Goal: Task Accomplishment & Management: Use online tool/utility

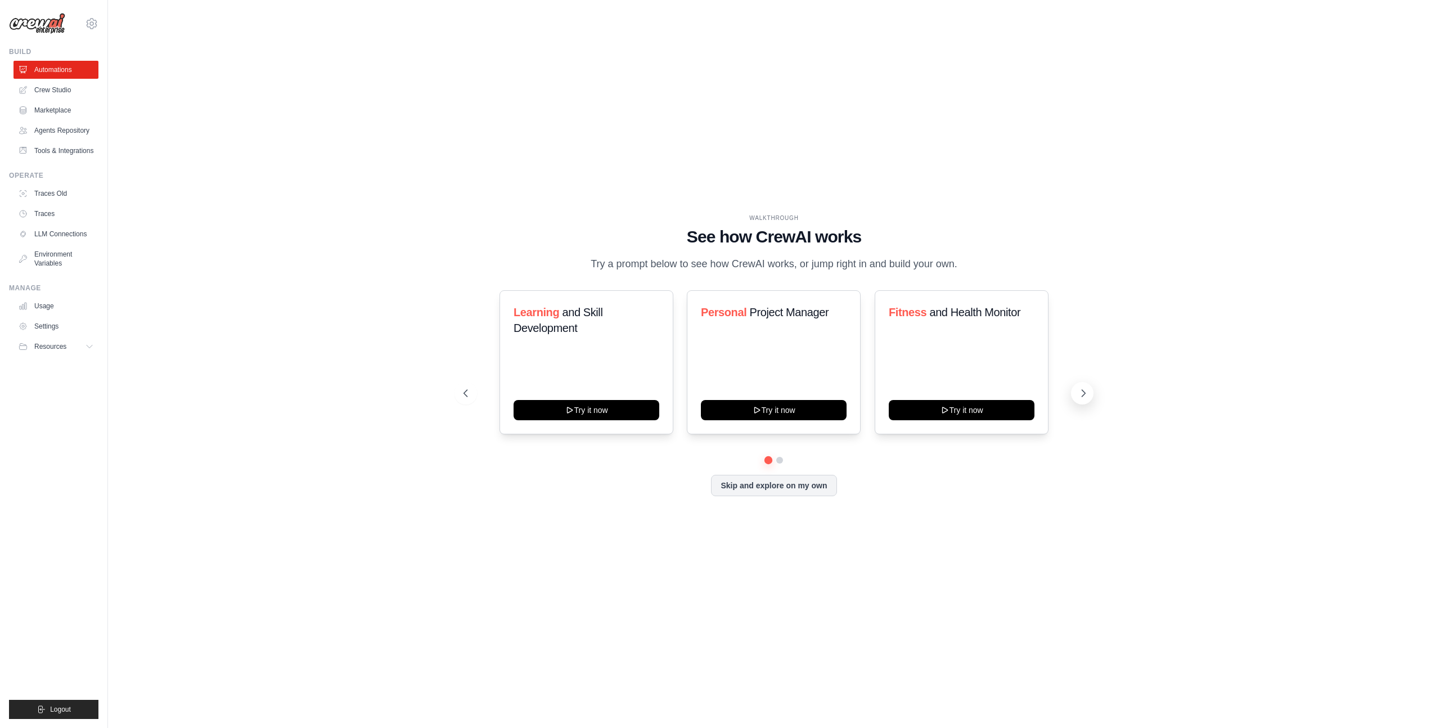
click at [1084, 393] on icon at bounding box center [1083, 393] width 3 height 7
click at [605, 368] on div "Automate social media posting Try it now" at bounding box center [586, 362] width 174 height 144
click at [573, 409] on icon at bounding box center [569, 408] width 9 height 9
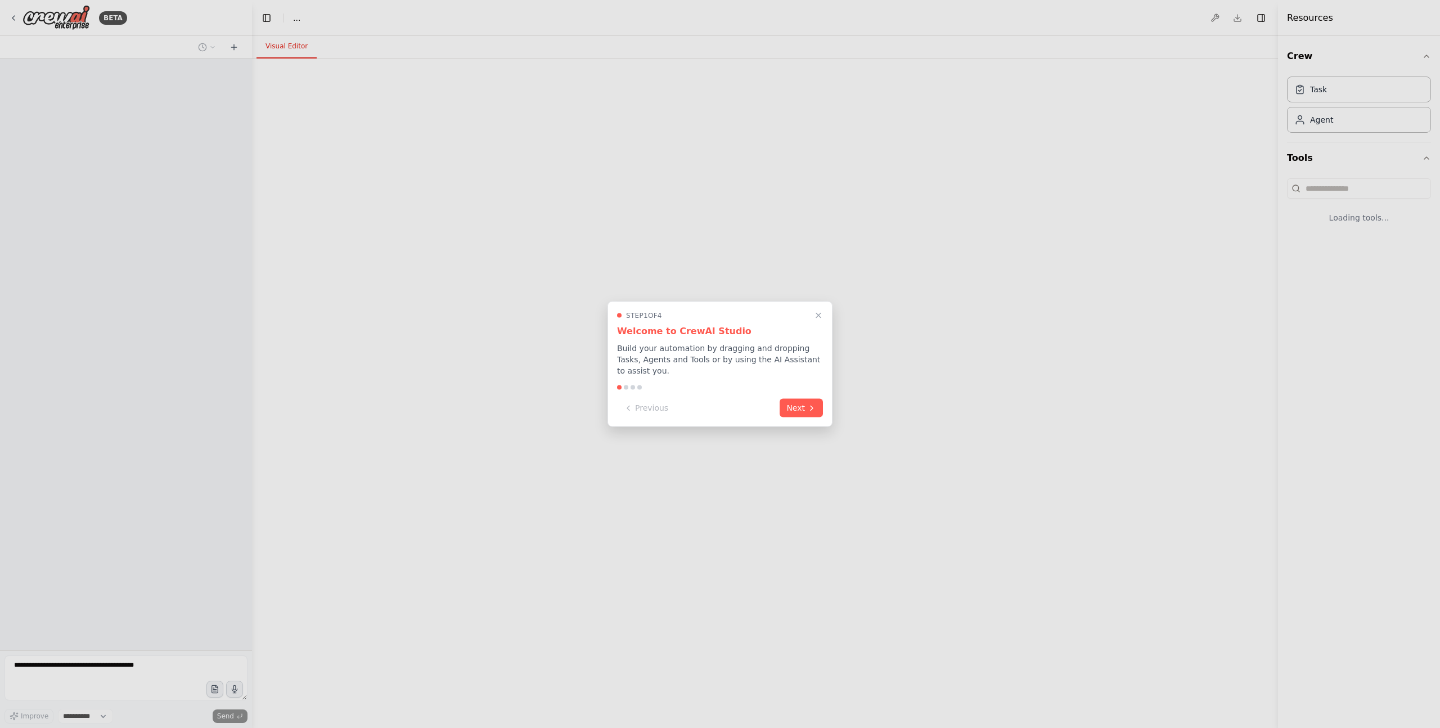
select select "****"
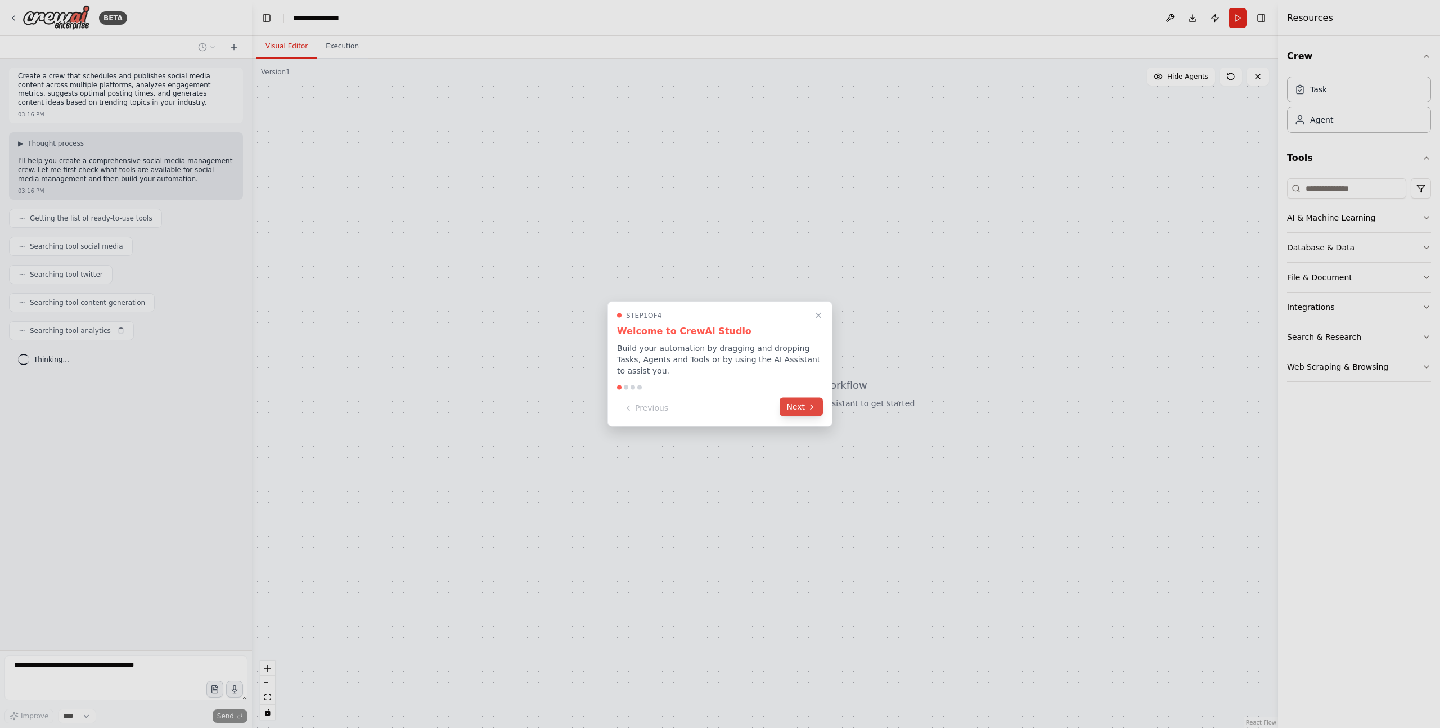
click at [807, 399] on button "Next" at bounding box center [801, 407] width 43 height 19
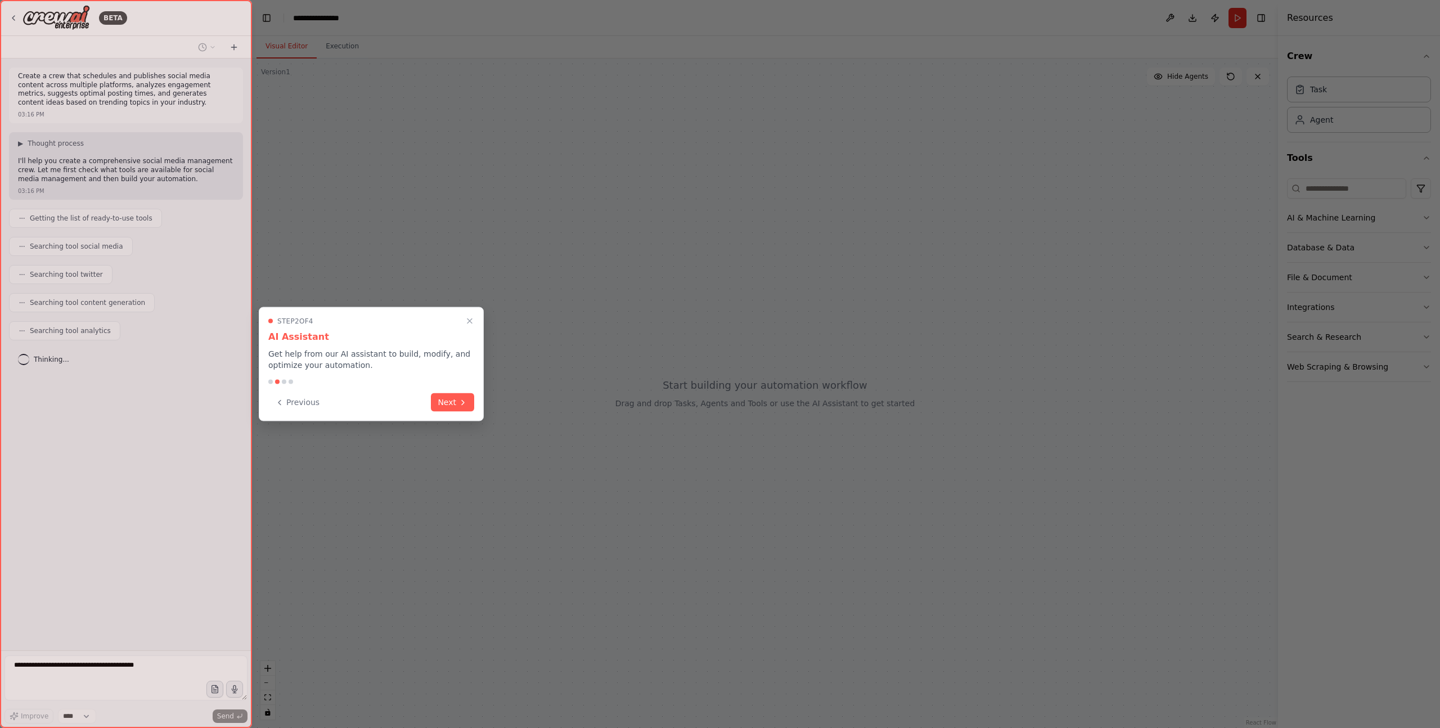
click at [445, 402] on button "Next" at bounding box center [452, 402] width 43 height 19
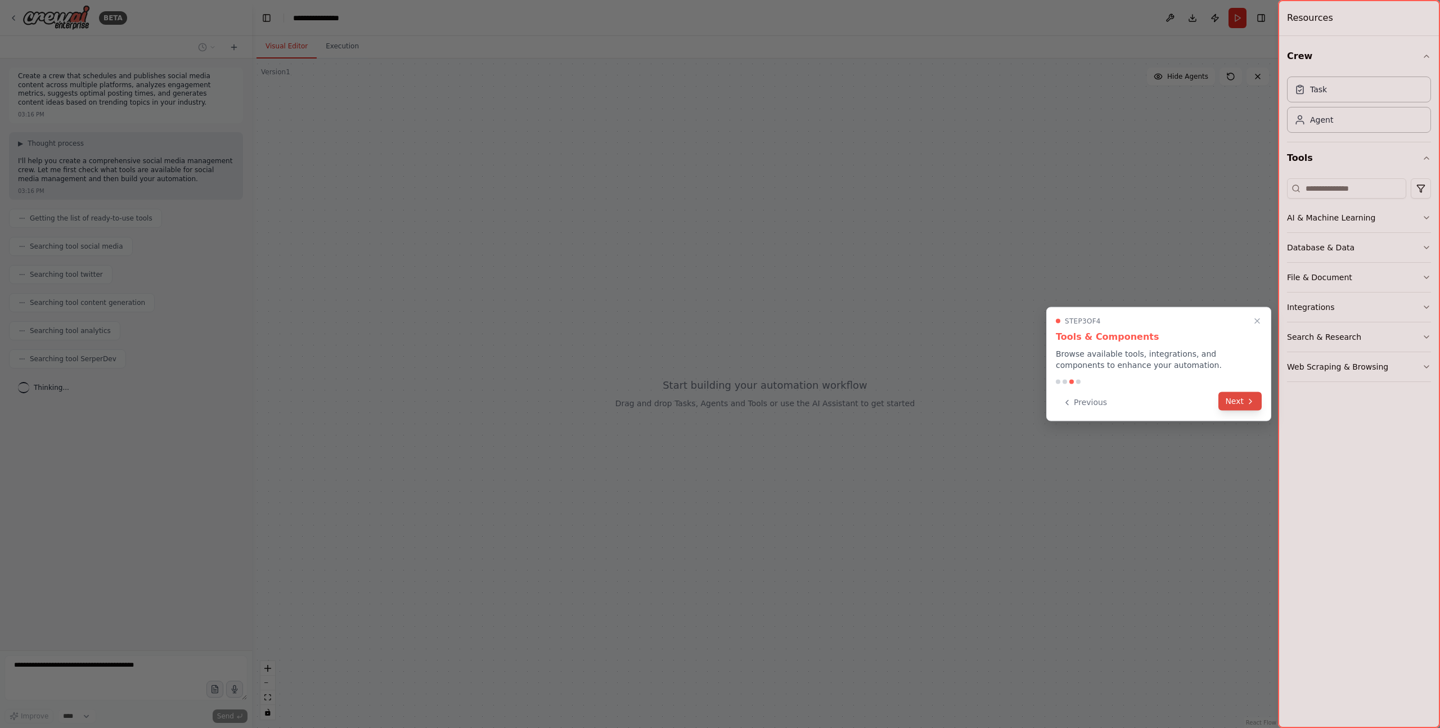
click at [1250, 402] on icon at bounding box center [1250, 401] width 2 height 4
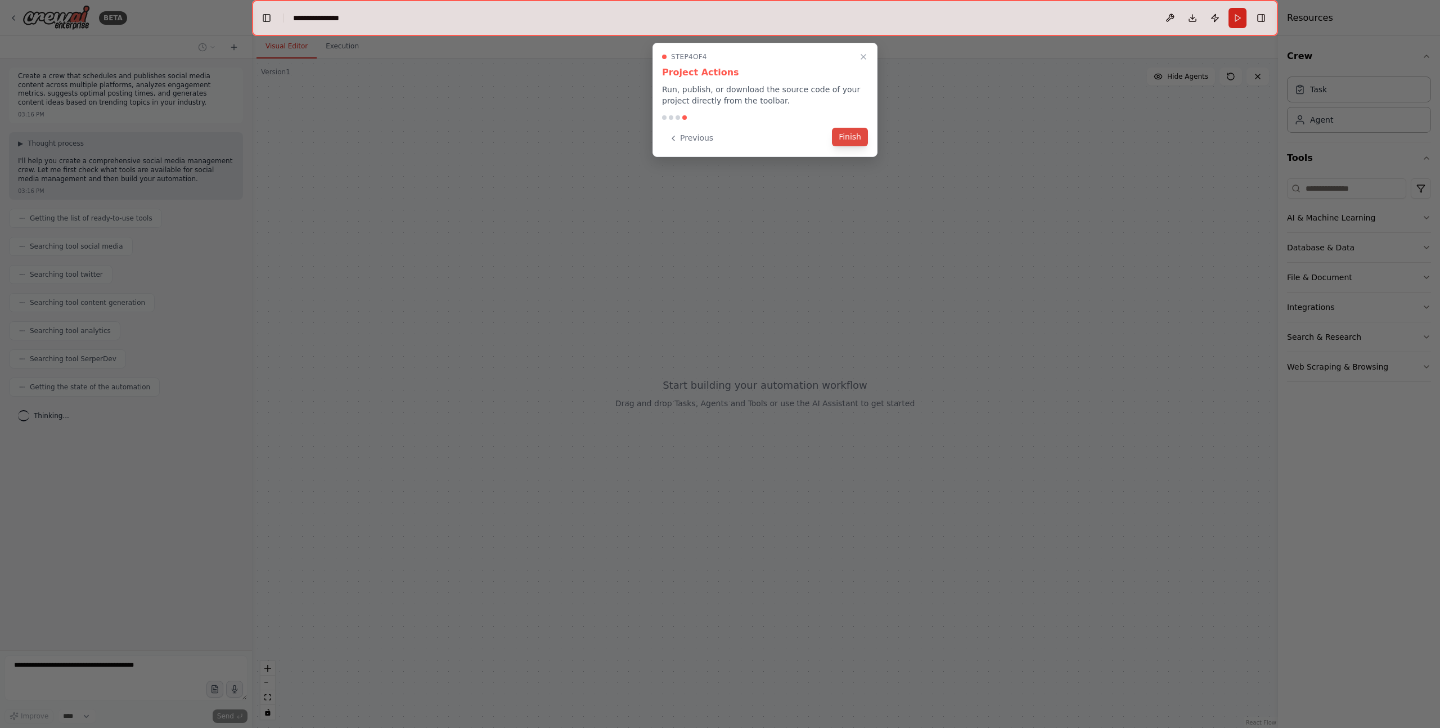
click at [850, 136] on button "Finish" at bounding box center [850, 137] width 36 height 19
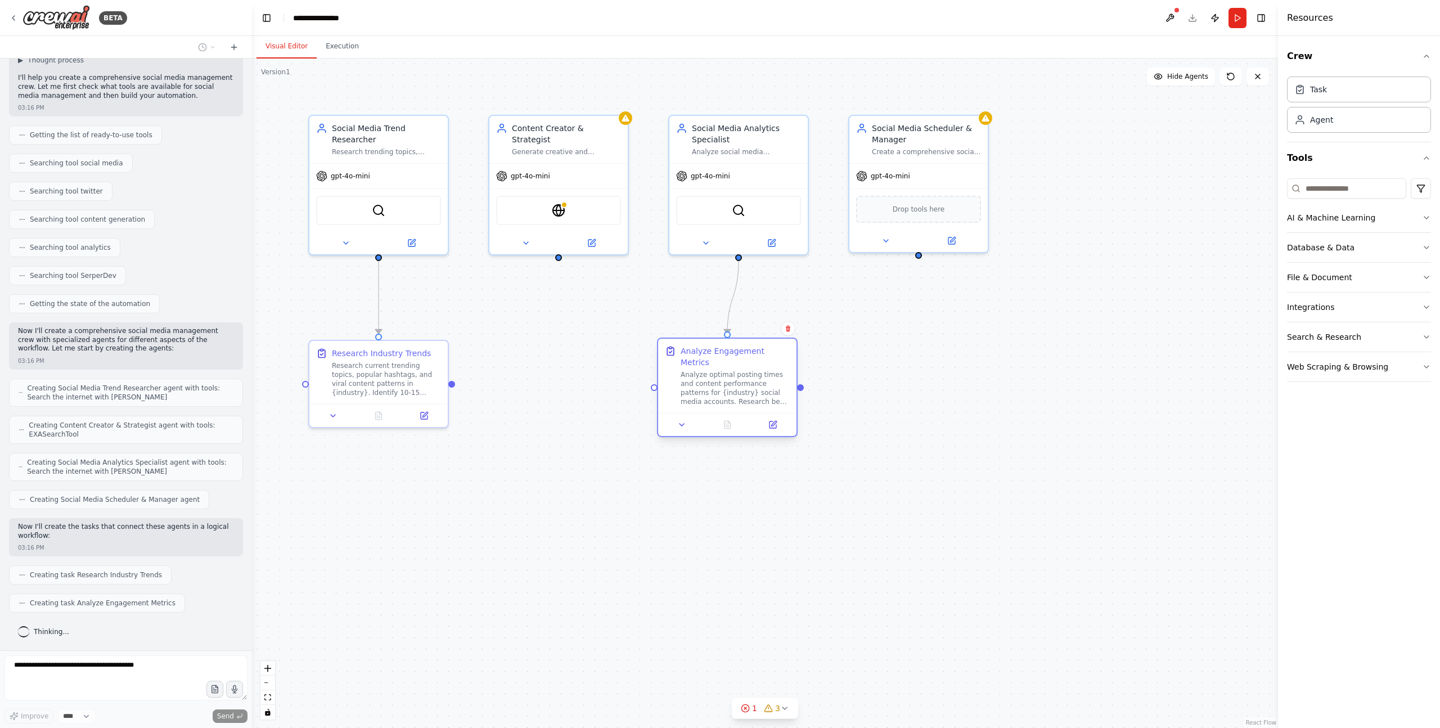
scroll to position [111, 0]
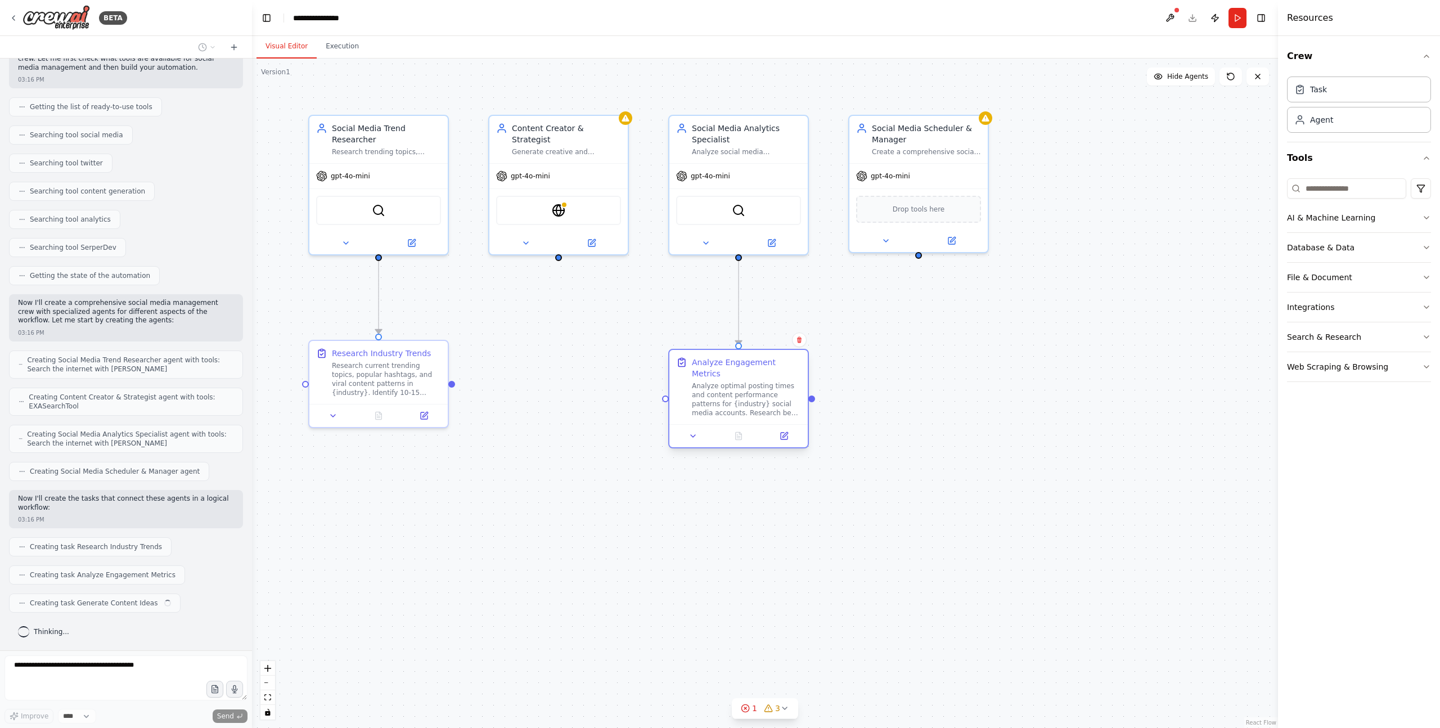
drag, startPoint x: 382, startPoint y: 457, endPoint x: 741, endPoint y: 367, distance: 369.4
click at [741, 367] on div "Analyze Engagement Metrics" at bounding box center [746, 368] width 109 height 22
drag, startPoint x: 391, startPoint y: 466, endPoint x: 764, endPoint y: 369, distance: 385.4
click at [764, 370] on div "Analyze optimal posting times and content performance patterns for {industry} s…" at bounding box center [757, 388] width 109 height 36
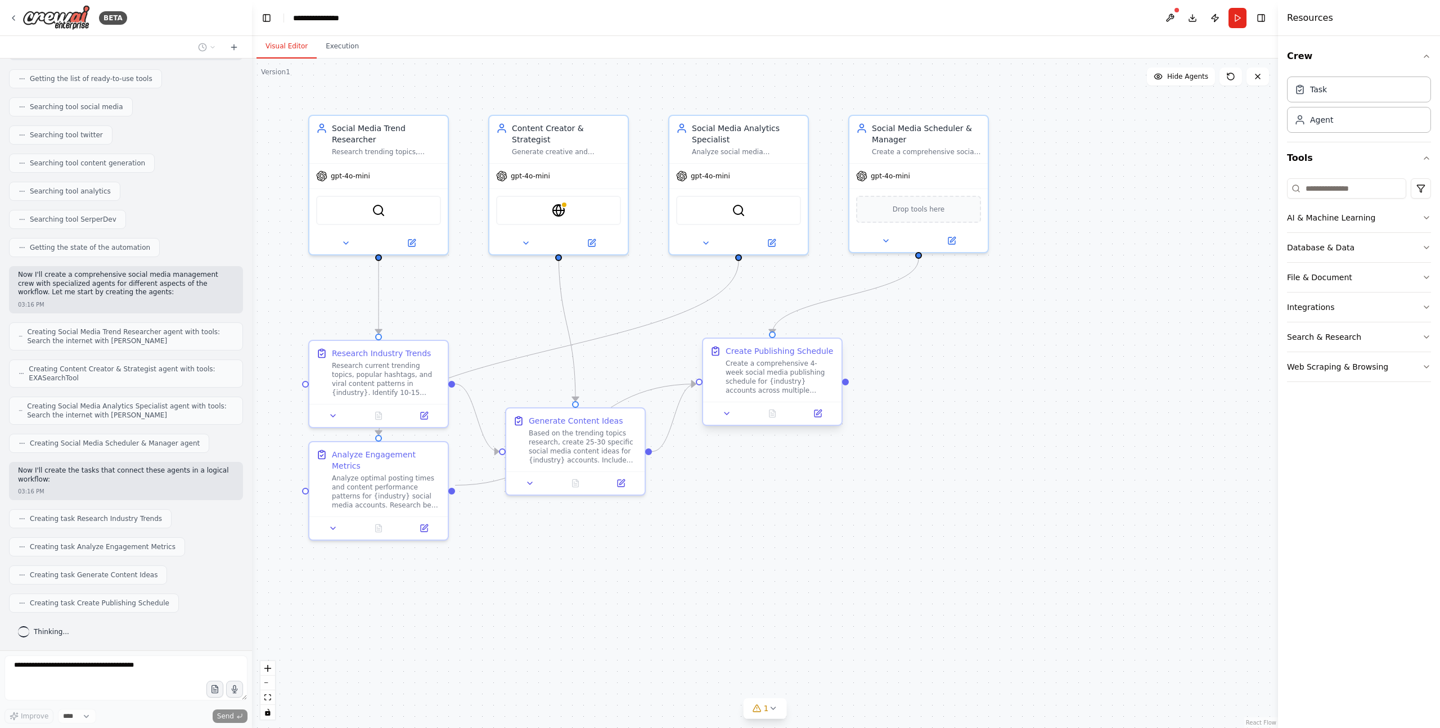
scroll to position [206, 0]
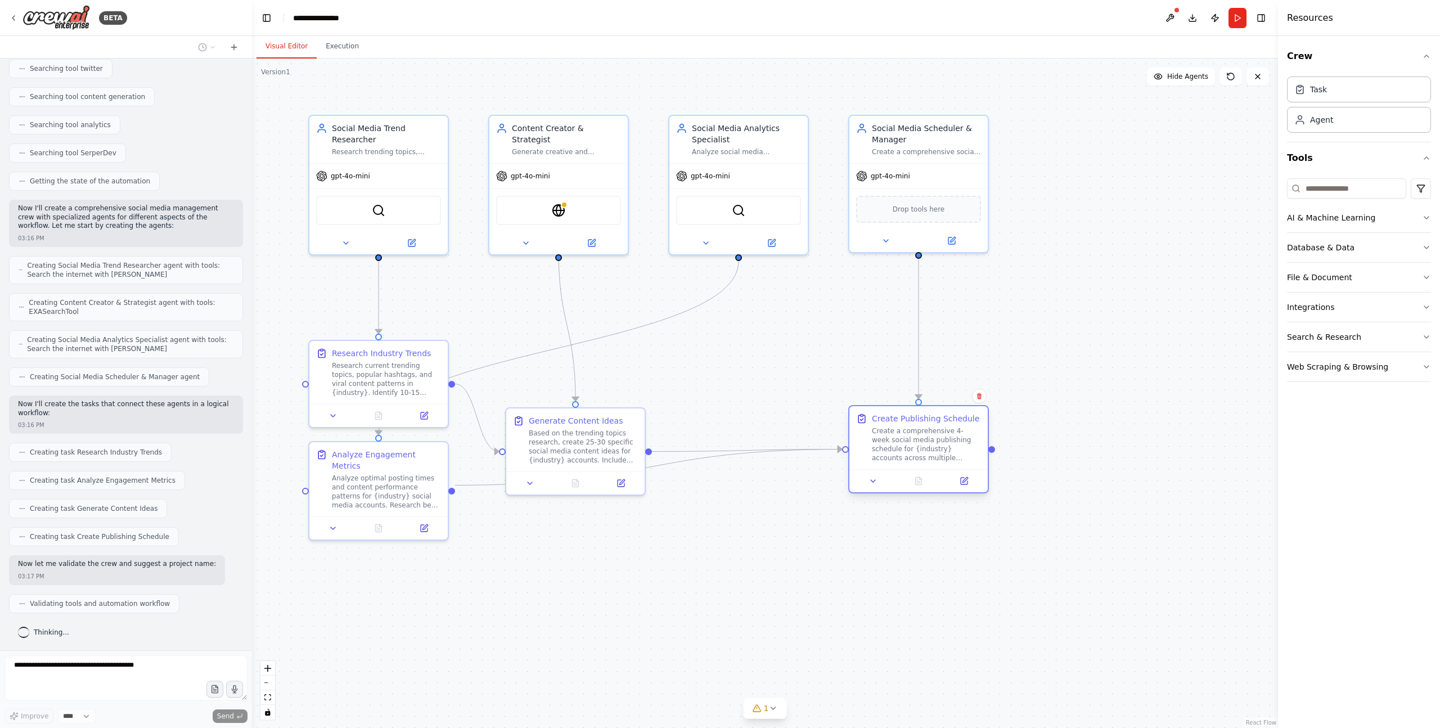
drag, startPoint x: 772, startPoint y: 369, endPoint x: 915, endPoint y: 439, distance: 159.0
click at [915, 439] on div "Create a comprehensive 4-week social media publishing schedule for {industry} a…" at bounding box center [926, 444] width 109 height 36
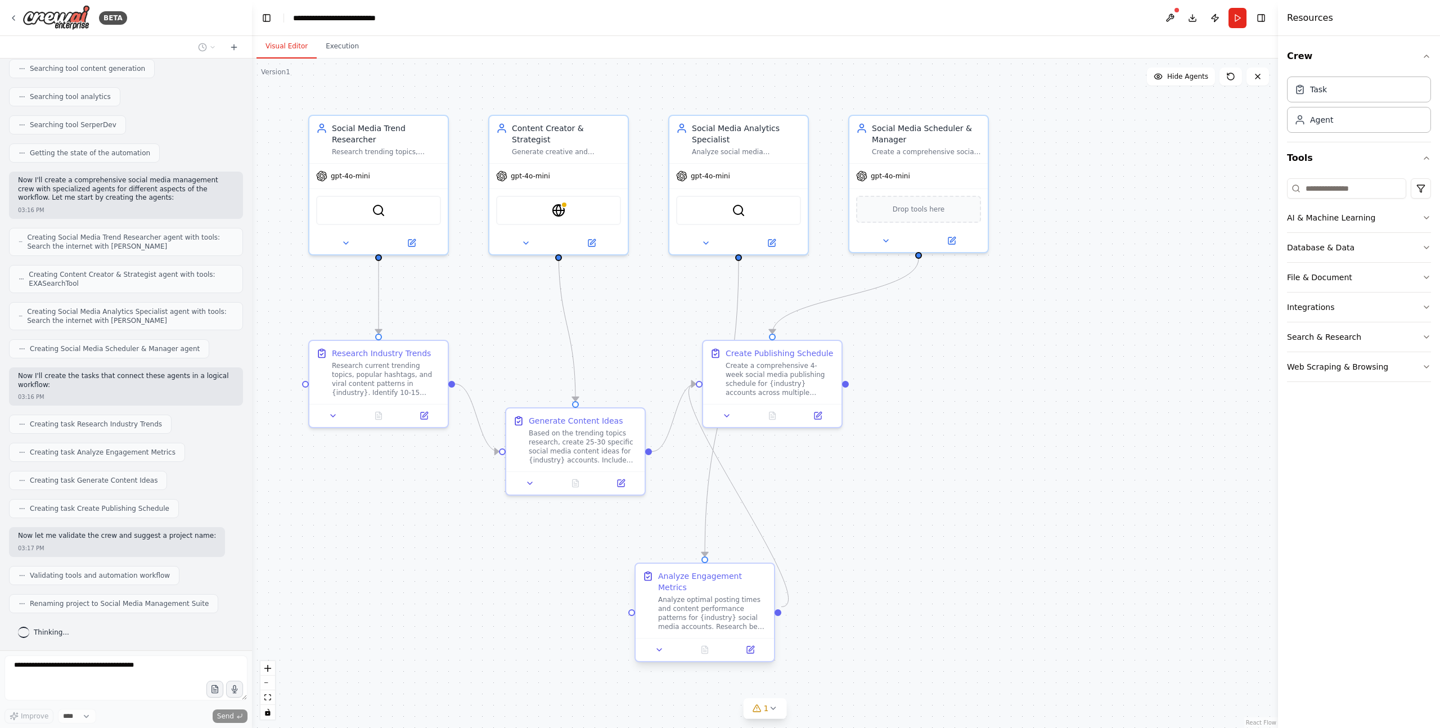
drag, startPoint x: 372, startPoint y: 479, endPoint x: 701, endPoint y: 608, distance: 353.4
click at [701, 608] on div "Analyze optimal posting times and content performance patterns for {industry} s…" at bounding box center [712, 613] width 109 height 36
drag, startPoint x: 768, startPoint y: 384, endPoint x: 960, endPoint y: 492, distance: 219.6
click at [960, 492] on div "Create a comprehensive 4-week social media publishing schedule for {industry} a…" at bounding box center [971, 489] width 109 height 36
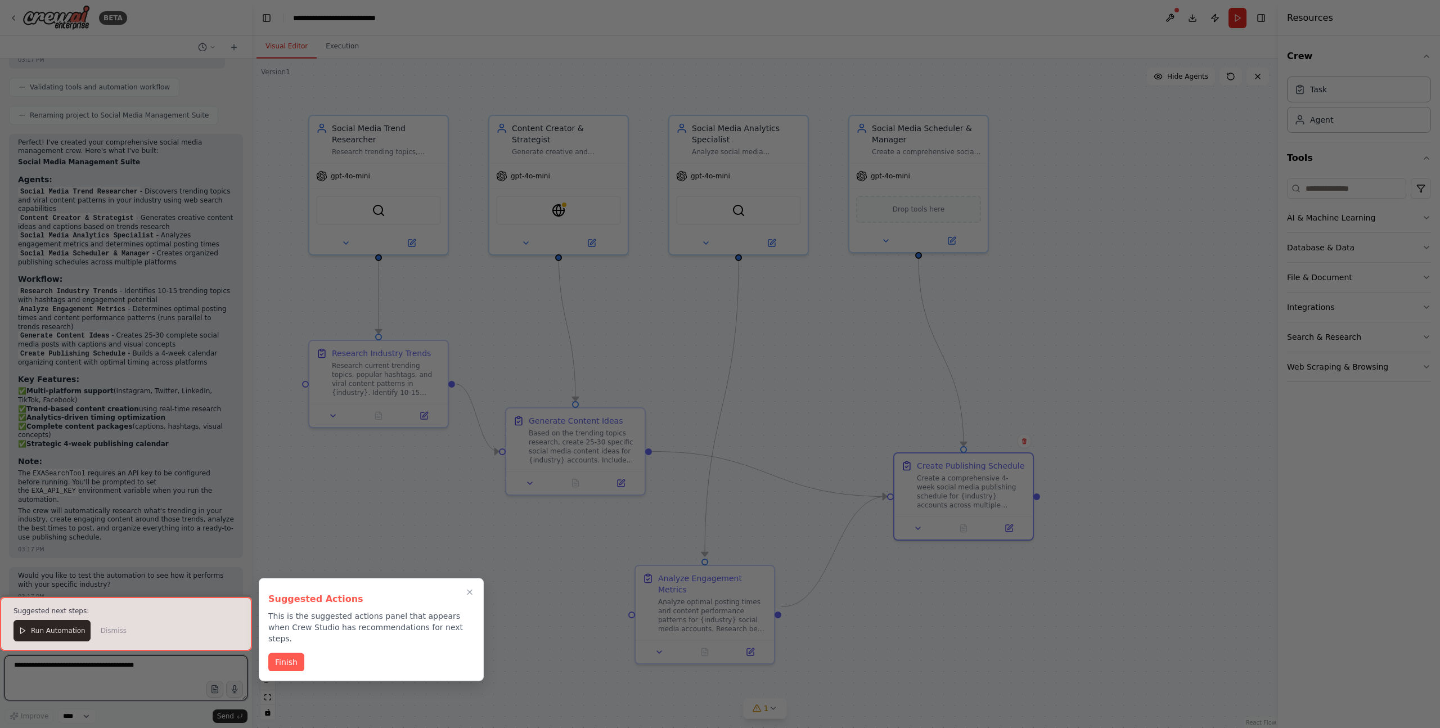
scroll to position [731, 0]
click at [293, 652] on button "Finish" at bounding box center [286, 661] width 36 height 19
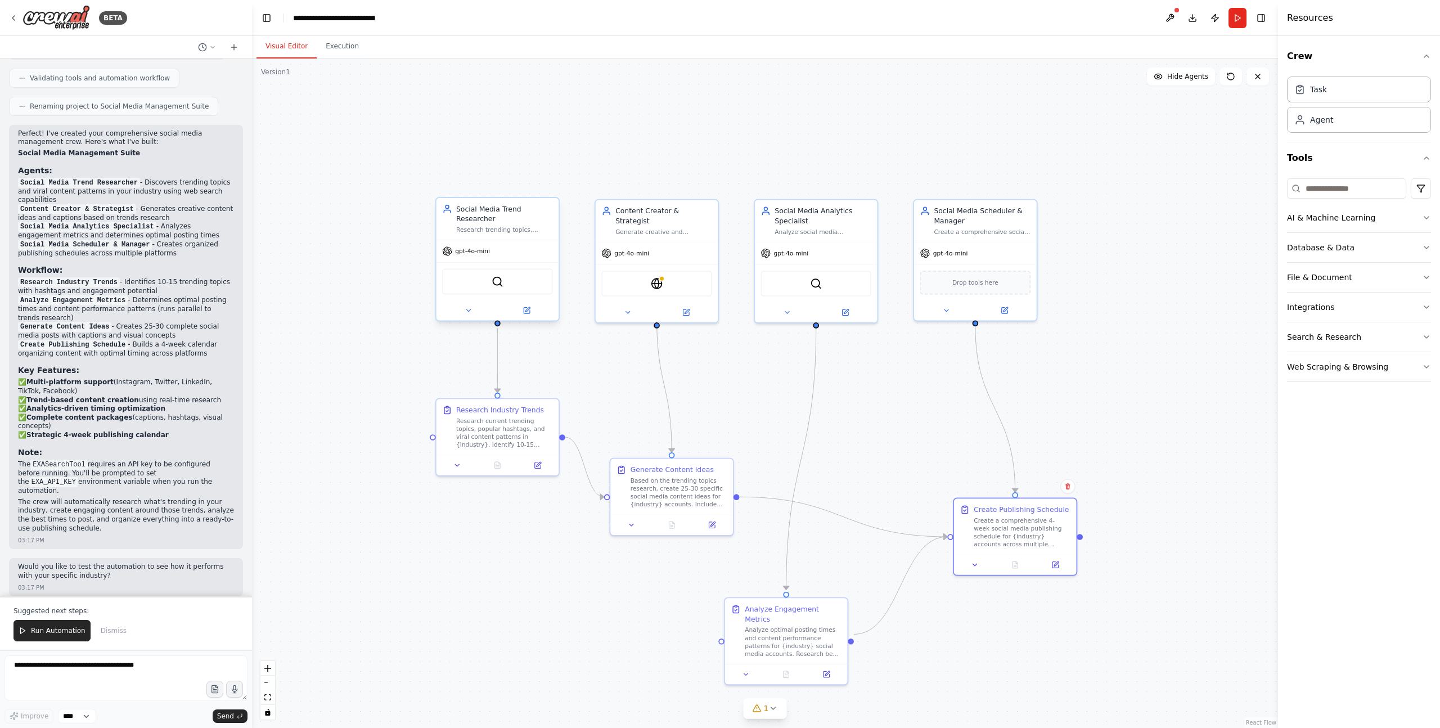
click at [511, 222] on div "Social Media Trend Researcher" at bounding box center [504, 214] width 97 height 20
click at [507, 221] on div "Social Media Trend Researcher" at bounding box center [504, 214] width 97 height 20
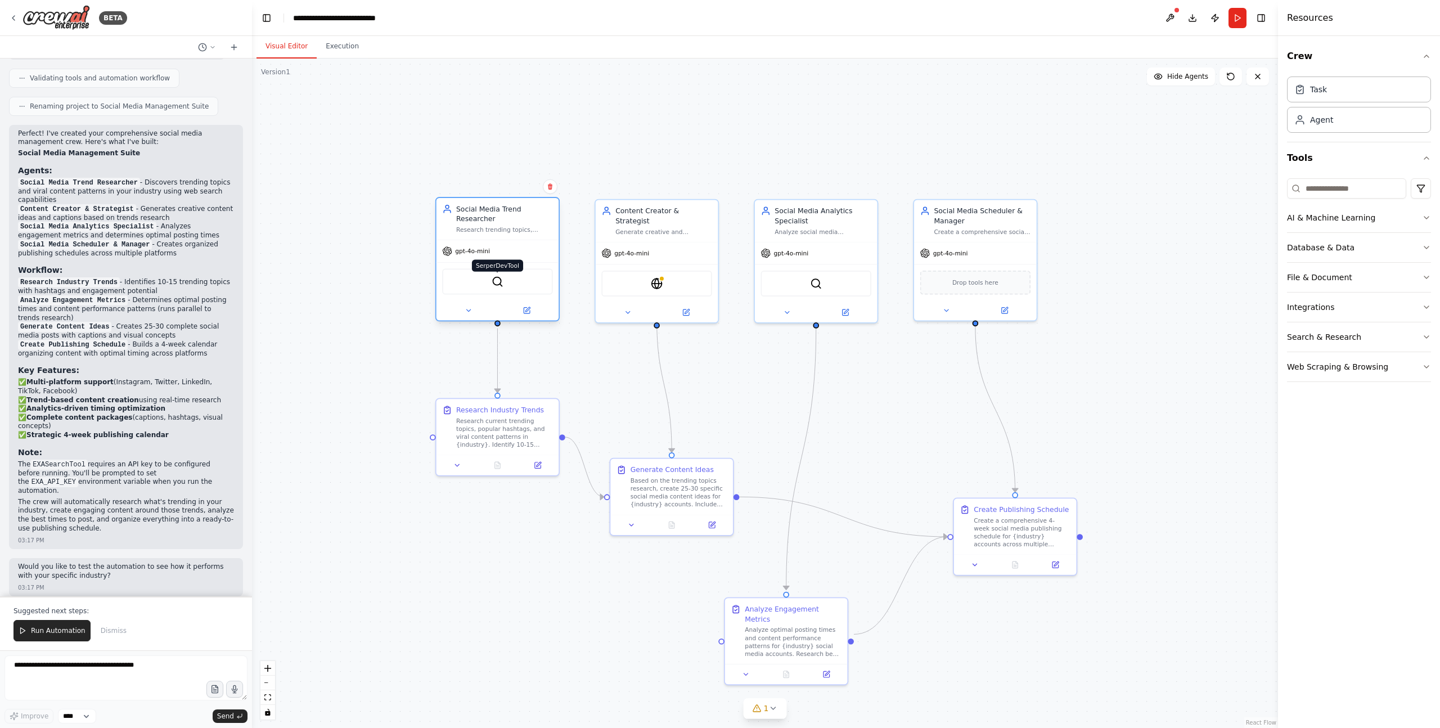
click at [501, 285] on img at bounding box center [498, 282] width 12 height 12
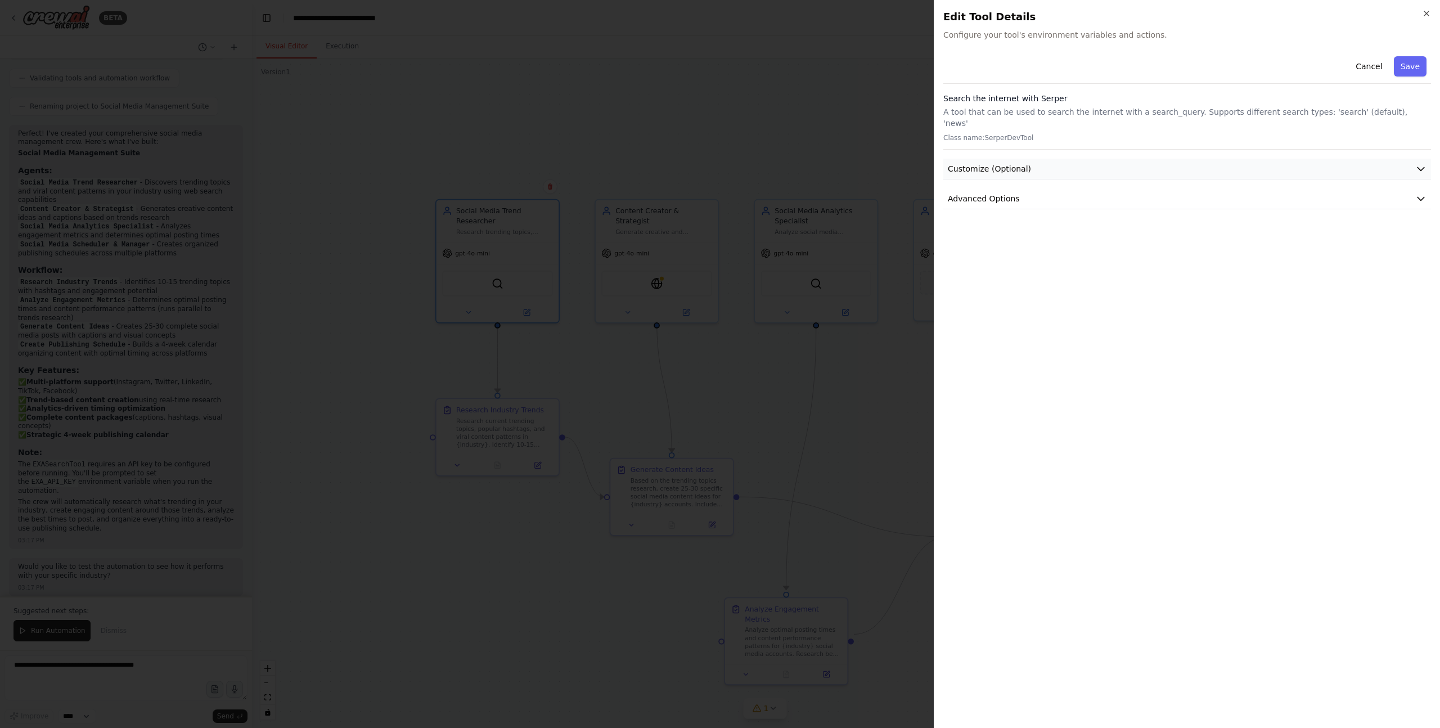
click at [1032, 159] on button "Customize (Optional)" at bounding box center [1187, 169] width 488 height 21
click at [1034, 159] on button "Customize (Optional)" at bounding box center [1187, 169] width 488 height 21
click at [1003, 100] on h3 "Search the internet with Serper" at bounding box center [1187, 98] width 488 height 11
drag, startPoint x: 1003, startPoint y: 100, endPoint x: 1199, endPoint y: 93, distance: 195.9
click at [1116, 105] on div "Search the internet with Serper A tool that can be used to search the internet …" at bounding box center [1187, 121] width 488 height 57
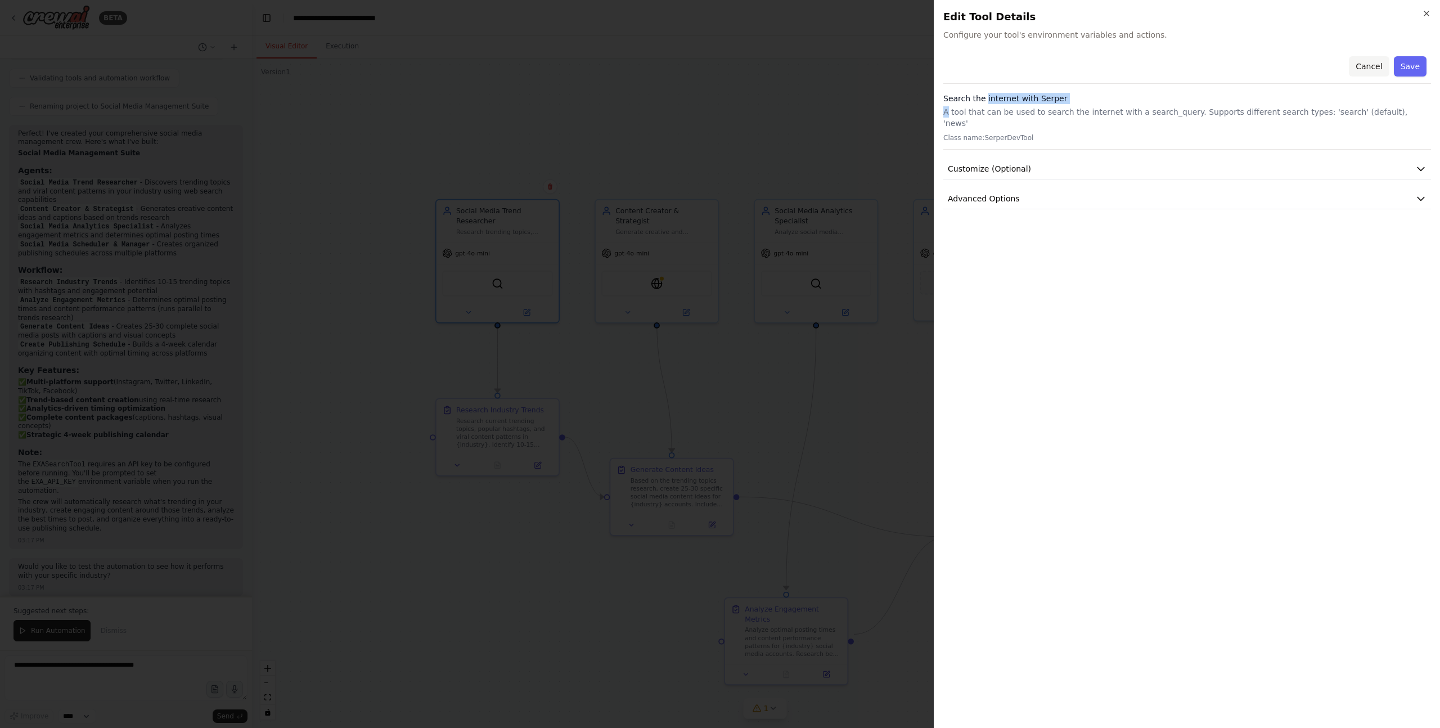
drag, startPoint x: 1363, startPoint y: 67, endPoint x: 1263, endPoint y: 80, distance: 101.0
click at [1363, 67] on button "Cancel" at bounding box center [1369, 66] width 40 height 20
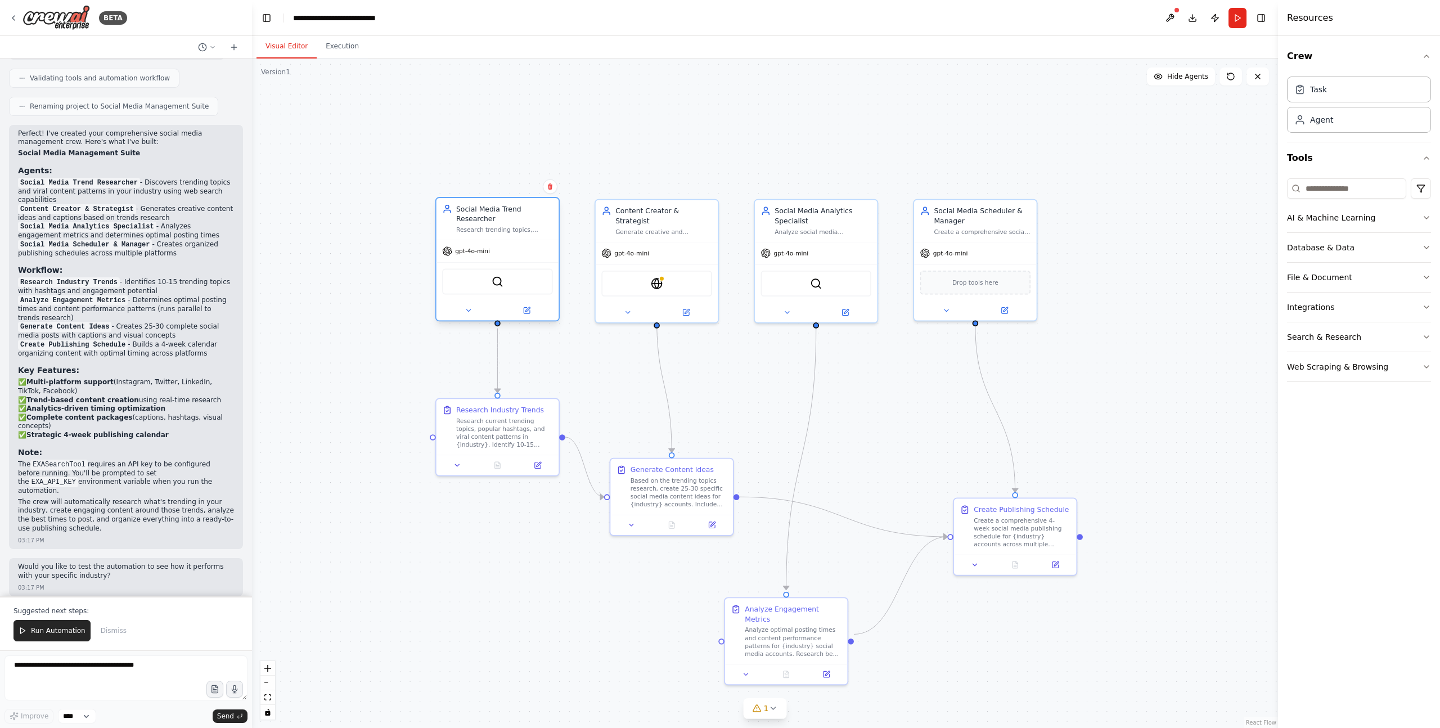
click at [487, 258] on div "gpt-4o-mini" at bounding box center [497, 251] width 123 height 22
click at [493, 286] on img at bounding box center [498, 282] width 12 height 12
click at [474, 312] on button at bounding box center [468, 310] width 56 height 12
click at [560, 429] on div "OpenAI - gpt-4o-mini" at bounding box center [529, 426] width 156 height 10
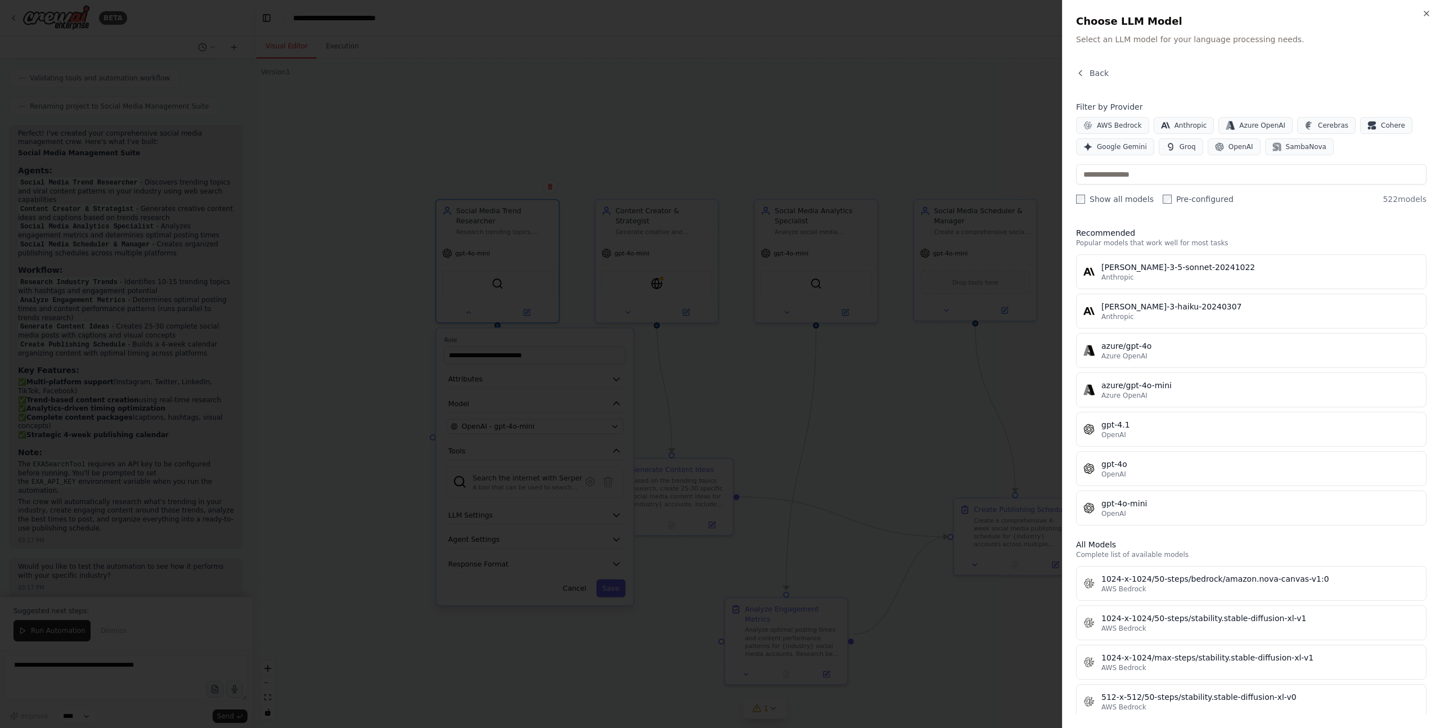
click at [739, 105] on div at bounding box center [720, 364] width 1440 height 728
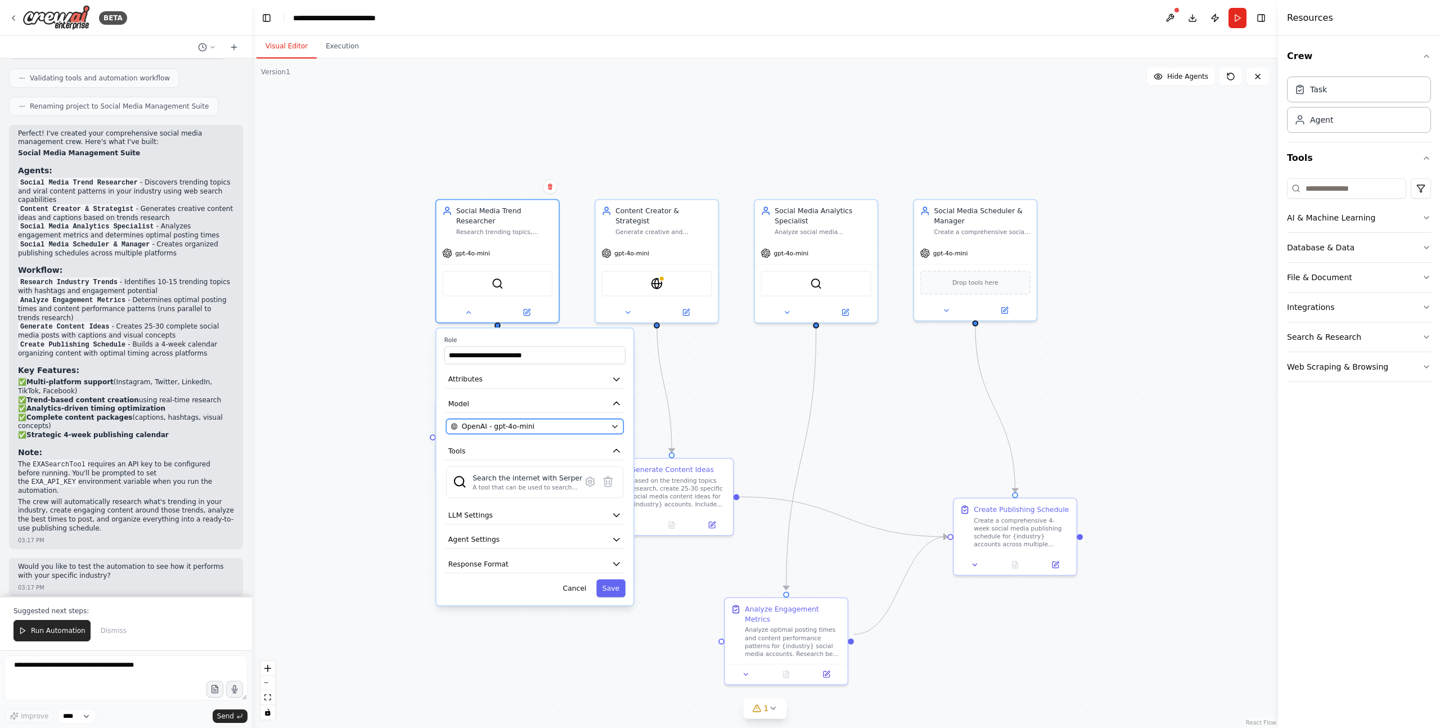
click at [555, 424] on div "OpenAI - gpt-4o-mini" at bounding box center [529, 426] width 156 height 10
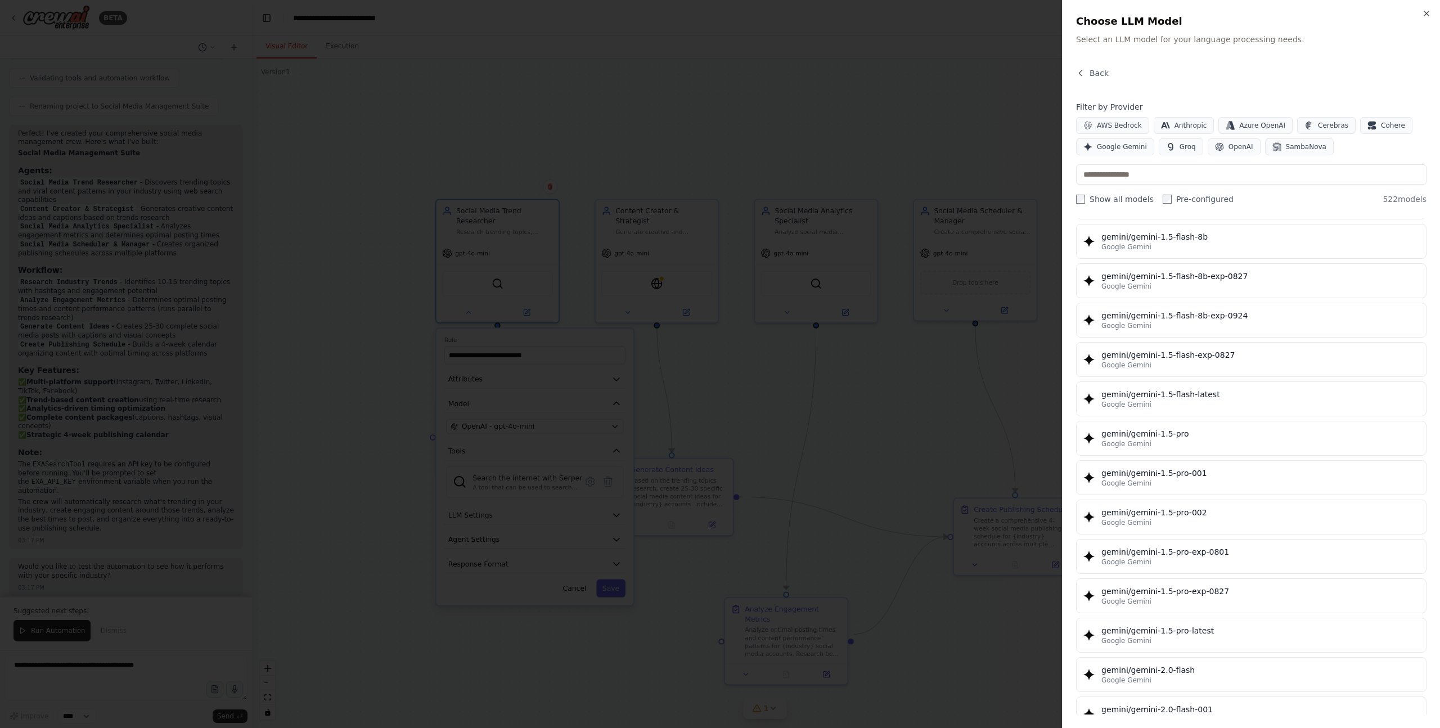
scroll to position [13489, 0]
click at [916, 415] on div at bounding box center [720, 364] width 1440 height 728
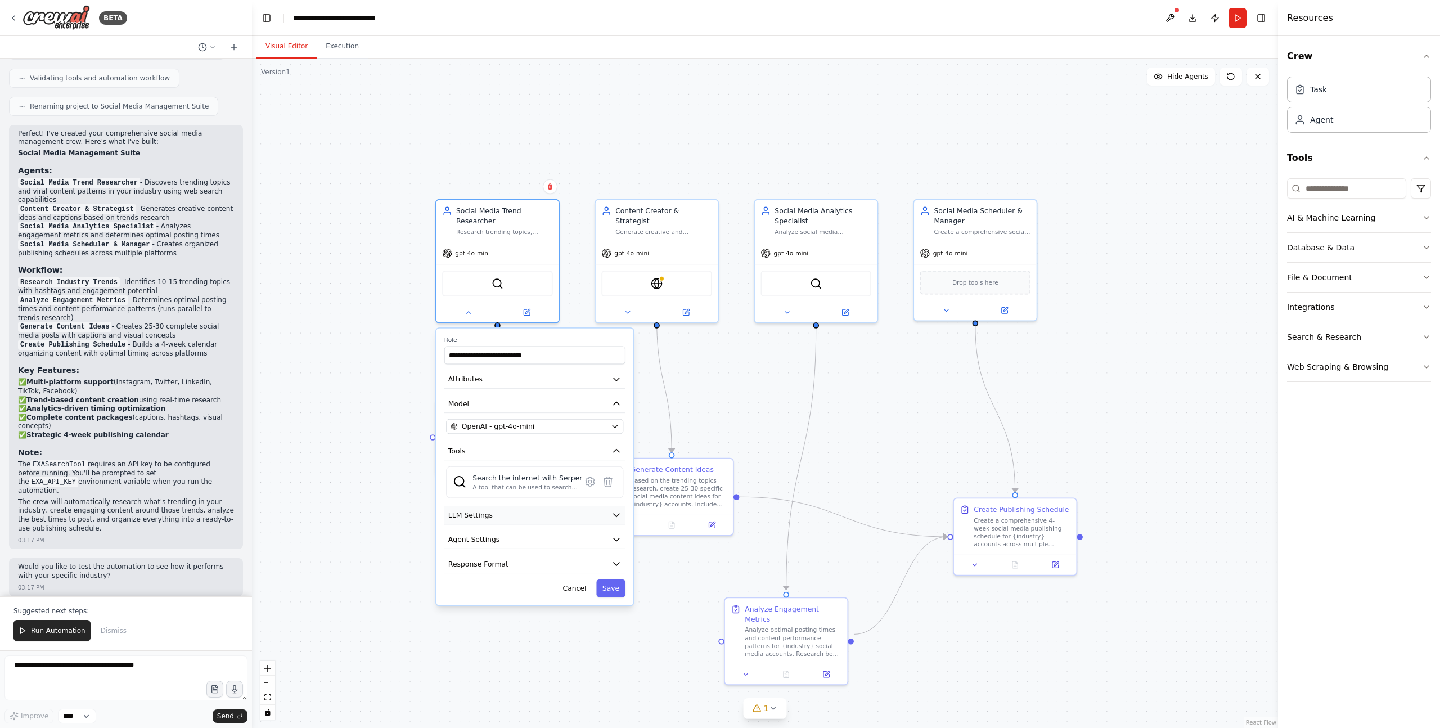
click at [577, 514] on button "LLM Settings" at bounding box center [534, 515] width 181 height 19
click at [574, 514] on button "LLM Settings" at bounding box center [534, 515] width 181 height 19
click at [517, 541] on button "Agent Settings" at bounding box center [534, 539] width 181 height 19
click at [514, 568] on button "Response Format" at bounding box center [534, 564] width 181 height 19
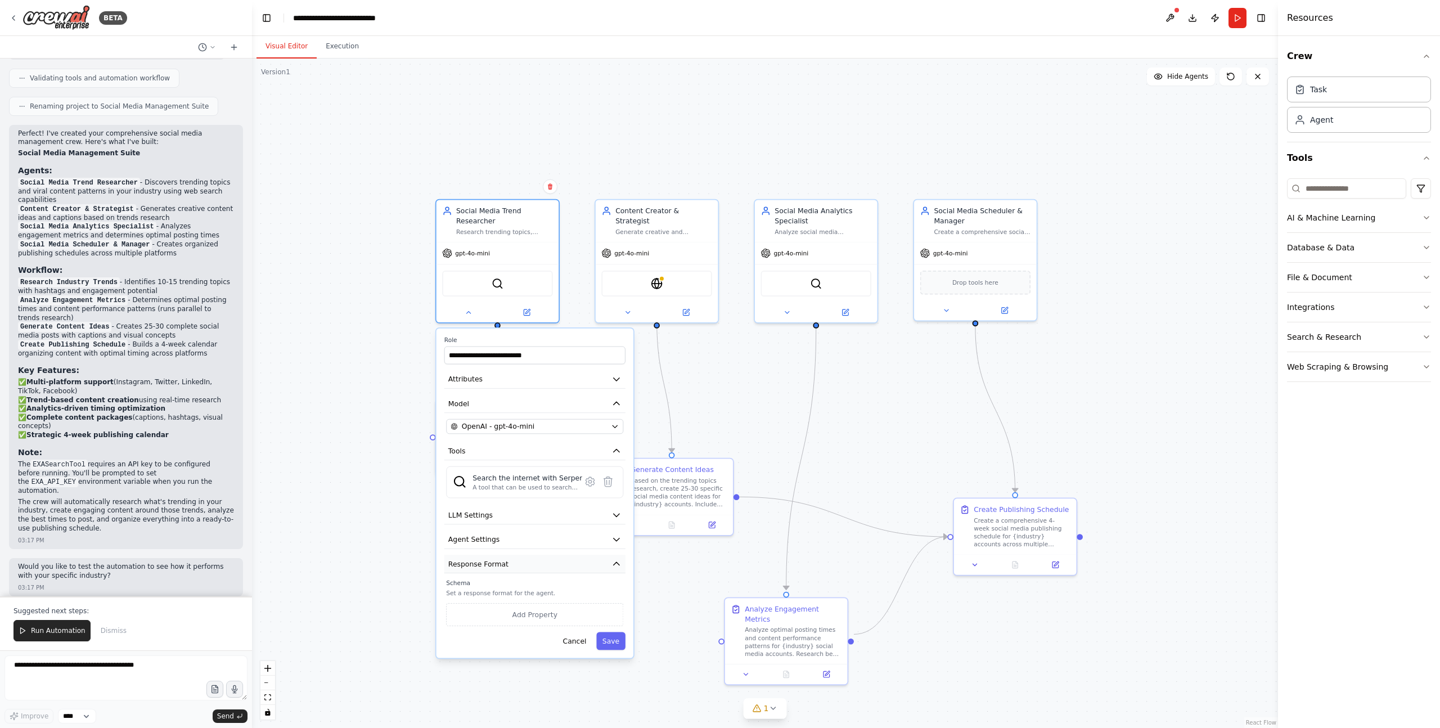
click at [514, 568] on button "Response Format" at bounding box center [534, 564] width 181 height 19
click at [574, 592] on button "Cancel" at bounding box center [574, 588] width 35 height 18
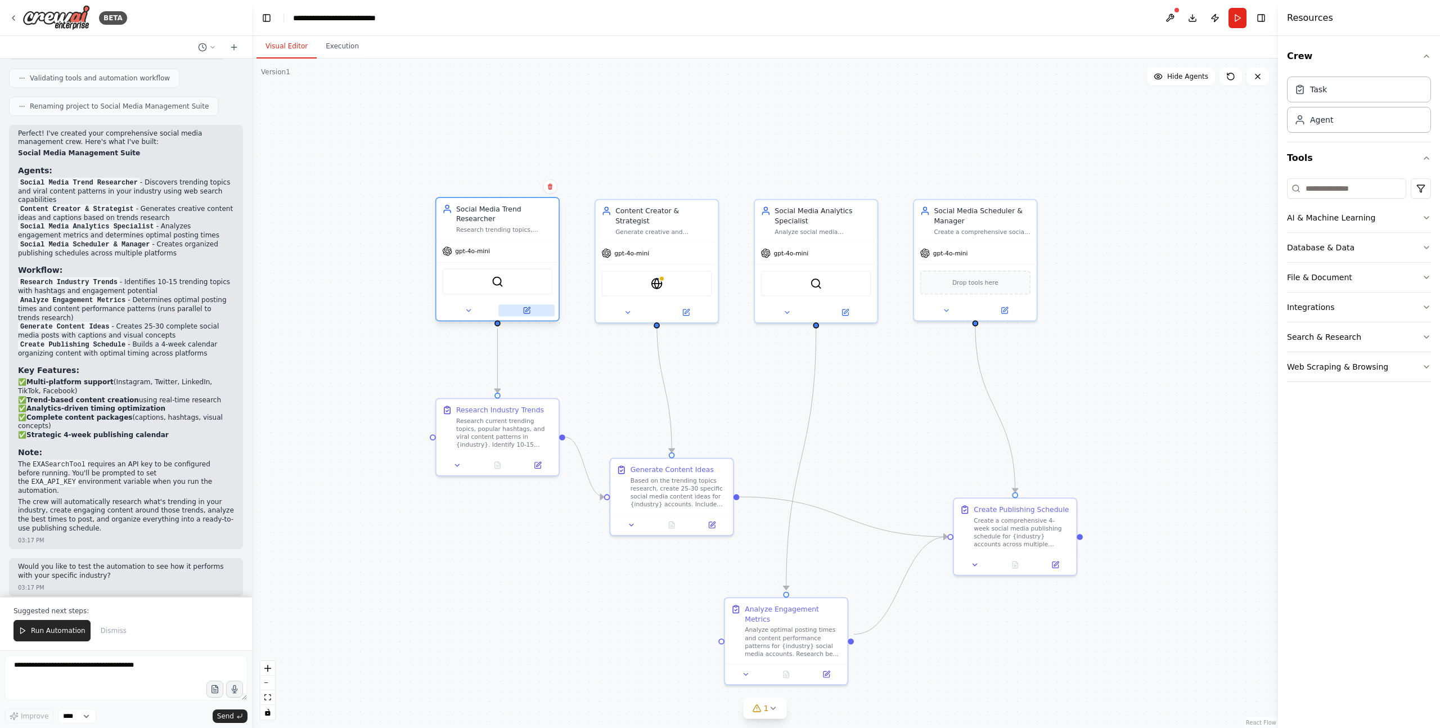
click at [529, 312] on icon at bounding box center [527, 311] width 6 height 6
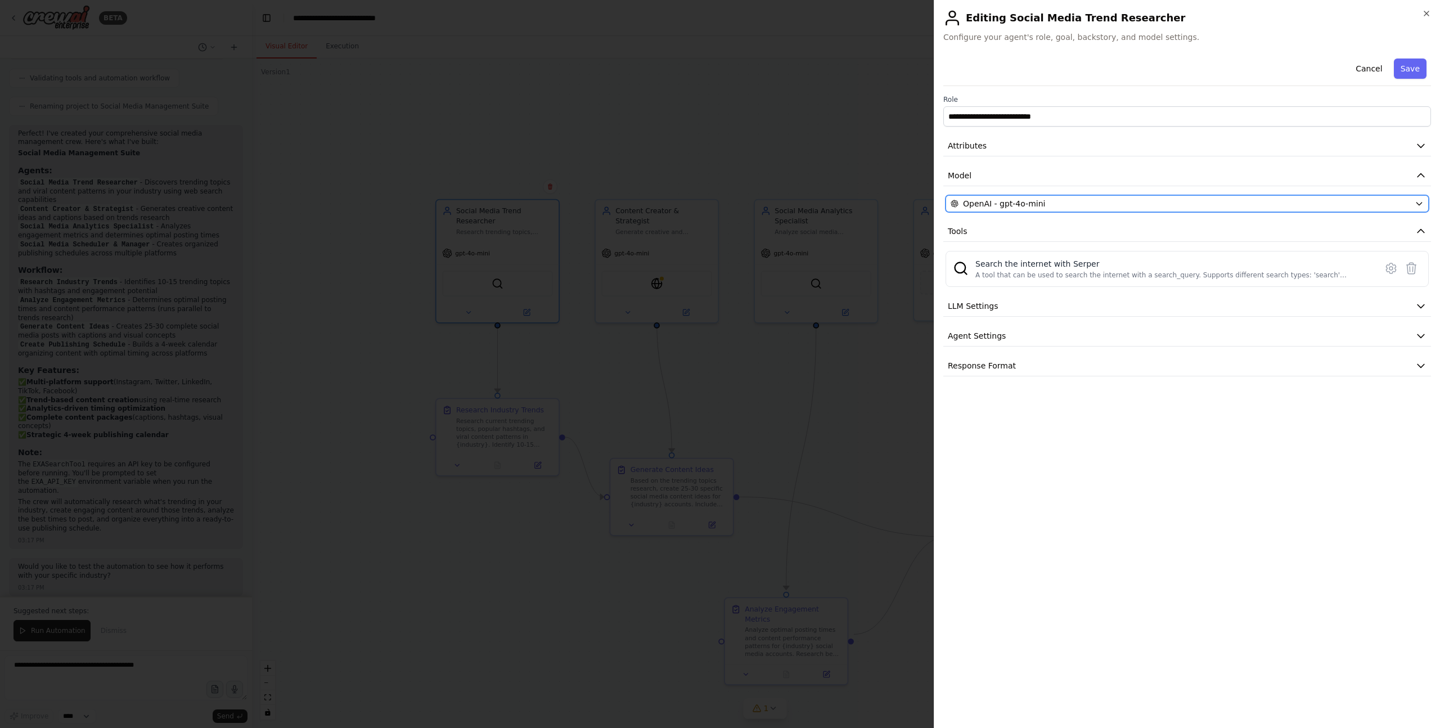
click at [1012, 197] on button "OpenAI - gpt-4o-mini" at bounding box center [1186, 203] width 483 height 17
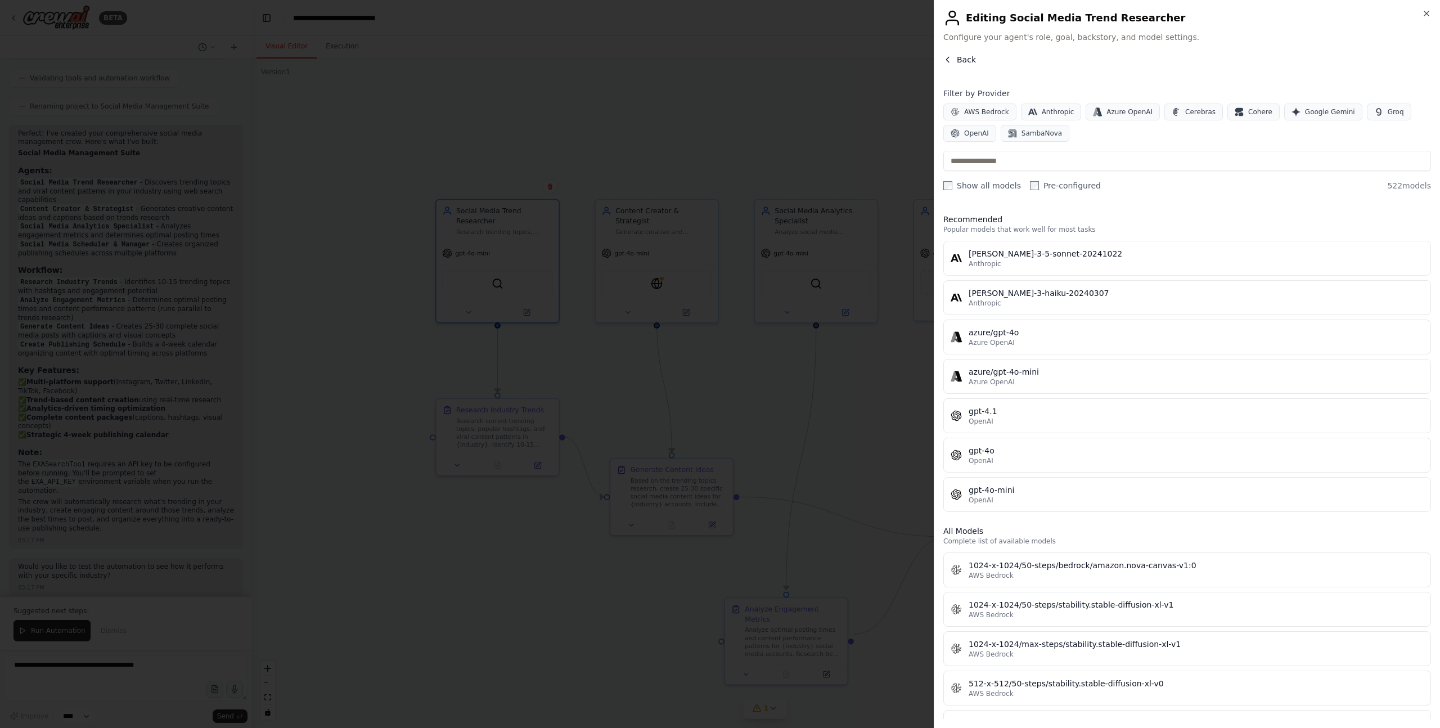
click at [956, 61] on button "Back" at bounding box center [959, 59] width 33 height 11
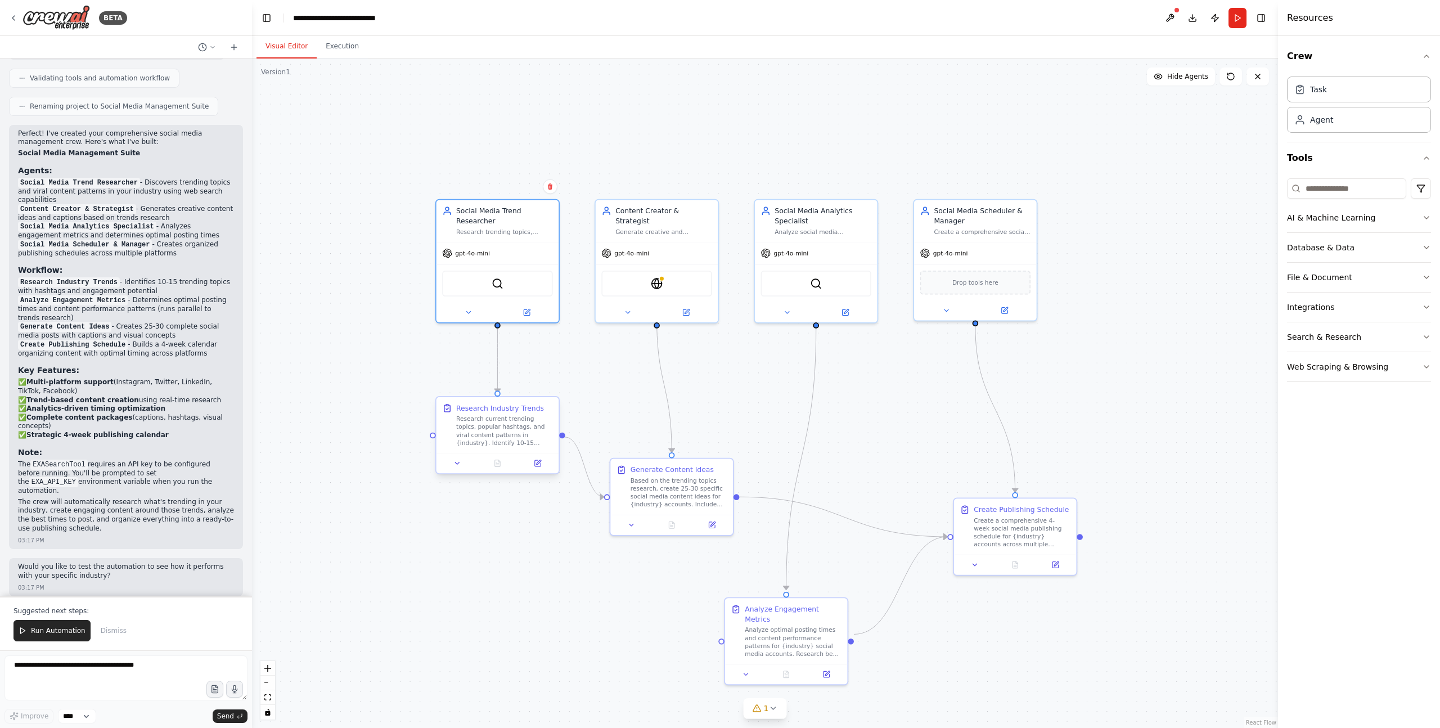
click at [496, 427] on div "Research current trending topics, popular hashtags, and viral content patterns …" at bounding box center [504, 431] width 97 height 32
click at [536, 465] on icon at bounding box center [538, 463] width 6 height 6
click at [73, 661] on textarea at bounding box center [125, 677] width 243 height 45
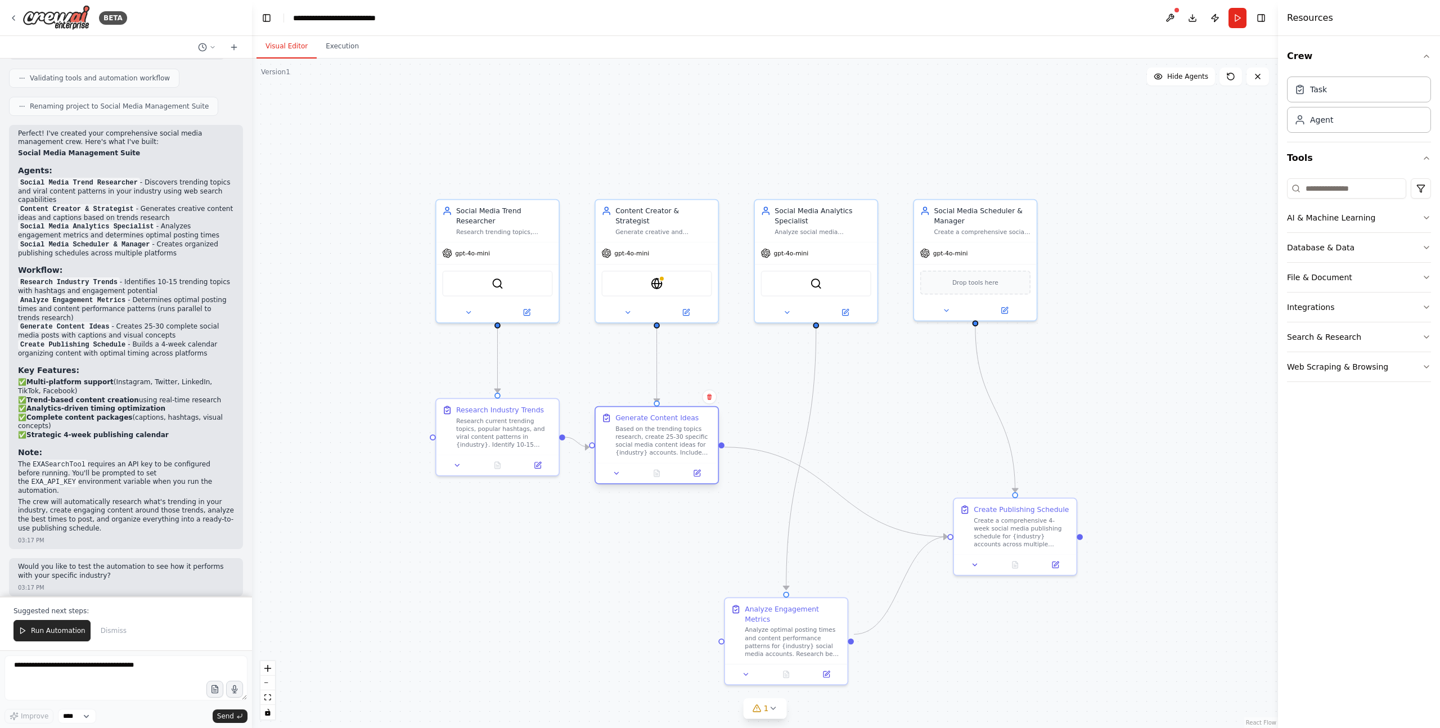
drag, startPoint x: 676, startPoint y: 479, endPoint x: 665, endPoint y: 425, distance: 55.0
click at [665, 425] on div "Based on the trending topics research, create 25-30 specific social media conte…" at bounding box center [663, 441] width 97 height 32
click at [658, 276] on img at bounding box center [657, 282] width 12 height 12
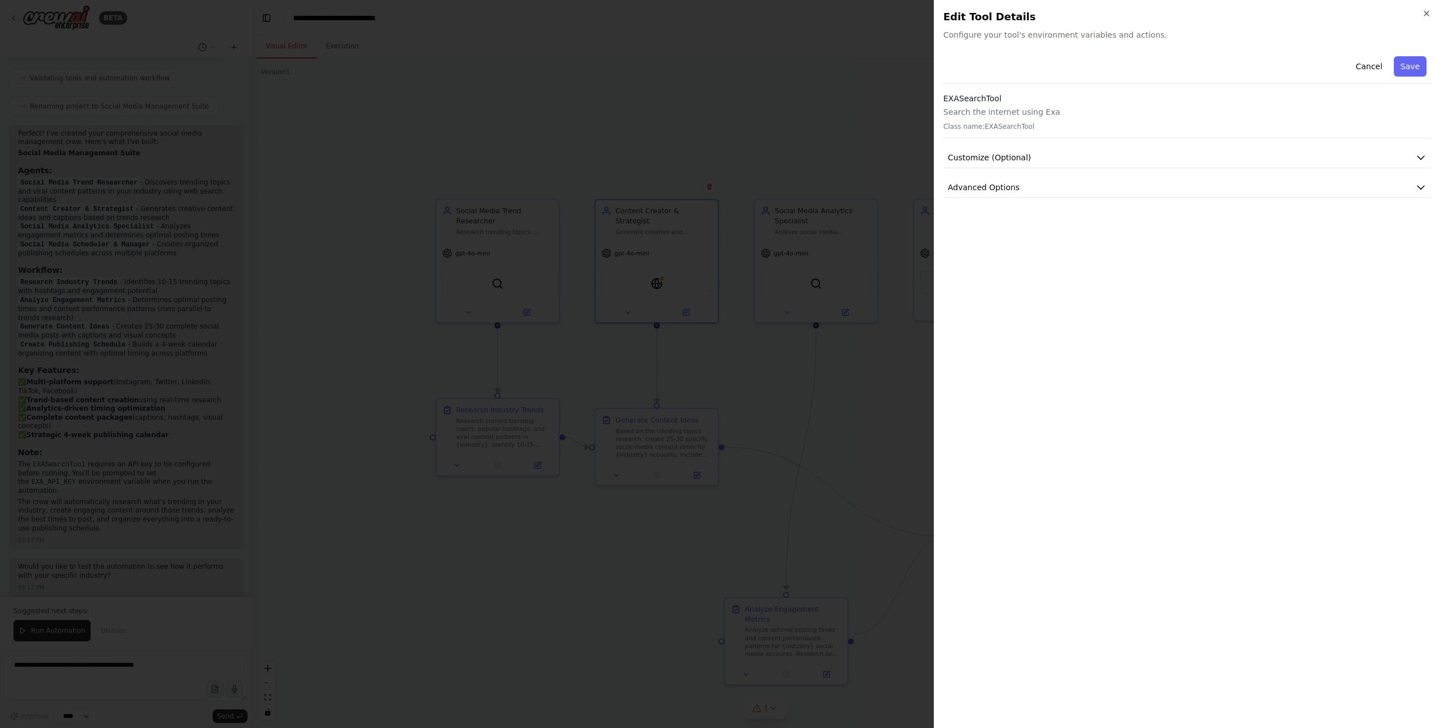
click at [956, 110] on p "Search the internet using Exa" at bounding box center [1187, 111] width 488 height 11
drag, startPoint x: 956, startPoint y: 110, endPoint x: 1056, endPoint y: 108, distance: 100.7
click at [1056, 108] on p "Search the internet using Exa" at bounding box center [1187, 111] width 488 height 11
click at [1214, 150] on button "Customize (Optional)" at bounding box center [1187, 157] width 488 height 21
click at [1166, 332] on button "Advanced Options" at bounding box center [1187, 336] width 488 height 21
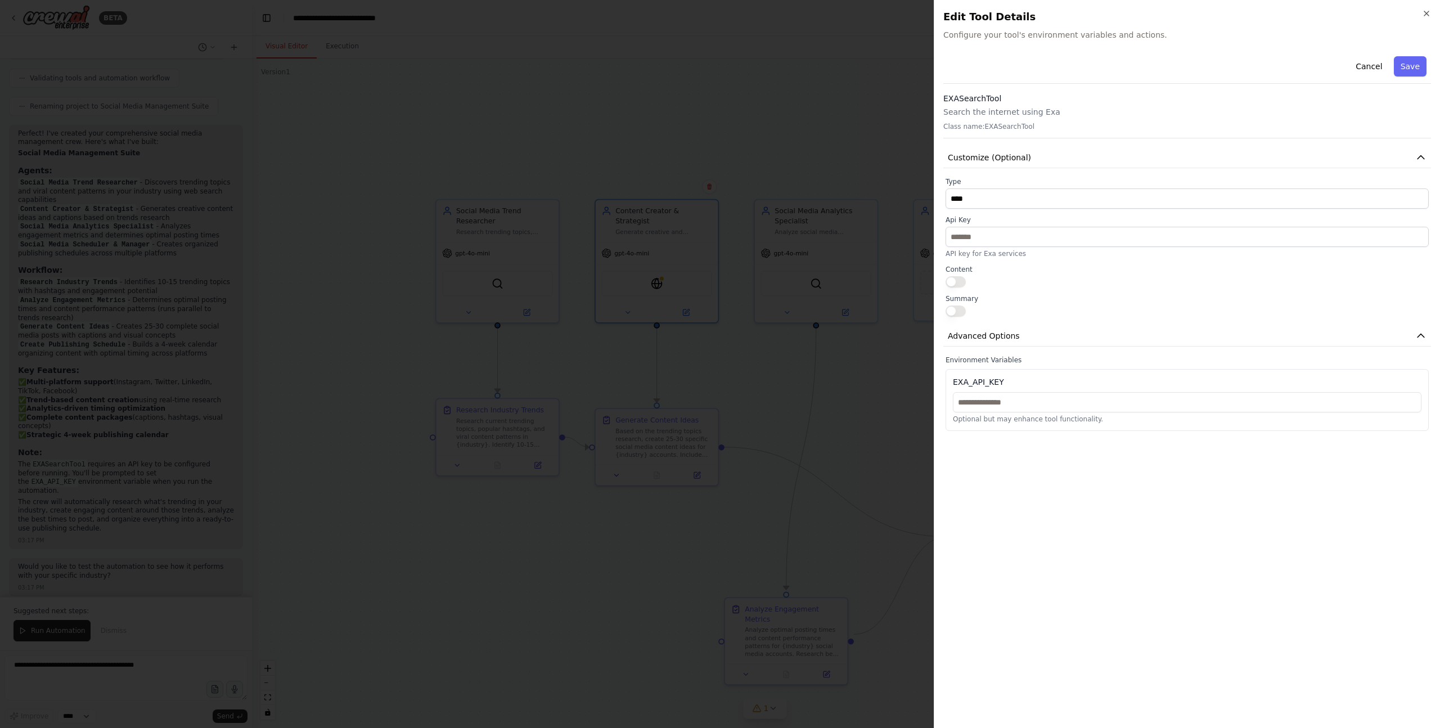
click at [981, 377] on div "EXA_API_KEY" at bounding box center [978, 381] width 51 height 11
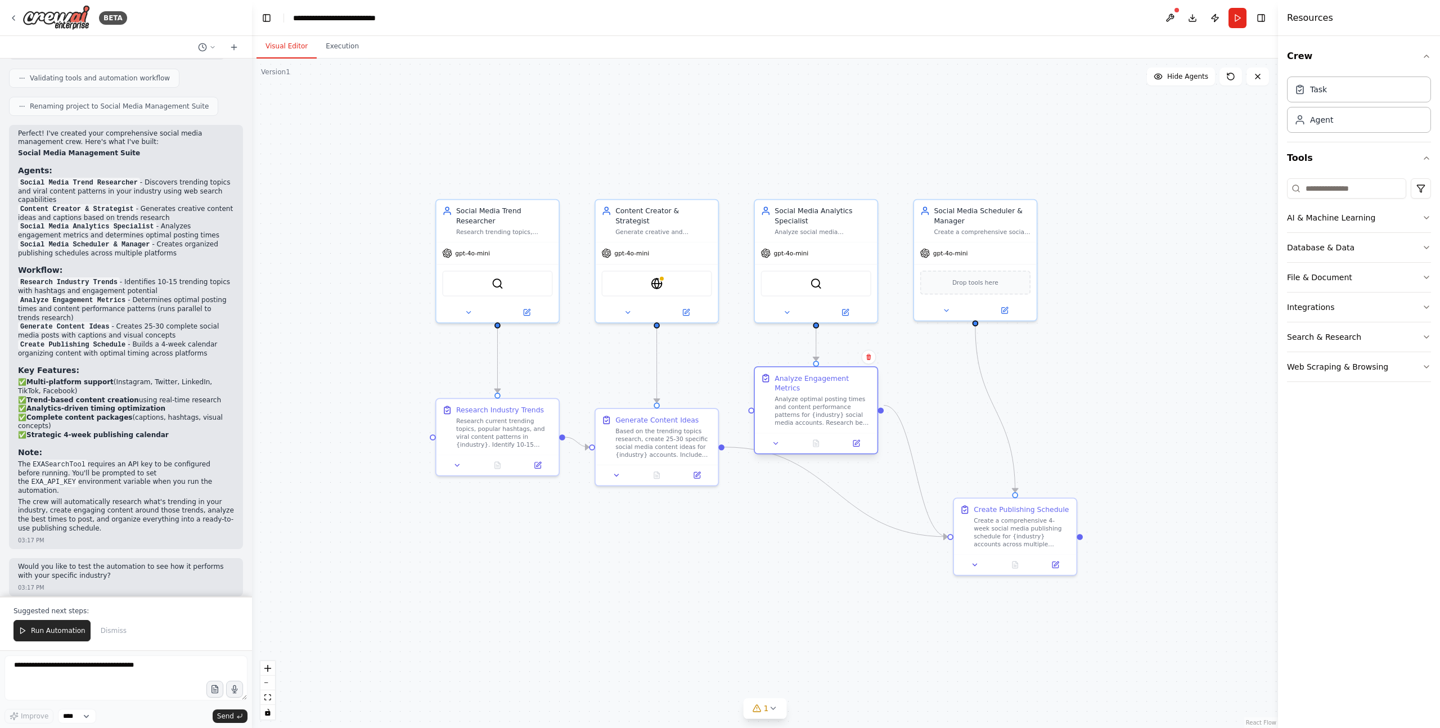
drag, startPoint x: 796, startPoint y: 621, endPoint x: 829, endPoint y: 389, distance: 234.5
click at [829, 395] on div "Analyze optimal posting times and content performance patterns for {industry} s…" at bounding box center [823, 411] width 97 height 32
drag, startPoint x: 667, startPoint y: 430, endPoint x: 658, endPoint y: 511, distance: 81.5
click at [664, 516] on div "Based on the trending topics research, create 25-30 specific social media conte…" at bounding box center [663, 531] width 97 height 32
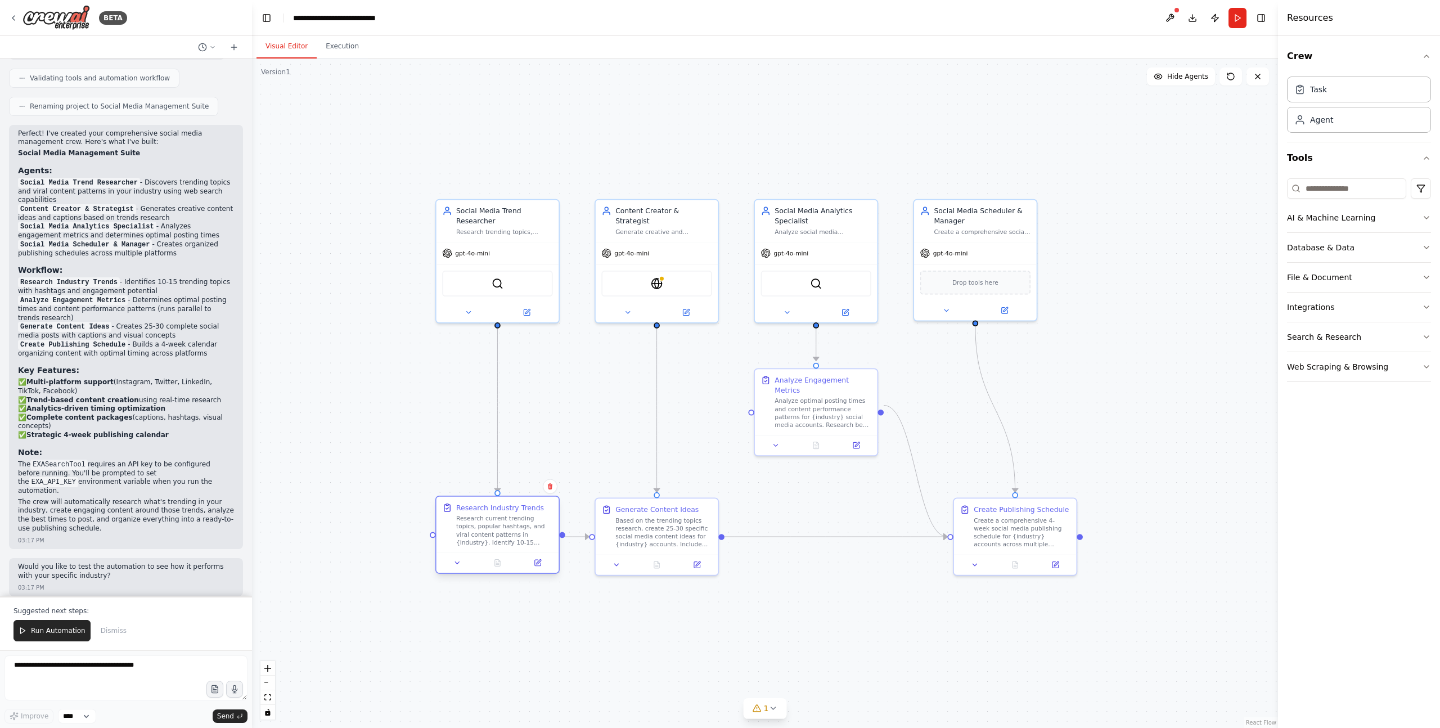
drag, startPoint x: 485, startPoint y: 412, endPoint x: 485, endPoint y: 515, distance: 102.9
click at [485, 515] on div "Research Industry Trends Research current trending topics, popular hashtags, an…" at bounding box center [504, 524] width 97 height 44
drag, startPoint x: 829, startPoint y: 393, endPoint x: 829, endPoint y: 438, distance: 44.4
click at [829, 438] on div "Analyze optimal posting times and content performance patterns for {industry} s…" at bounding box center [823, 451] width 97 height 32
click at [988, 223] on div "Social Media Scheduler & Manager" at bounding box center [982, 214] width 97 height 20
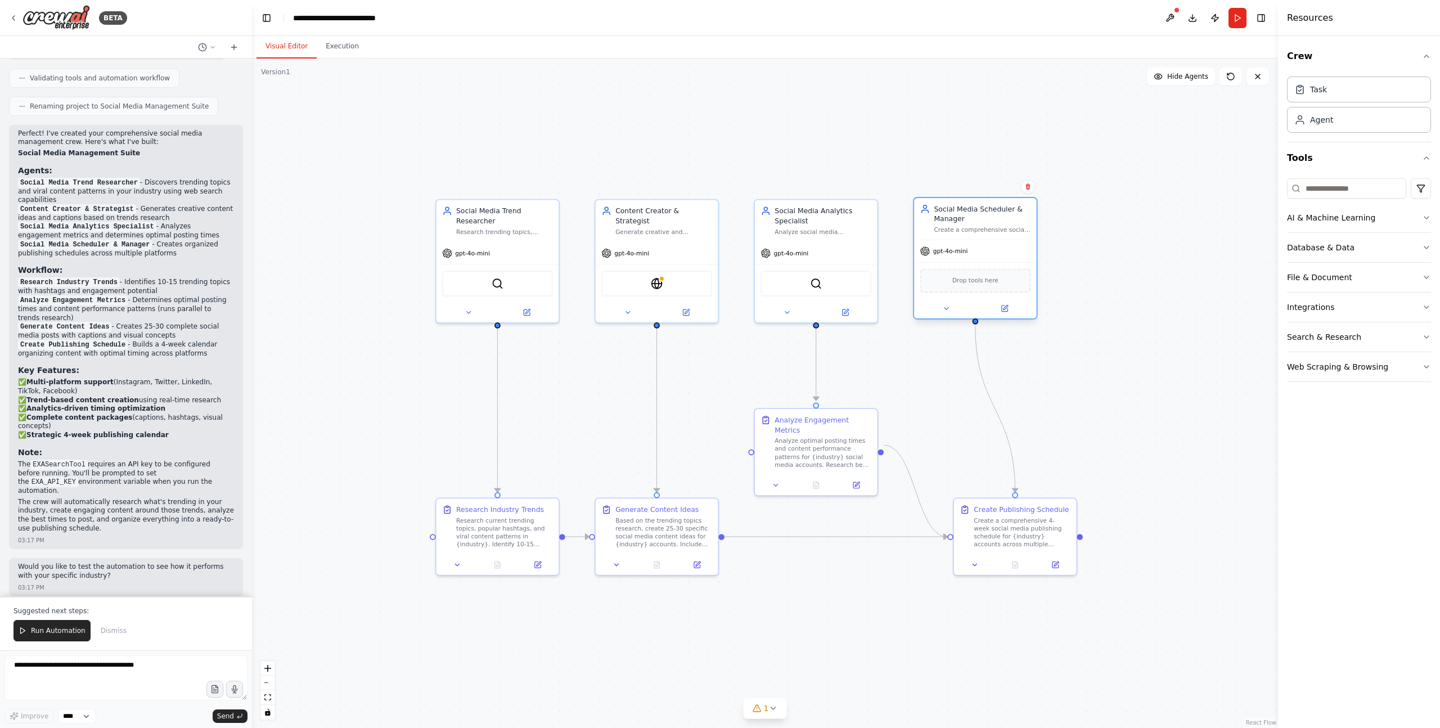
click at [988, 224] on div "Social Media Scheduler & Manager Create a comprehensive social media posting sc…" at bounding box center [982, 219] width 97 height 30
click at [1025, 529] on div "Create a comprehensive 4-week social media publishing schedule for {industry} a…" at bounding box center [1022, 531] width 97 height 32
click at [1056, 568] on button at bounding box center [1055, 563] width 34 height 12
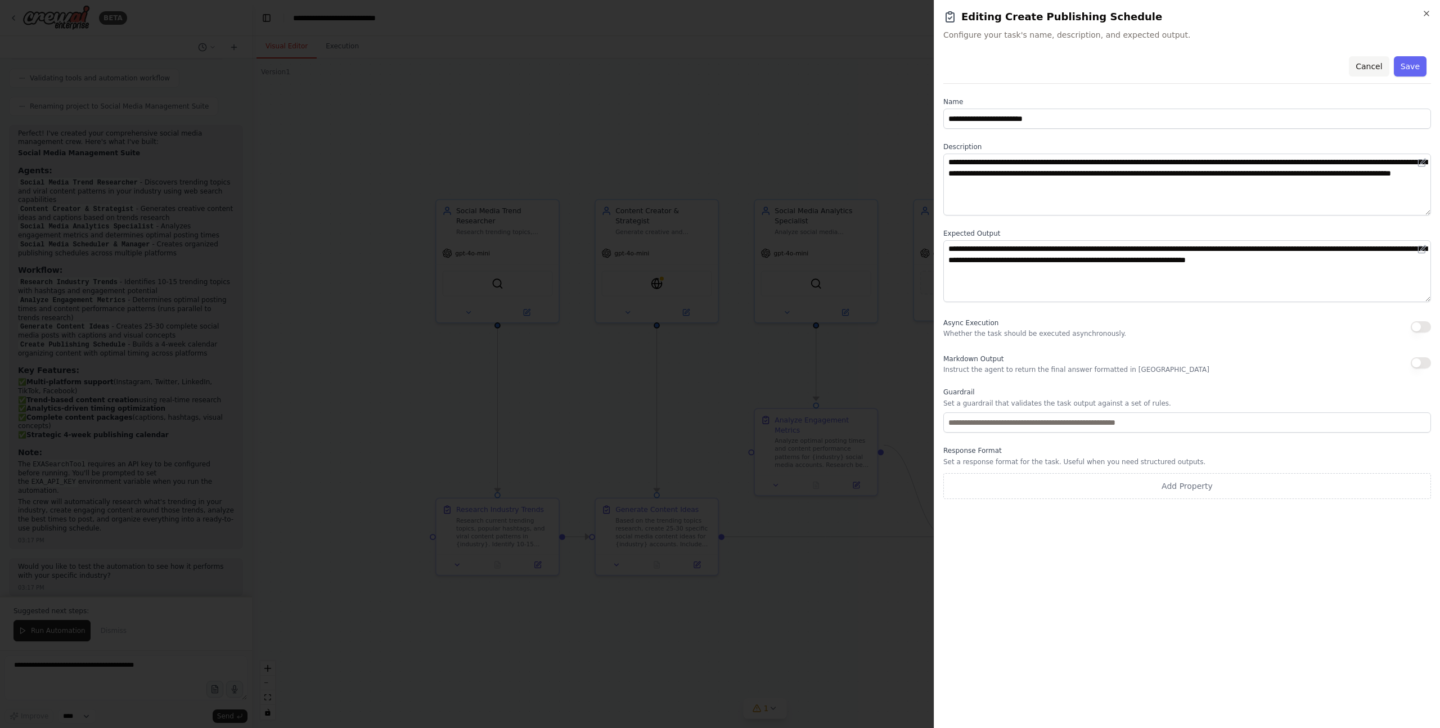
click at [1364, 64] on button "Cancel" at bounding box center [1369, 66] width 40 height 20
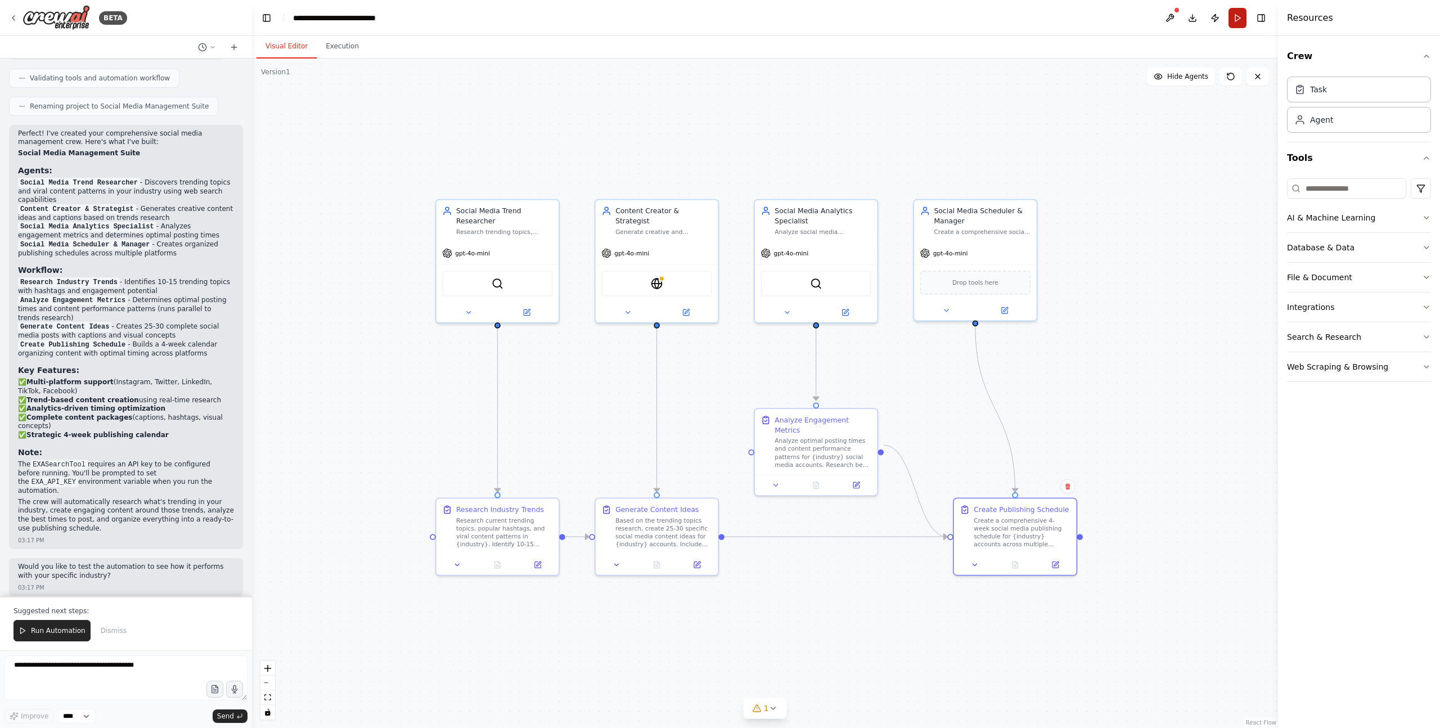
click at [1239, 14] on button "Run" at bounding box center [1237, 18] width 18 height 20
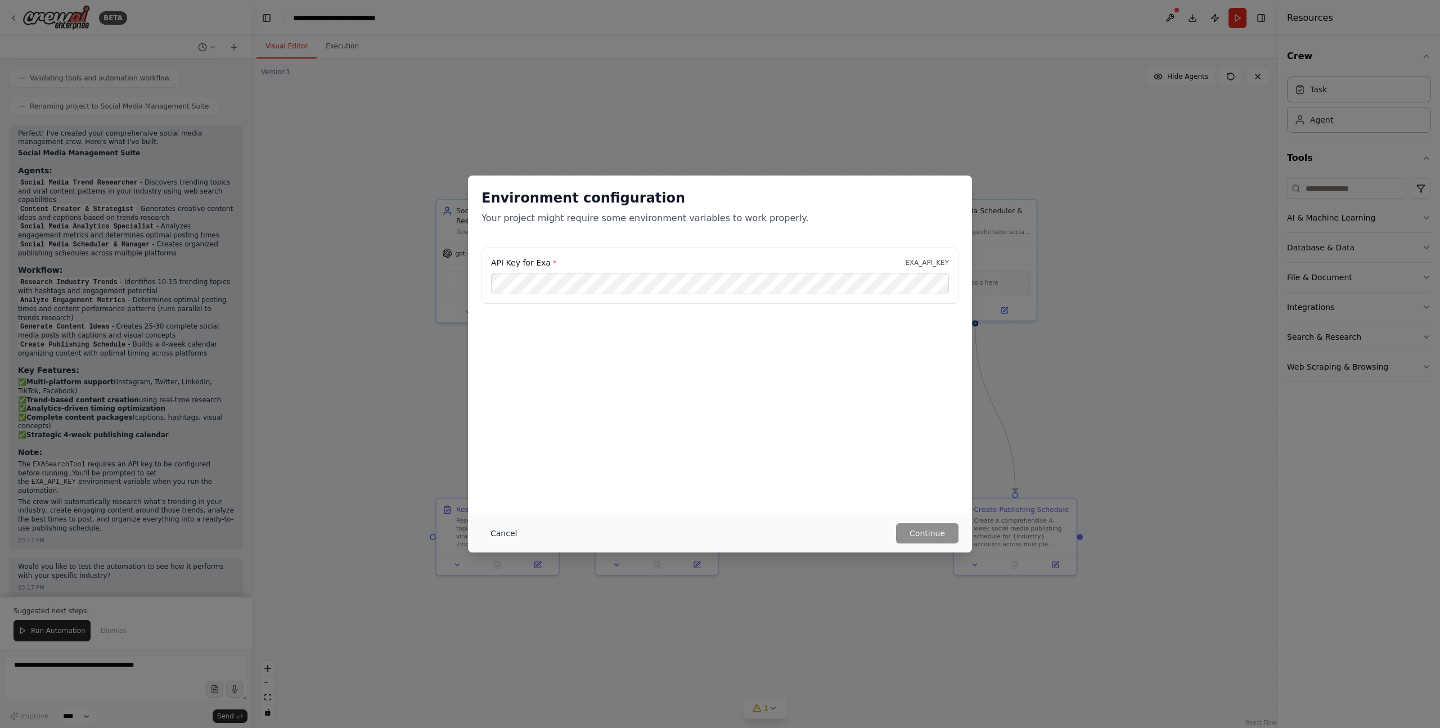
click at [503, 528] on button "Cancel" at bounding box center [503, 533] width 44 height 20
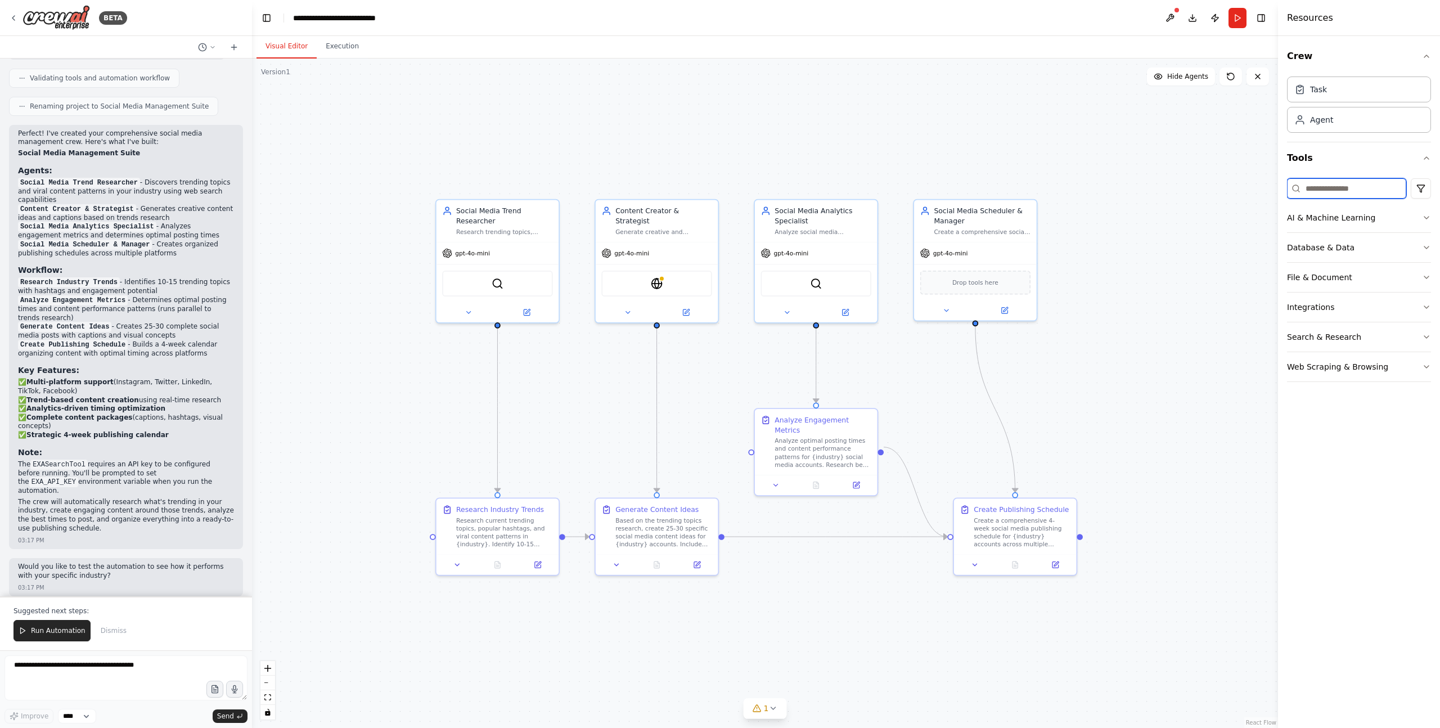
click at [1363, 192] on input at bounding box center [1346, 188] width 119 height 20
click at [1370, 217] on button "AI & Machine Learning" at bounding box center [1359, 217] width 144 height 29
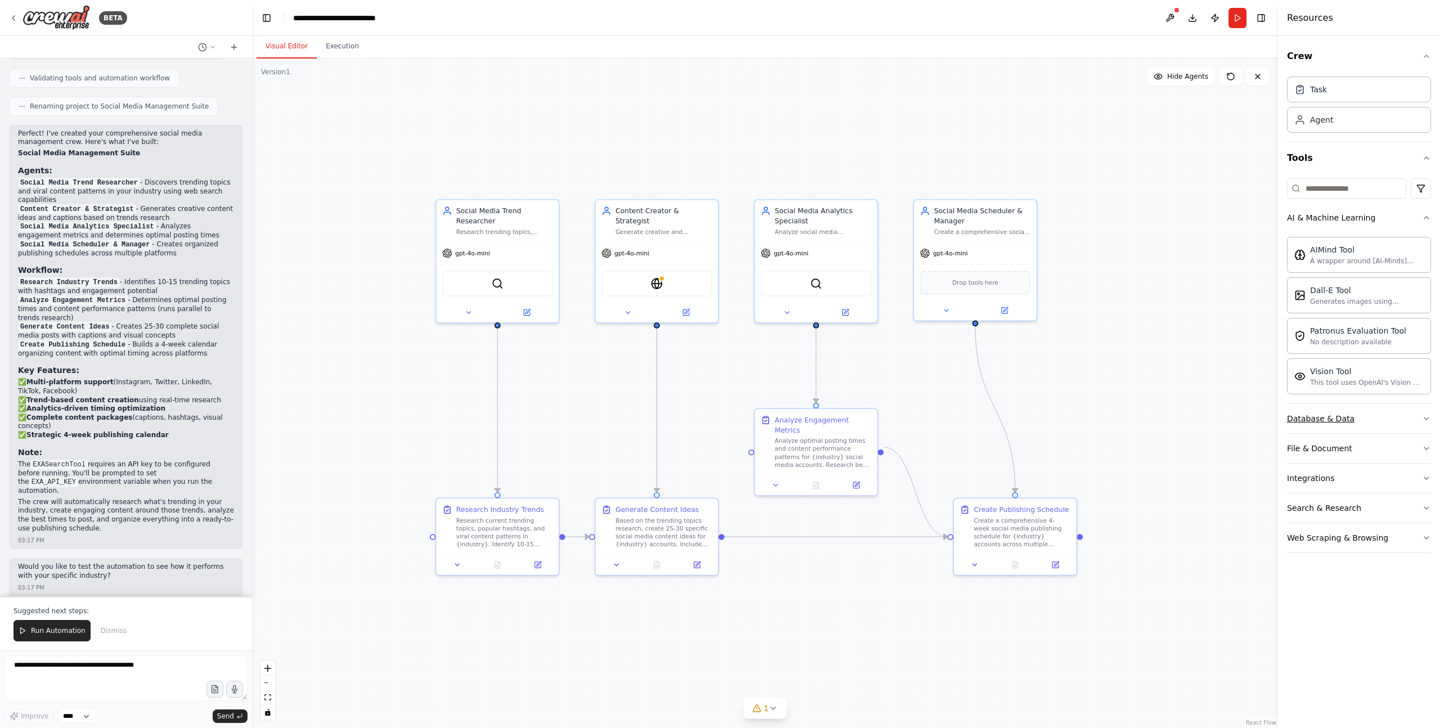
click at [1385, 418] on button "Database & Data" at bounding box center [1359, 418] width 144 height 29
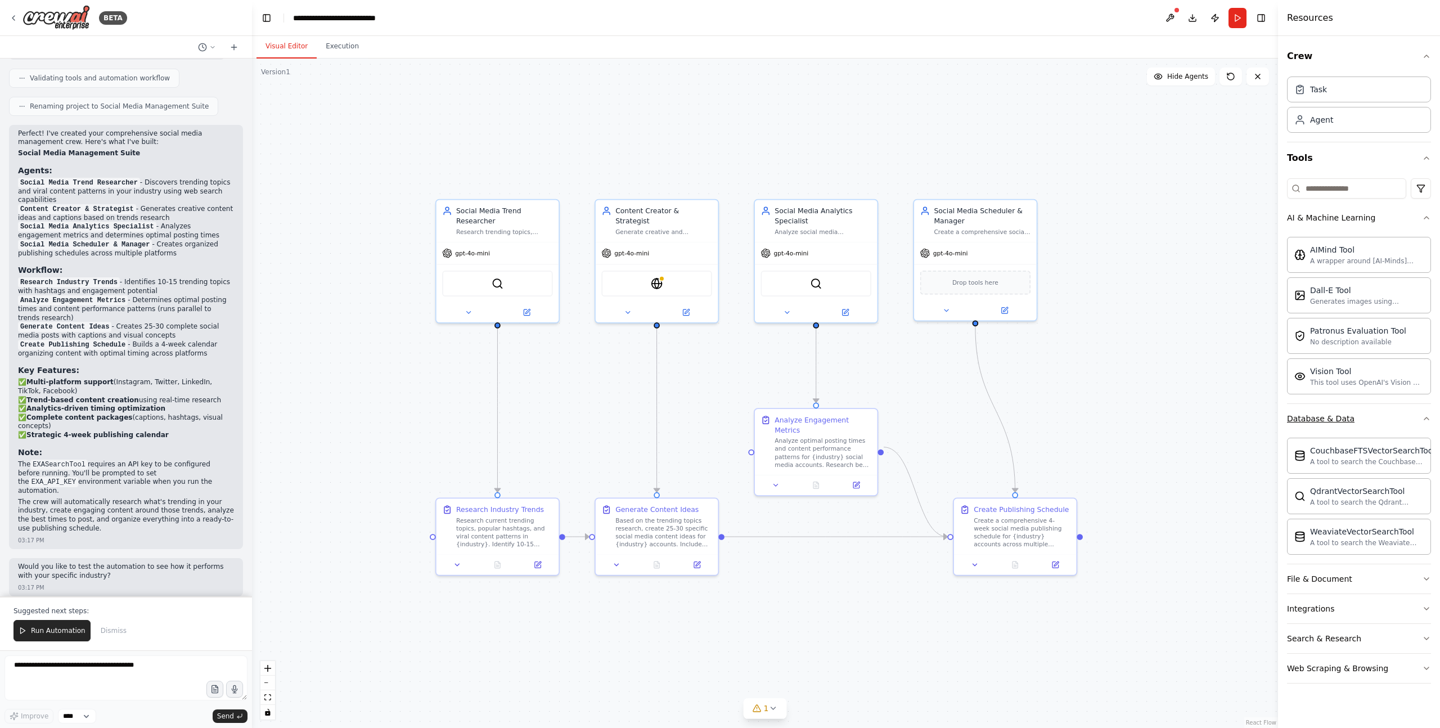
click at [1385, 418] on button "Database & Data" at bounding box center [1359, 418] width 144 height 29
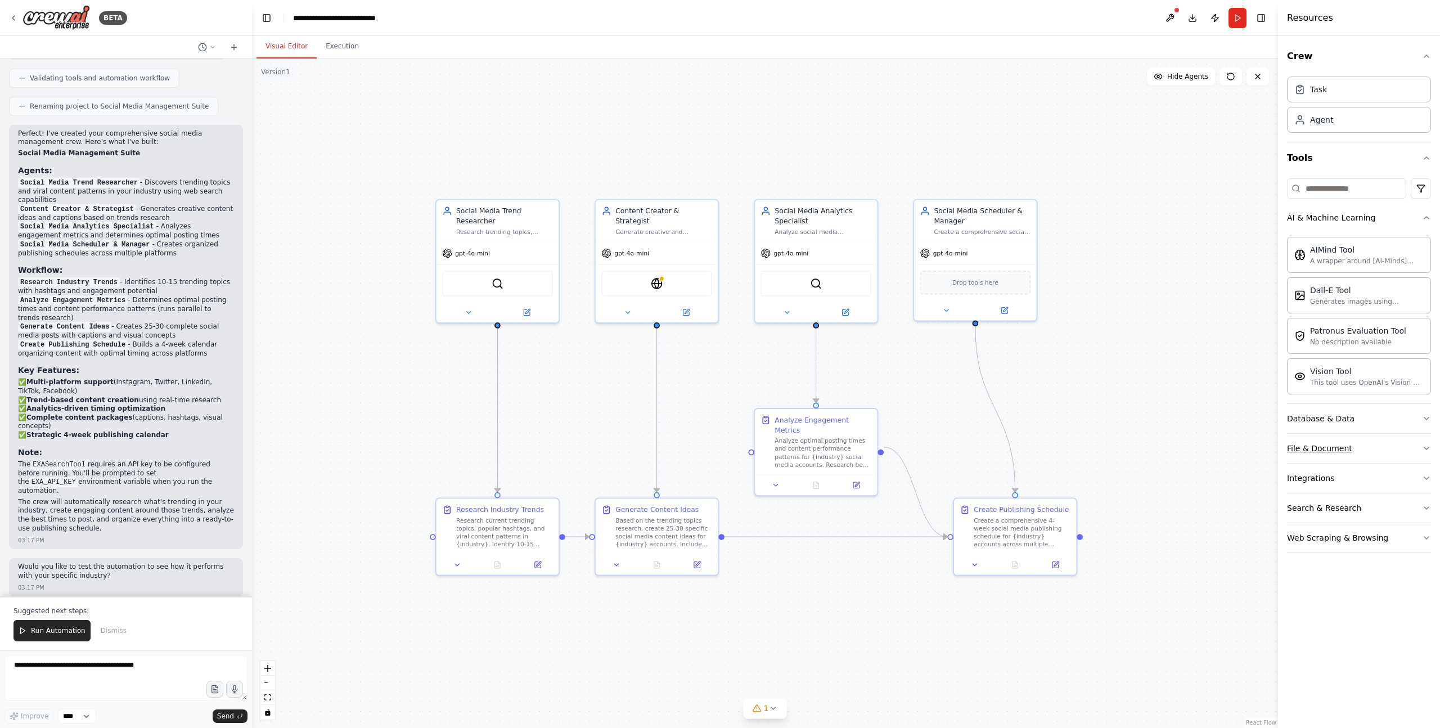
click at [1377, 442] on button "File & Document" at bounding box center [1359, 448] width 144 height 29
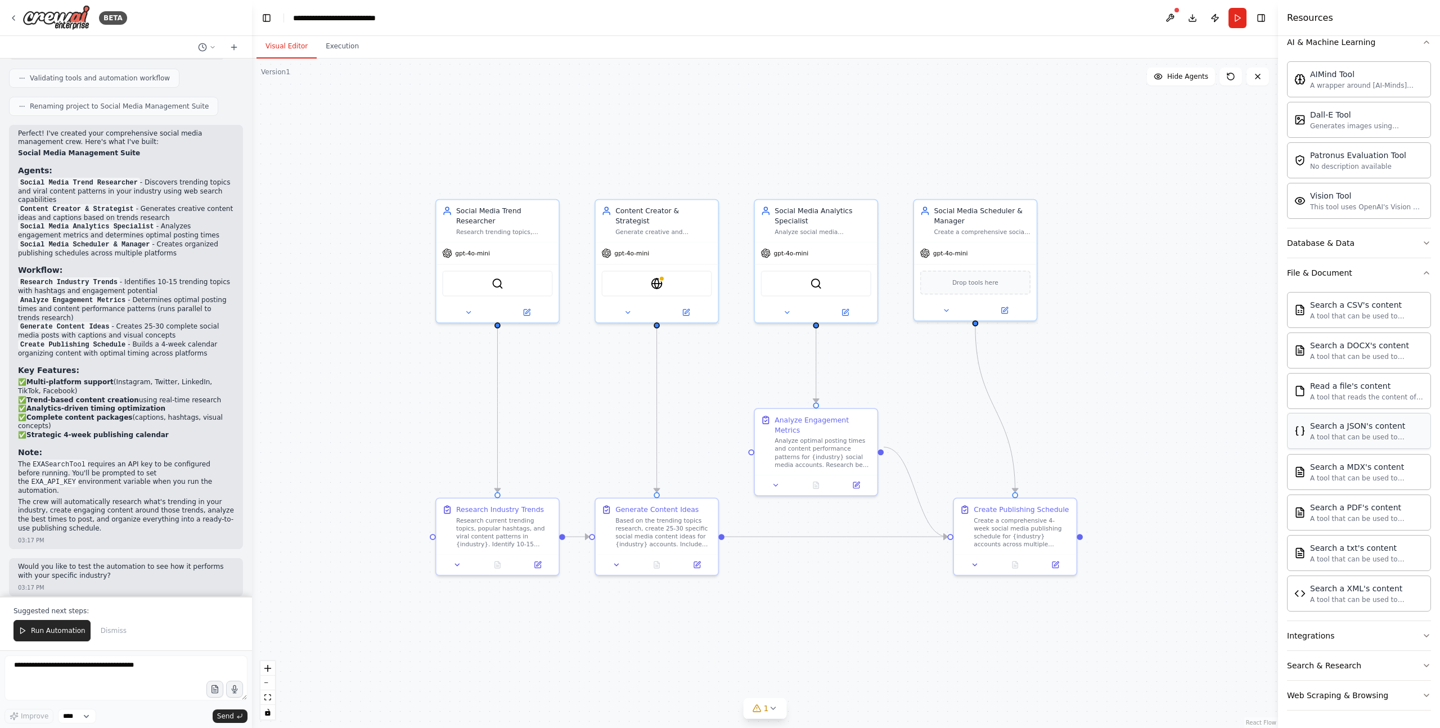
scroll to position [176, 0]
click at [1376, 278] on button "File & Document" at bounding box center [1359, 272] width 144 height 29
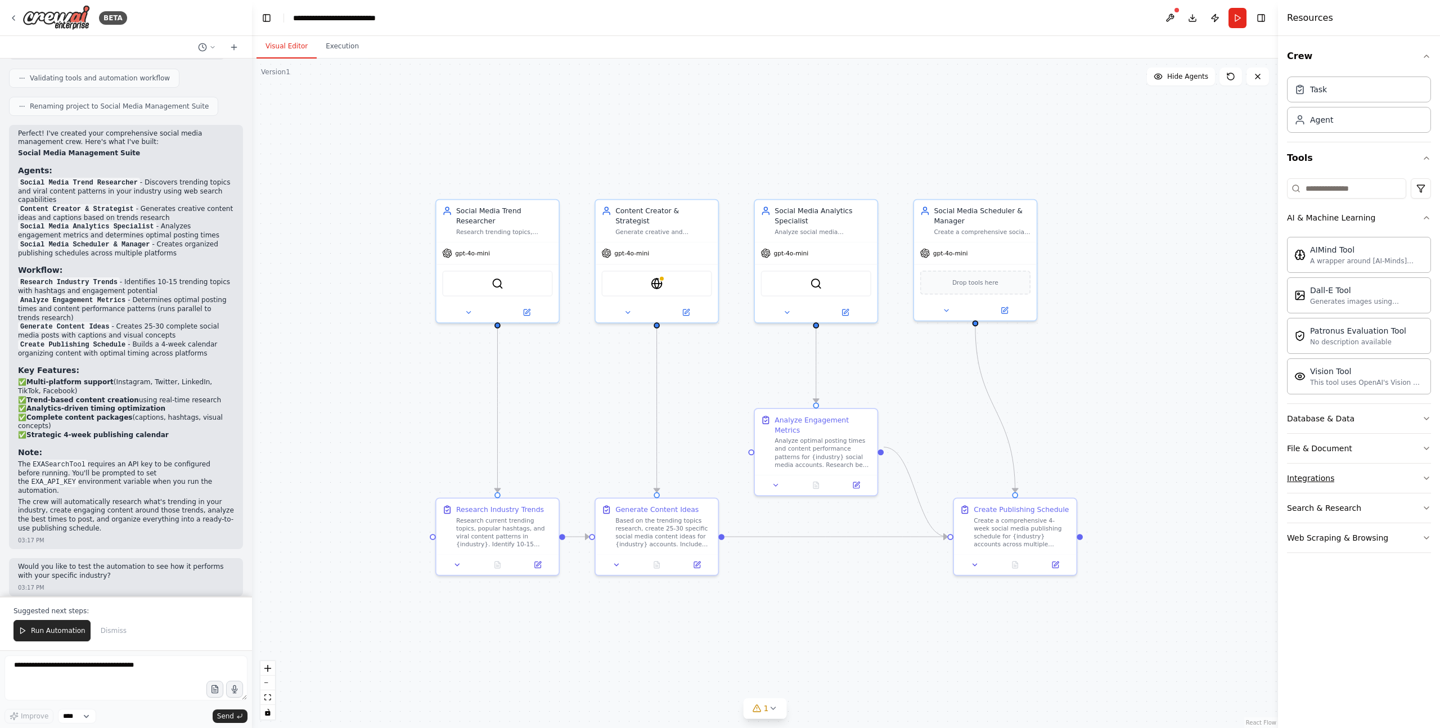
click at [1367, 485] on button "Integrations" at bounding box center [1359, 477] width 144 height 29
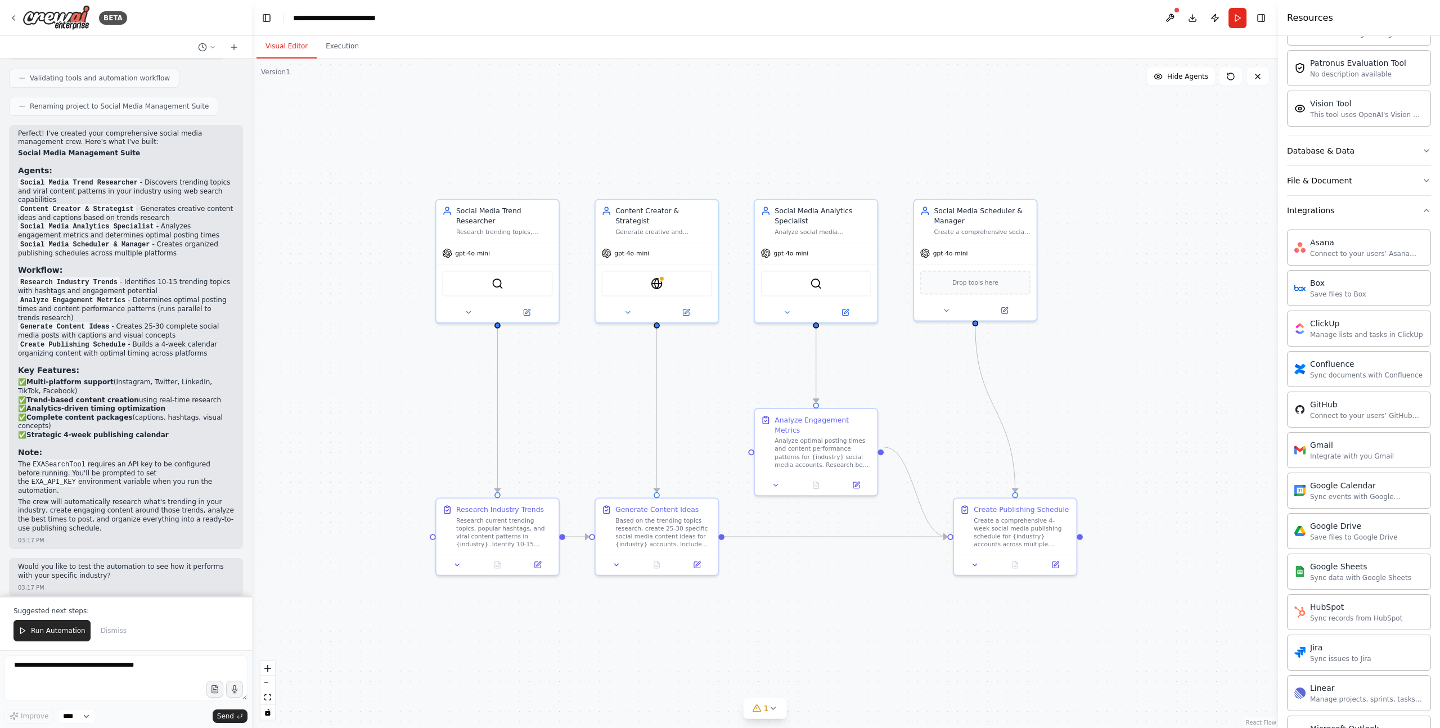
scroll to position [161, 0]
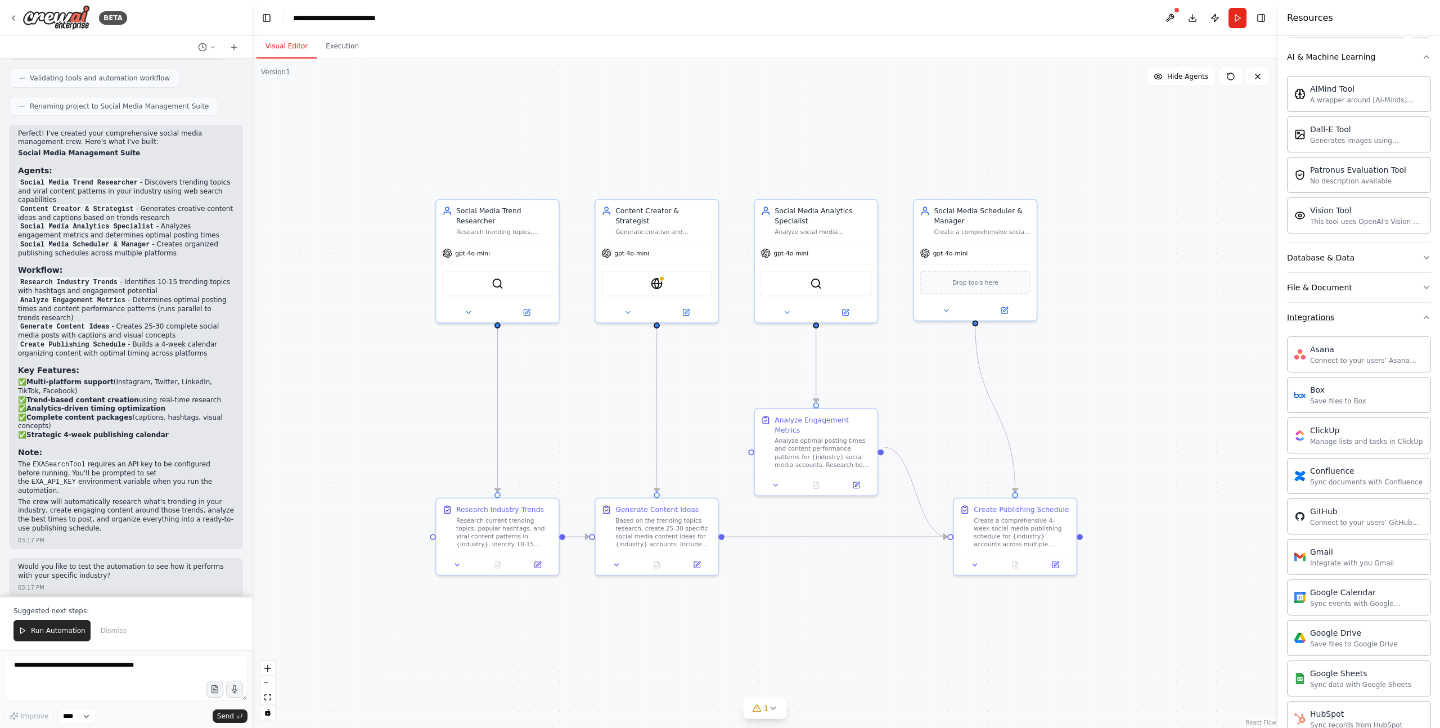
click at [1358, 319] on button "Integrations" at bounding box center [1359, 317] width 144 height 29
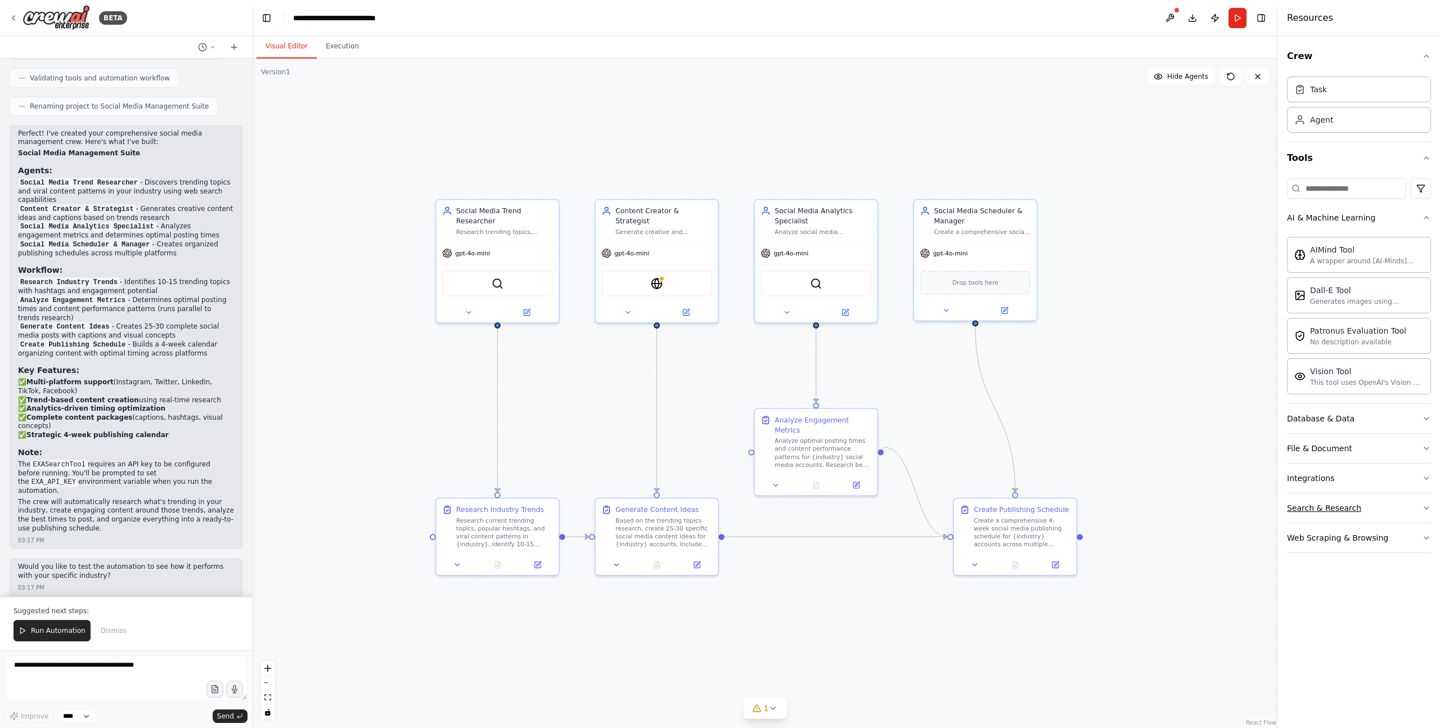
click at [1378, 512] on button "Search & Research" at bounding box center [1359, 507] width 144 height 29
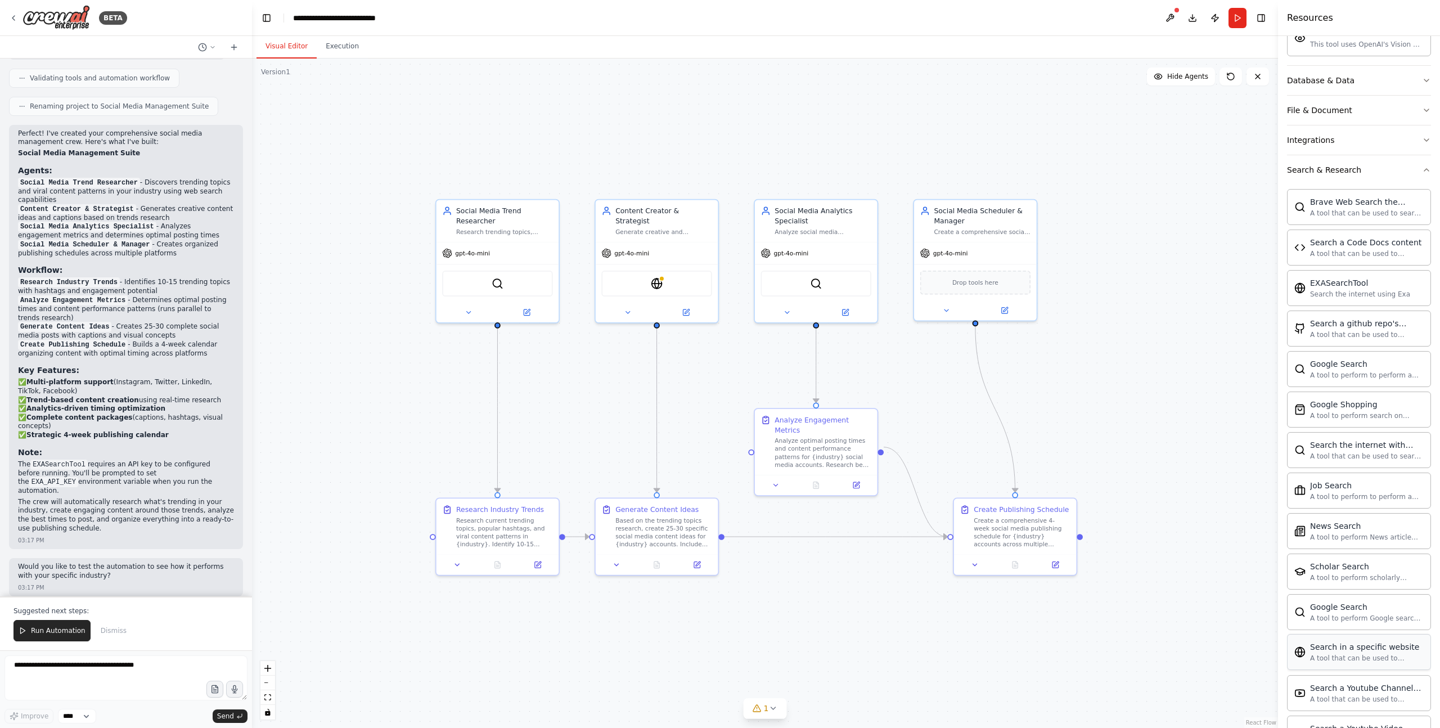
scroll to position [419, 0]
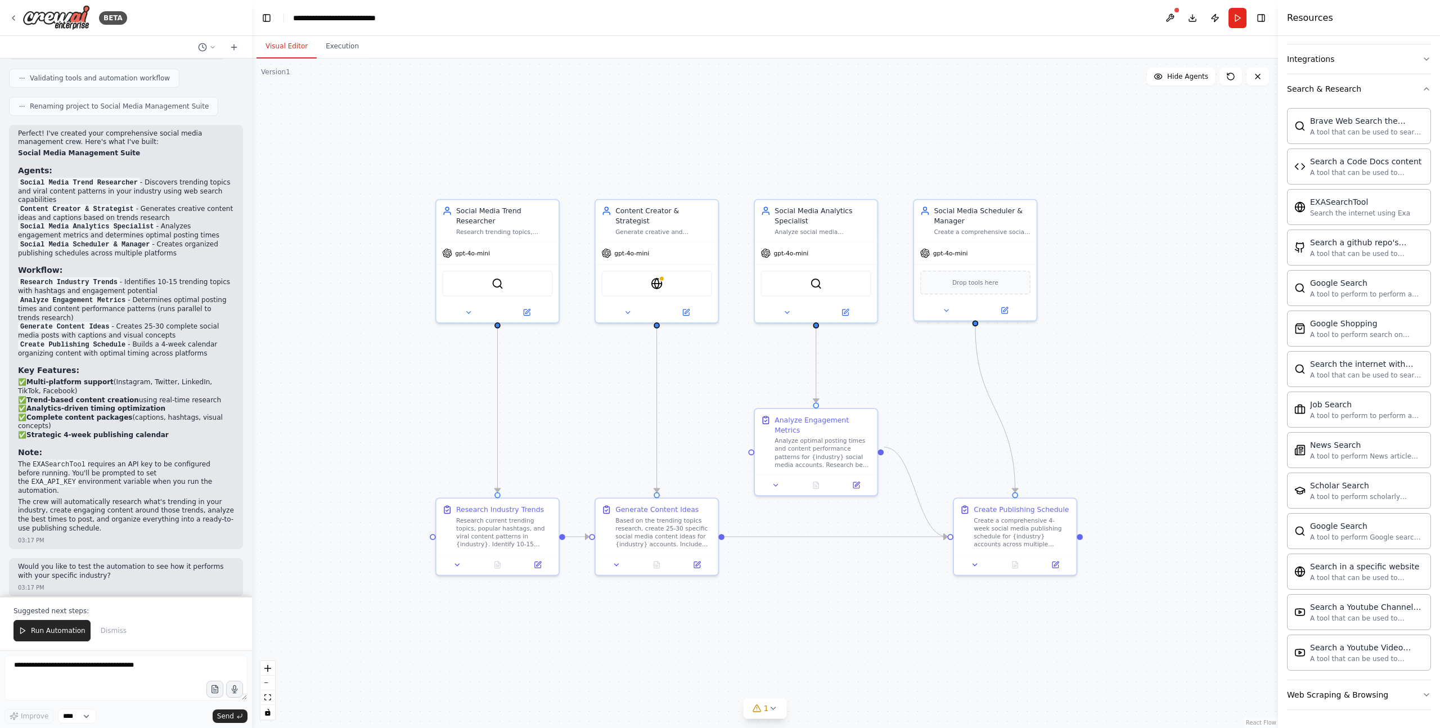
click at [1112, 338] on div ".deletable-edge-delete-btn { width: 20px; height: 20px; border: 0px solid #ffff…" at bounding box center [765, 392] width 1026 height 669
click at [1242, 20] on button "Run" at bounding box center [1237, 18] width 18 height 20
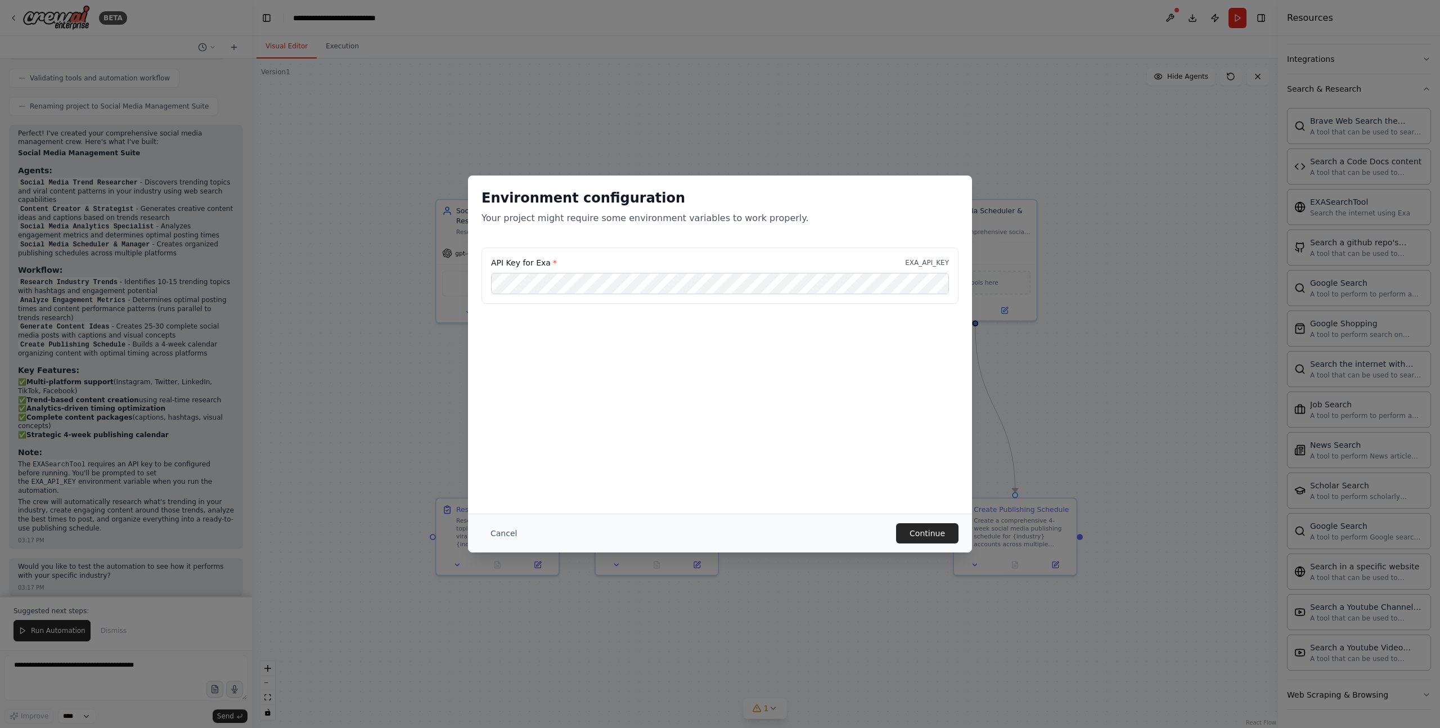
click at [684, 382] on div "Environment configuration Your project might require some environment variables…" at bounding box center [720, 344] width 504 height 338
click at [939, 539] on button "Continue" at bounding box center [927, 533] width 62 height 20
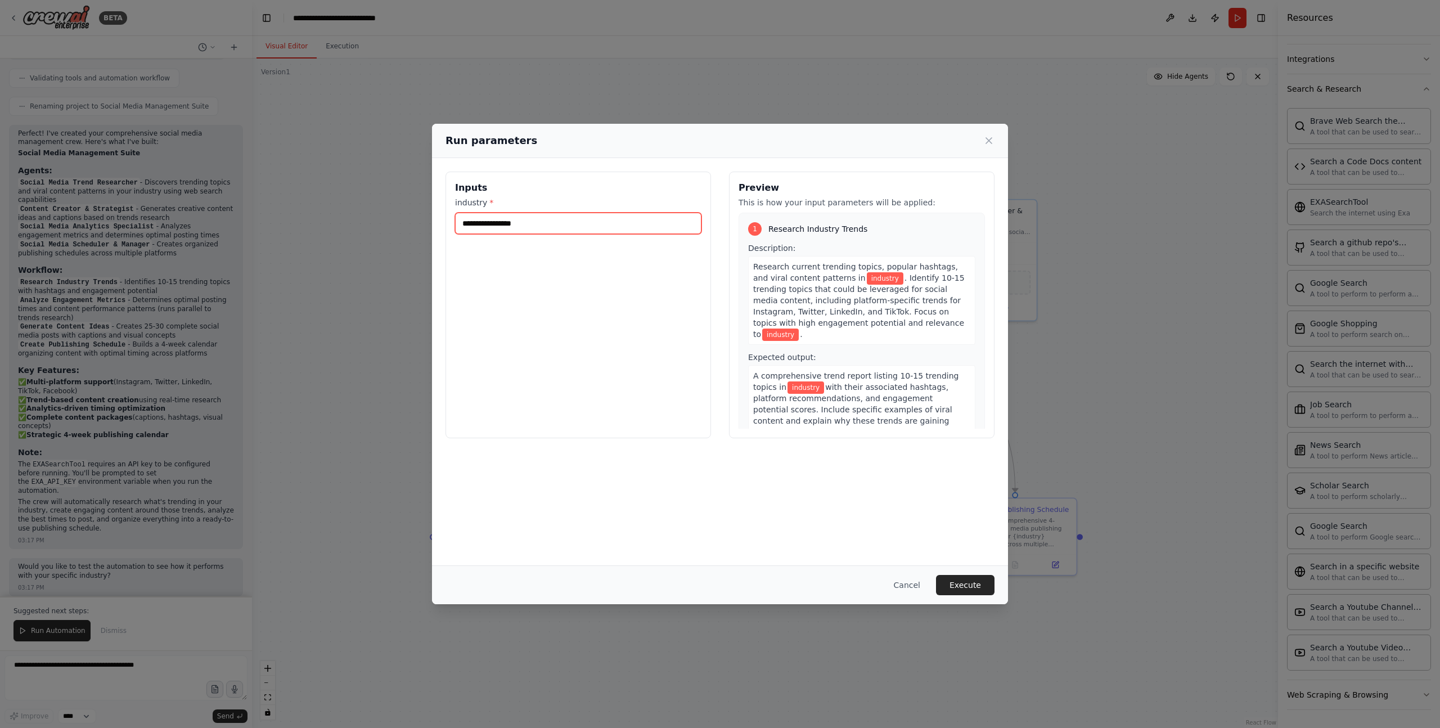
click at [528, 222] on input "industry *" at bounding box center [578, 223] width 246 height 21
click at [484, 223] on input "**********" at bounding box center [578, 223] width 246 height 21
paste input "**********"
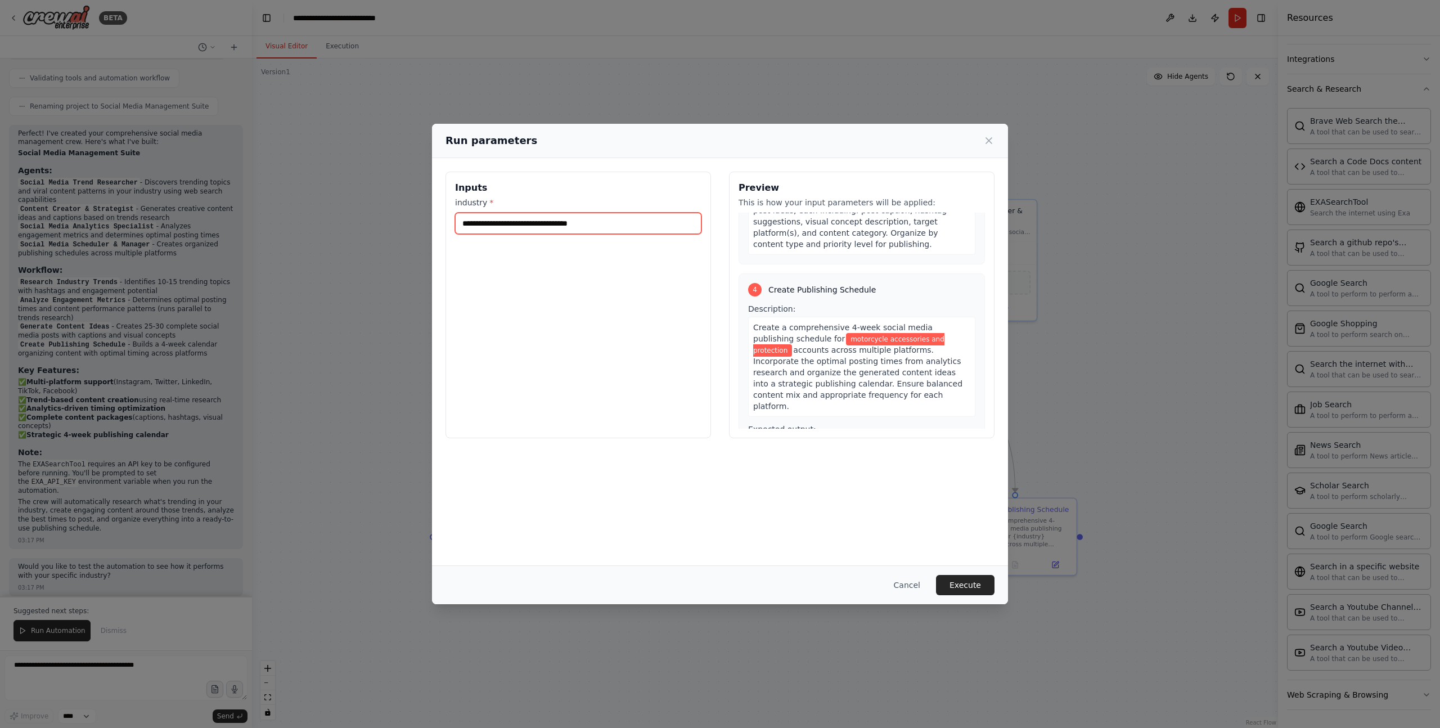
scroll to position [758, 0]
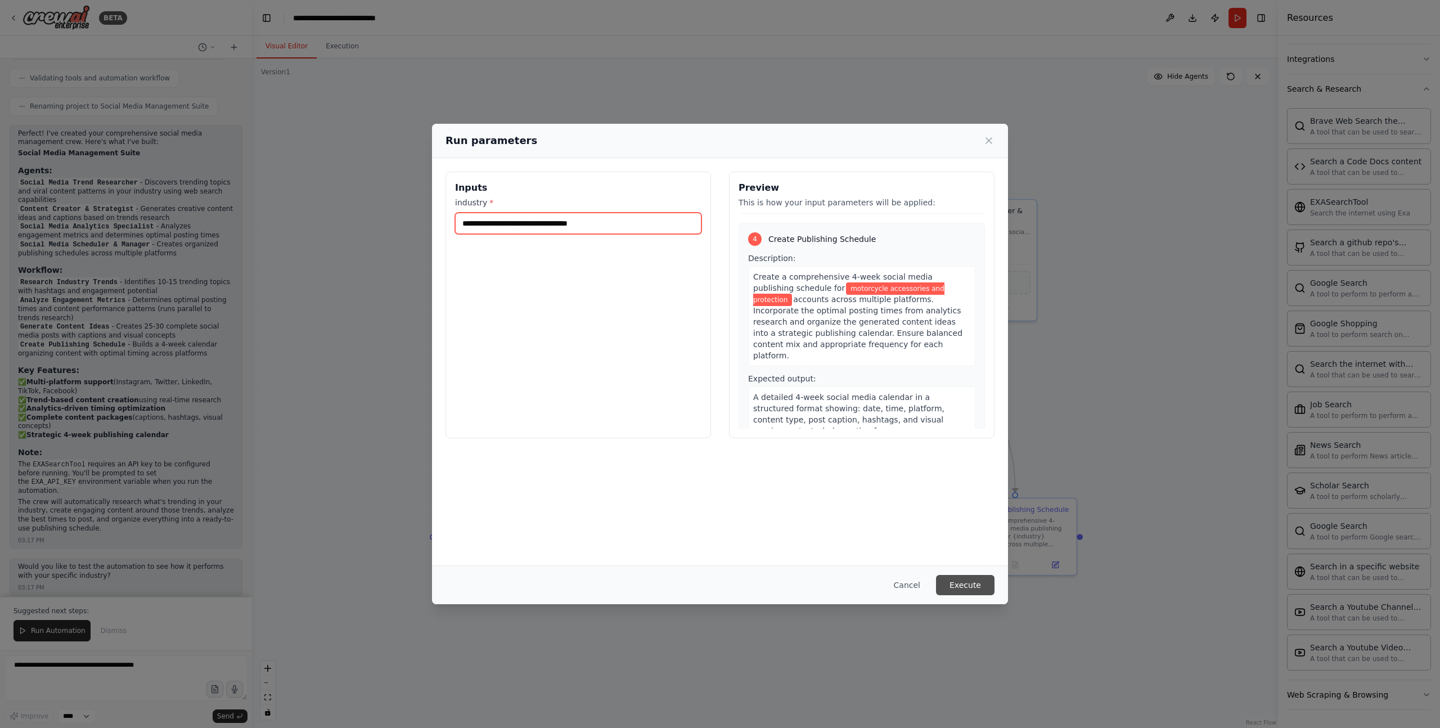
type input "**********"
click at [969, 584] on button "Execute" at bounding box center [965, 585] width 58 height 20
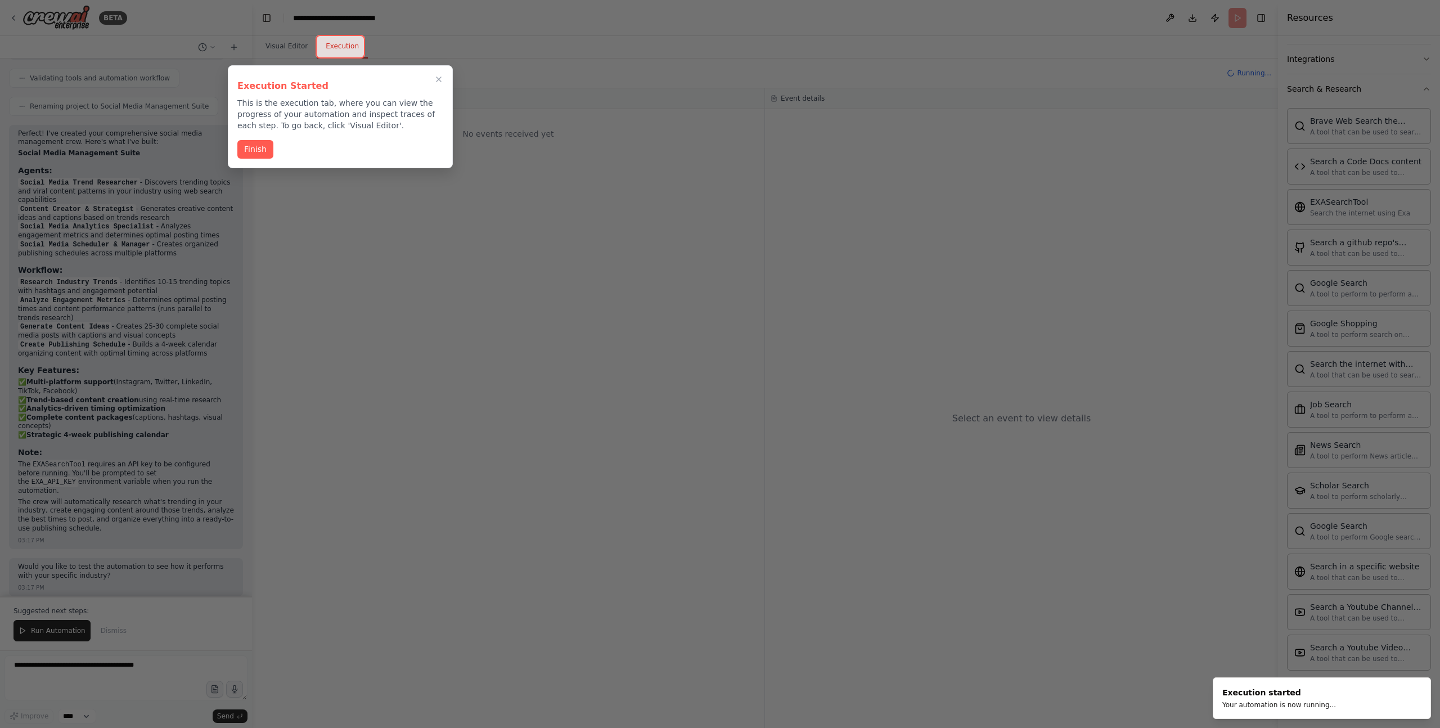
click at [253, 103] on p "This is the execution tab, where you can view the progress of your automation a…" at bounding box center [340, 114] width 206 height 34
drag, startPoint x: 254, startPoint y: 103, endPoint x: 432, endPoint y: 108, distance: 177.8
click at [410, 105] on p "This is the execution tab, where you can view the progress of your automation a…" at bounding box center [340, 114] width 206 height 34
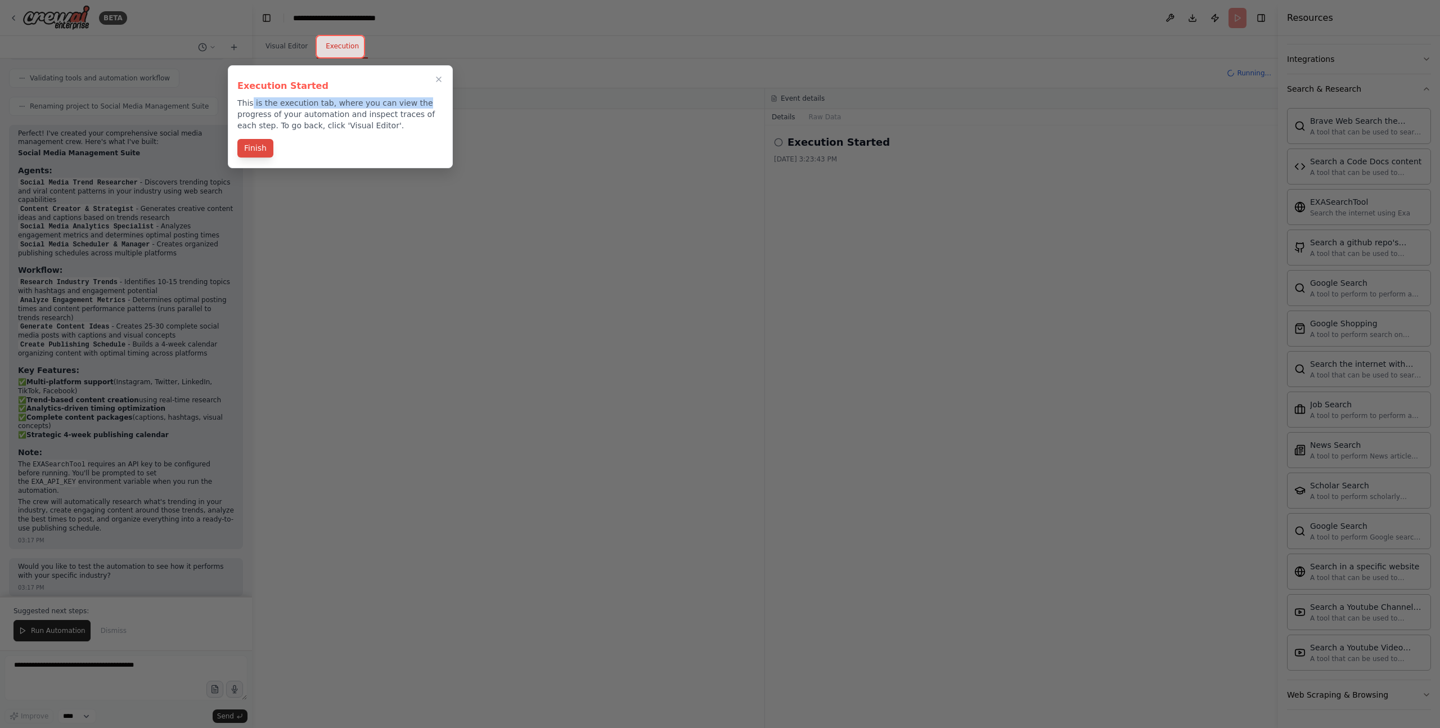
click at [244, 150] on button "Finish" at bounding box center [255, 148] width 36 height 19
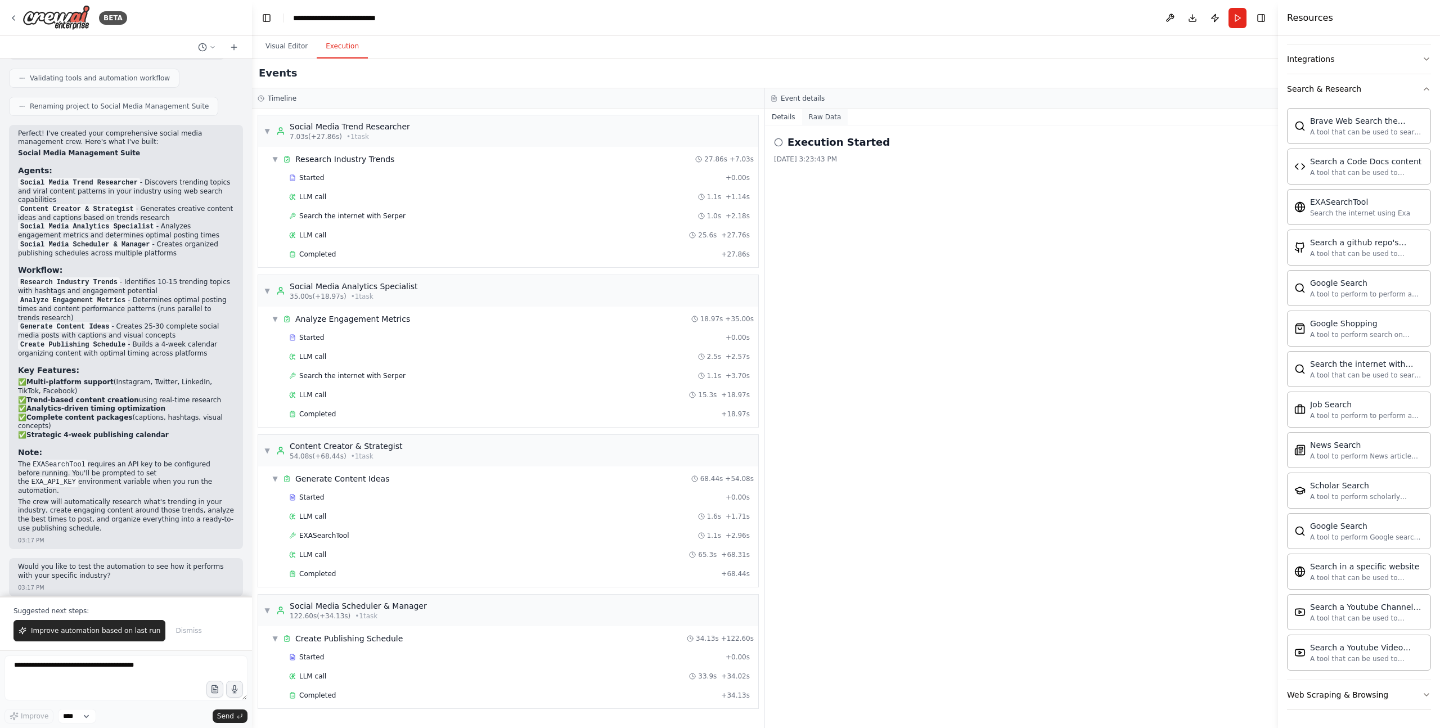
click at [829, 116] on button "Raw Data" at bounding box center [825, 117] width 46 height 16
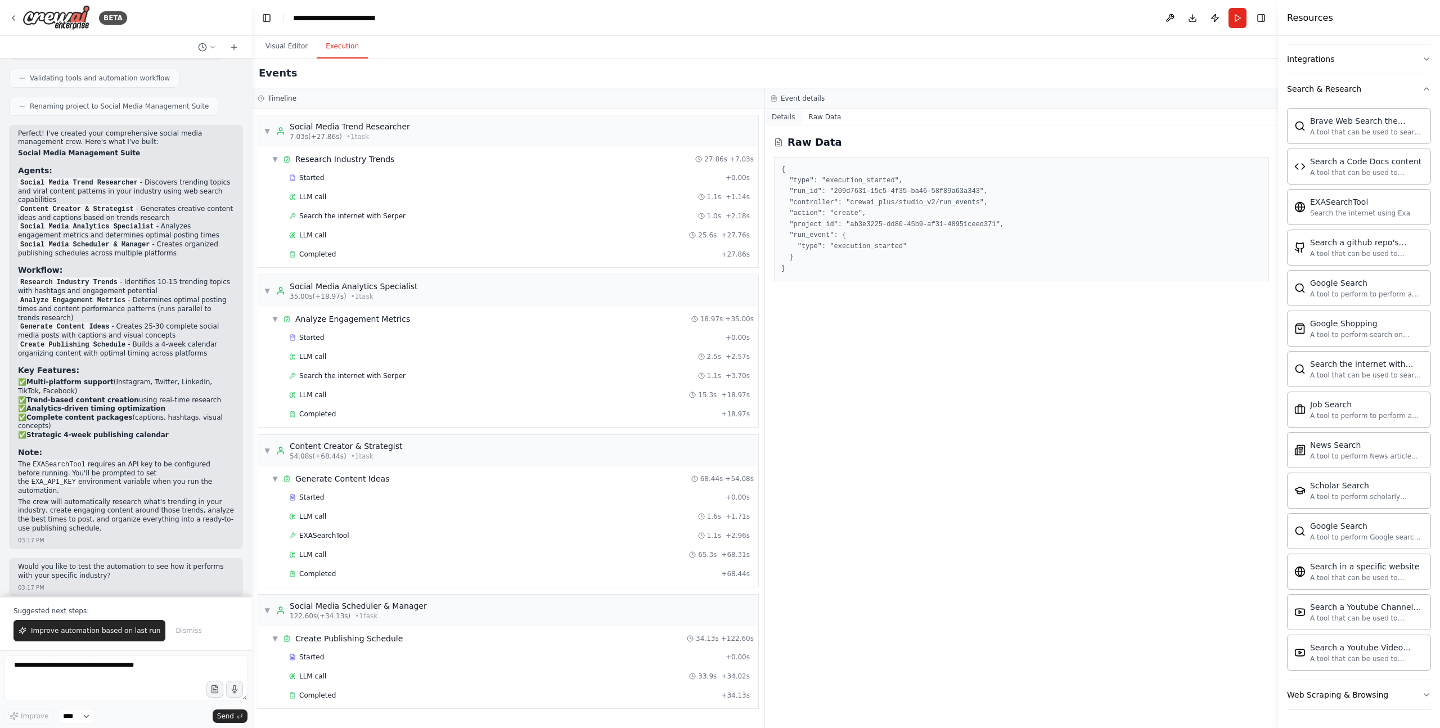
click at [791, 117] on button "Details" at bounding box center [783, 117] width 37 height 16
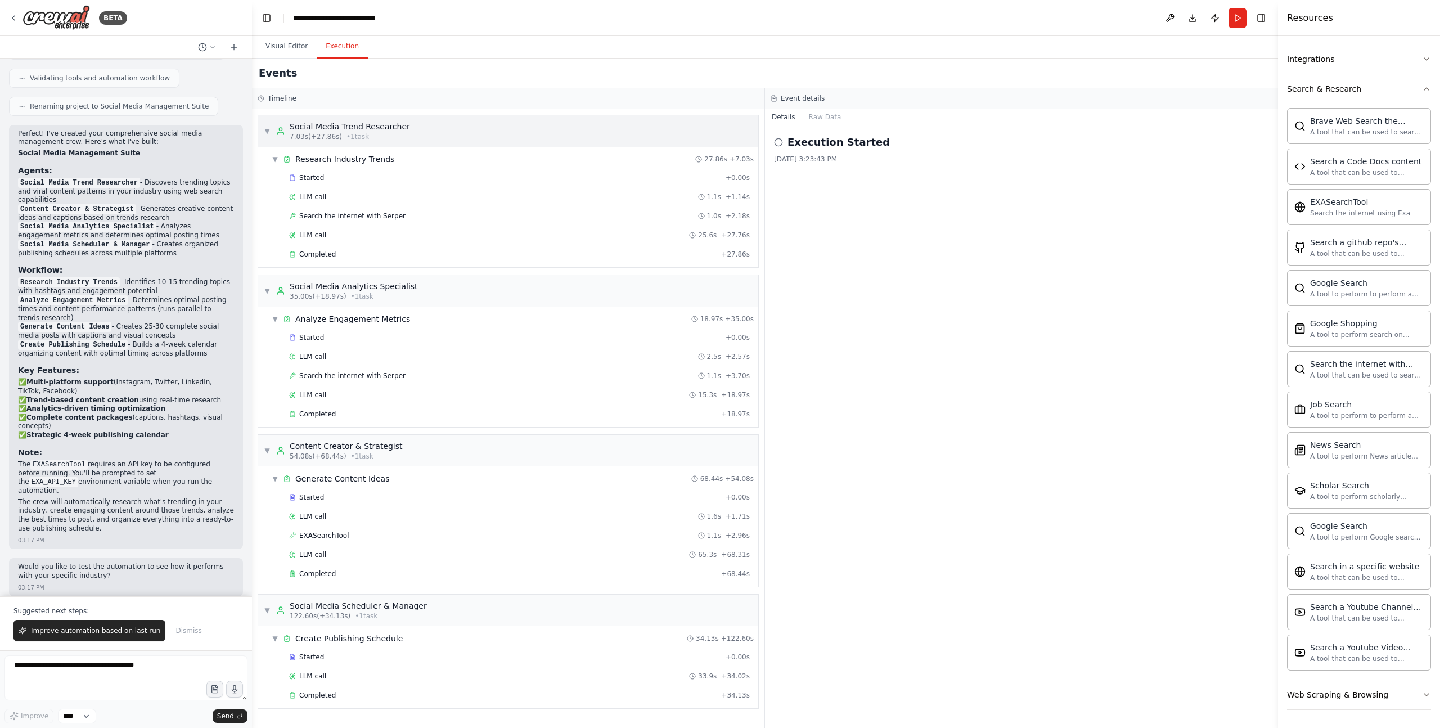
click at [268, 133] on span "▼" at bounding box center [267, 131] width 7 height 9
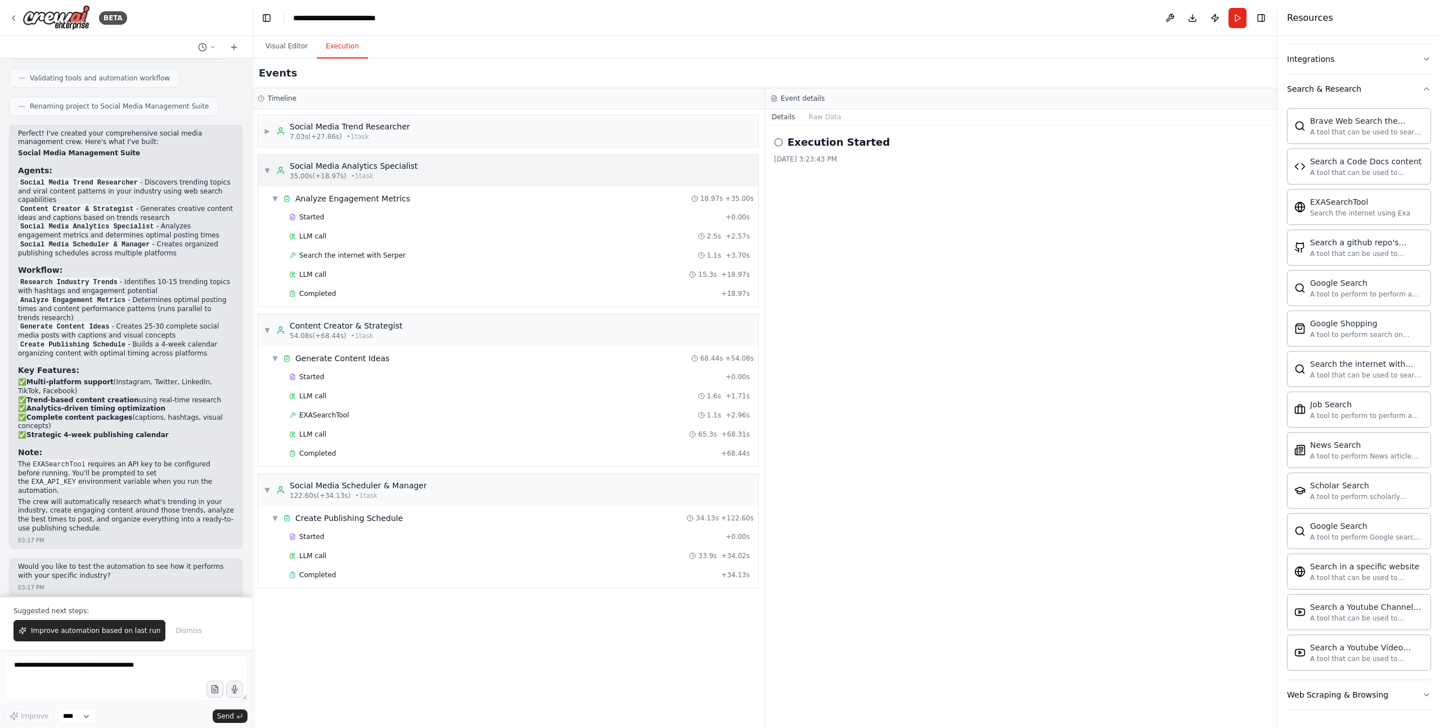
click at [266, 161] on div "▼ Social Media Analytics Specialist 35.00s (+18.97s) • 1 task" at bounding box center [341, 170] width 154 height 20
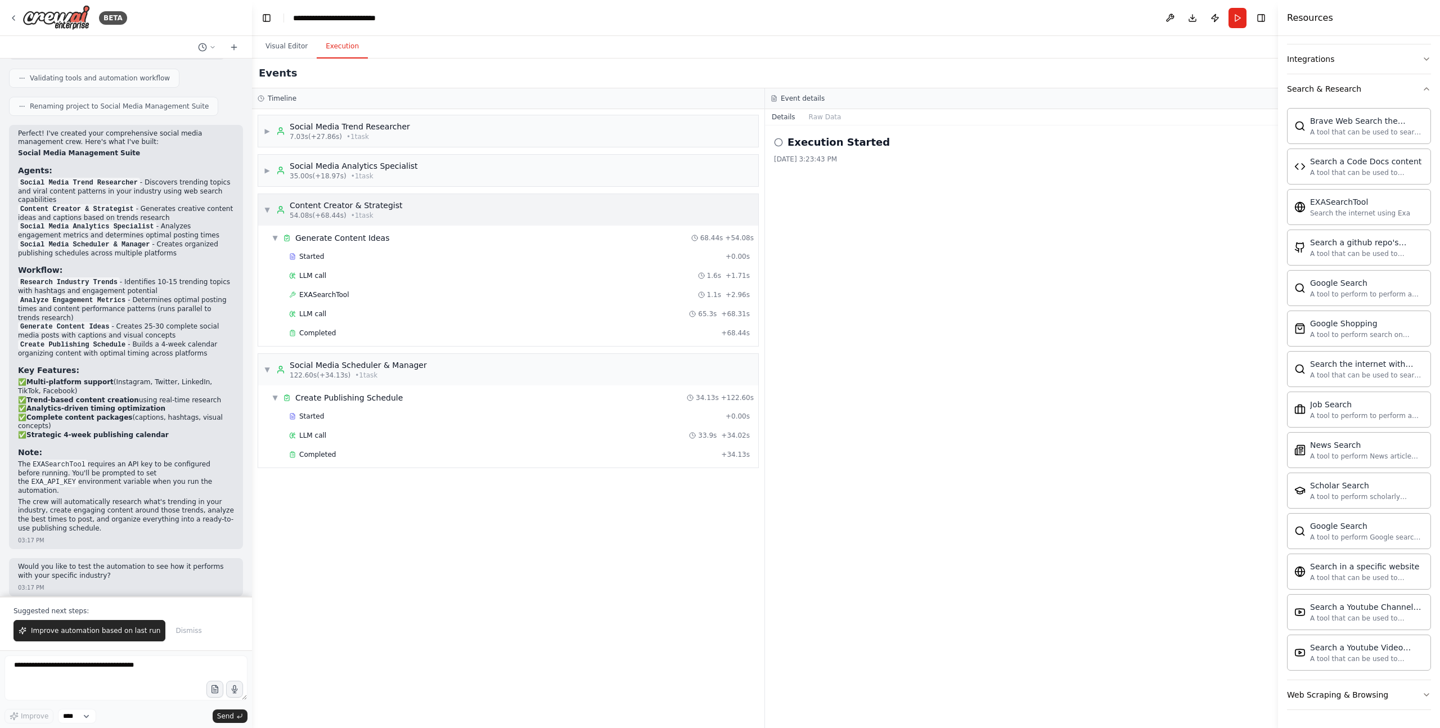
click at [266, 206] on span "▼" at bounding box center [267, 209] width 7 height 9
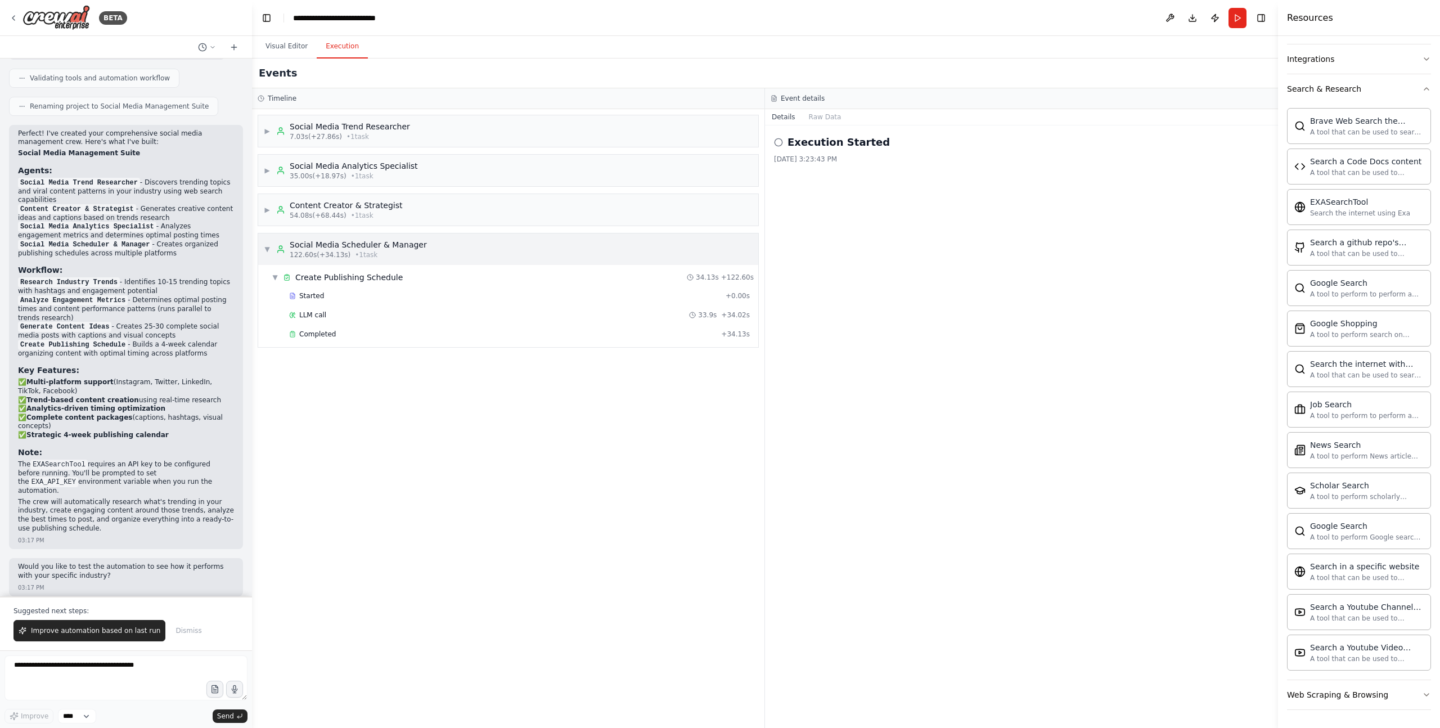
click at [268, 253] on span "▼" at bounding box center [267, 249] width 7 height 9
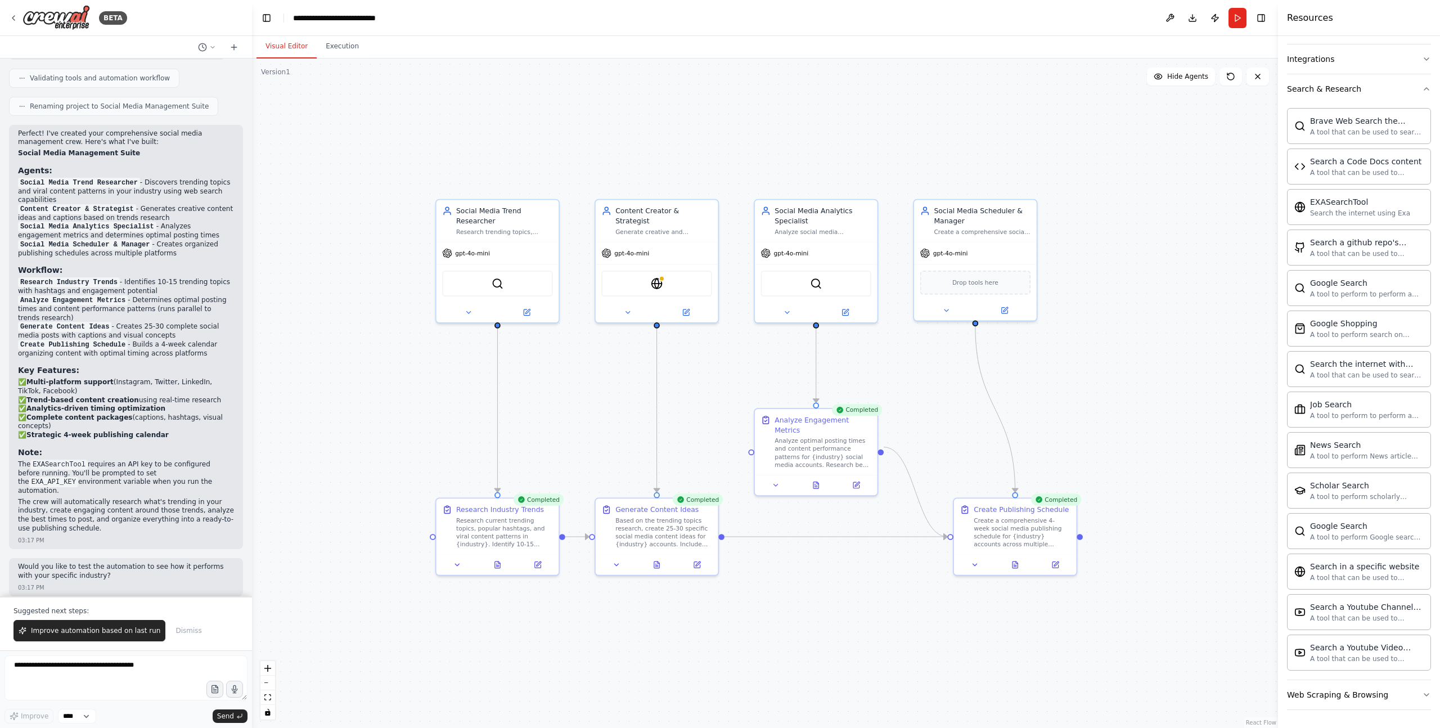
drag, startPoint x: 283, startPoint y: 40, endPoint x: 296, endPoint y: 46, distance: 14.1
click at [283, 40] on button "Visual Editor" at bounding box center [286, 47] width 60 height 24
click at [34, 562] on p "Would you like to test the automation to see how it performs with your specific…" at bounding box center [126, 570] width 216 height 17
drag, startPoint x: 34, startPoint y: 562, endPoint x: 182, endPoint y: 569, distance: 148.1
click at [192, 568] on p "Would you like to test the automation to see how it performs with your specific…" at bounding box center [126, 570] width 216 height 17
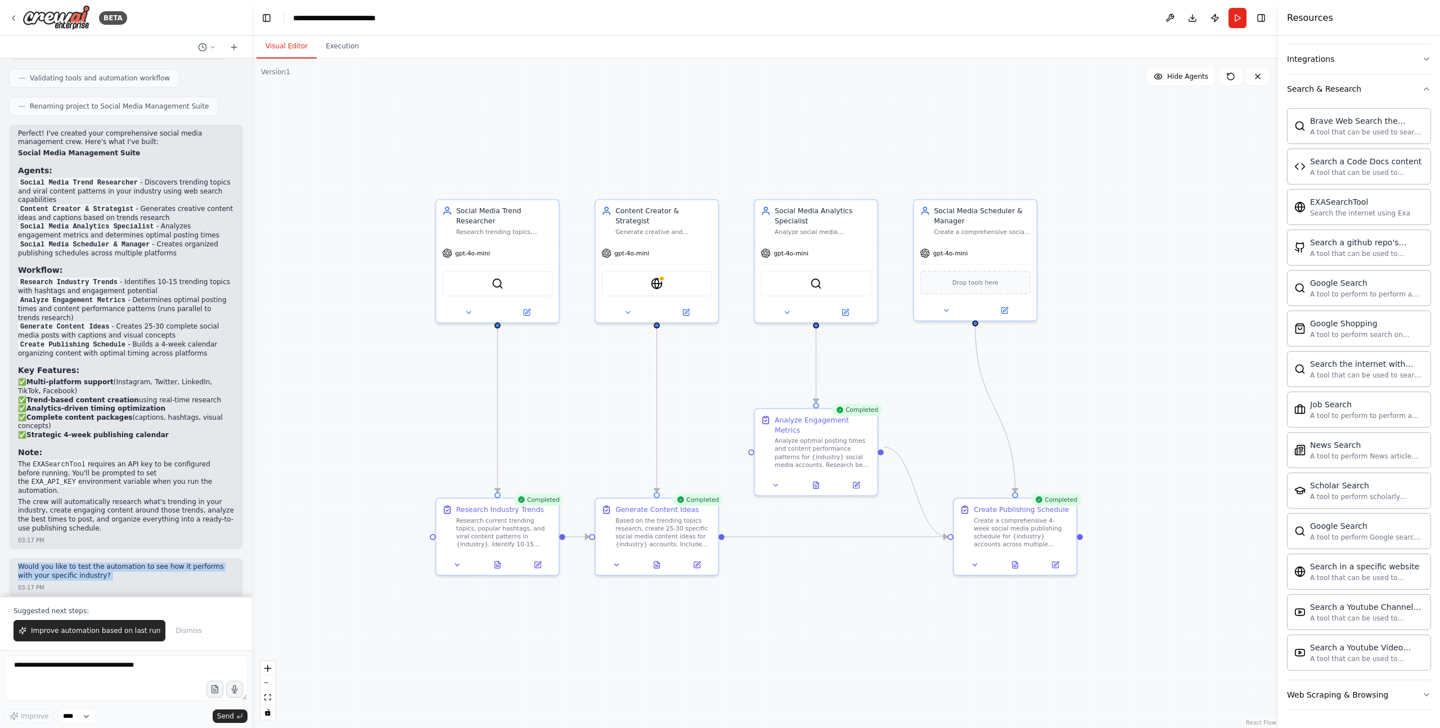
click at [177, 629] on span "Dismiss" at bounding box center [188, 630] width 26 height 9
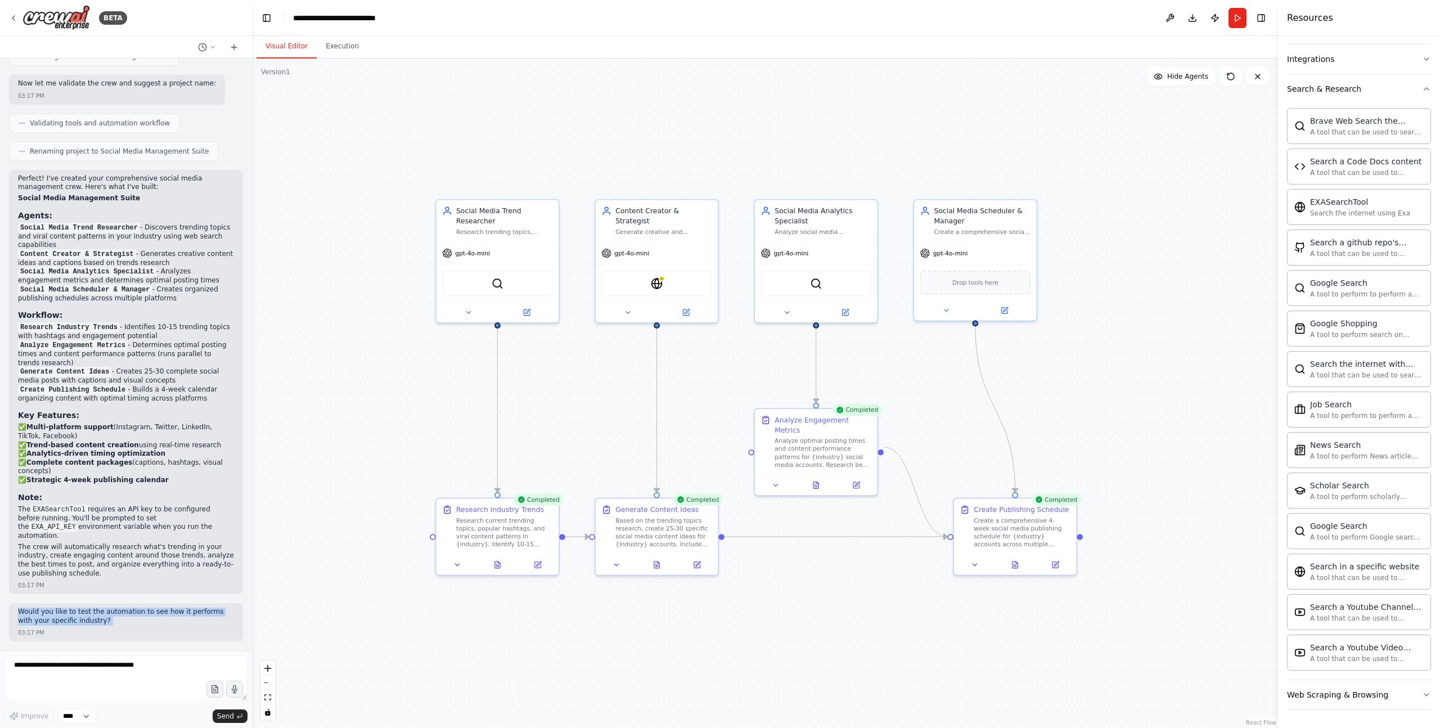
scroll to position [677, 0]
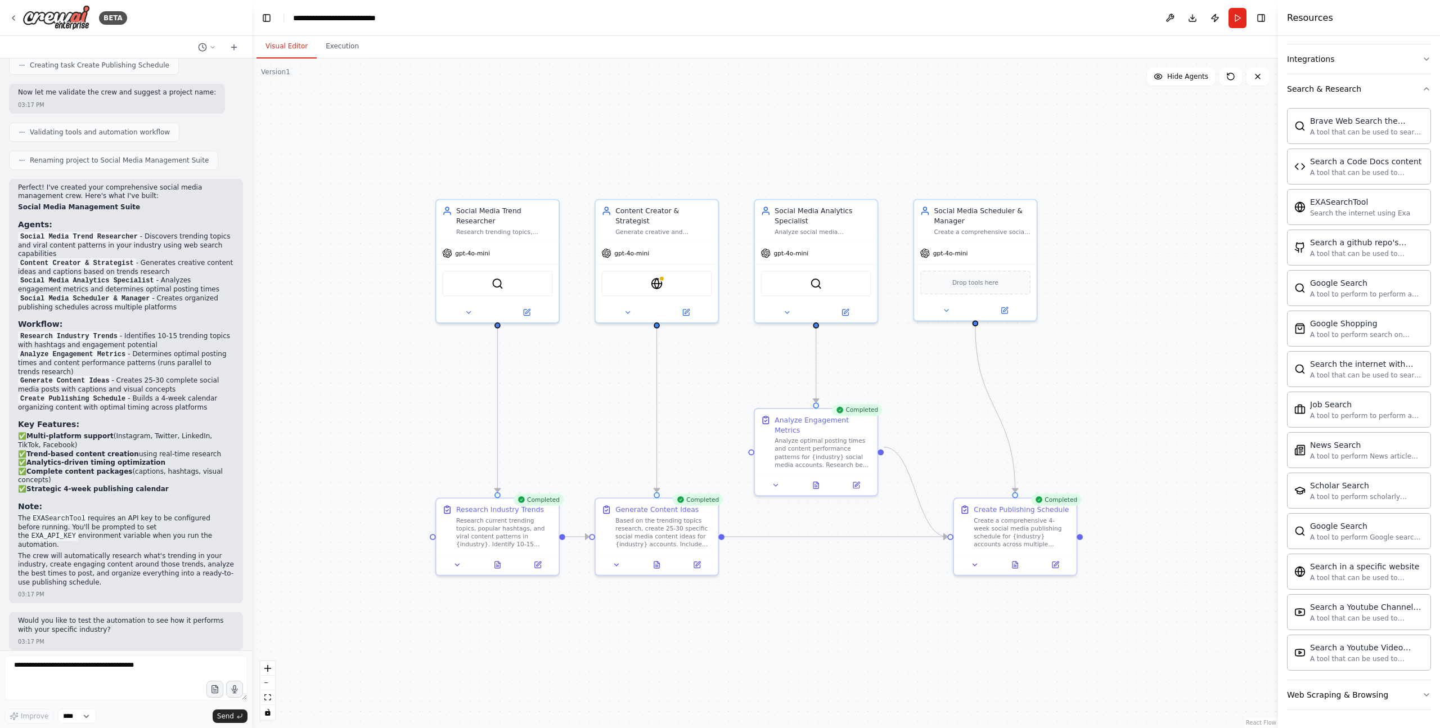
click at [145, 637] on div "03:17 PM" at bounding box center [126, 641] width 216 height 8
click at [149, 658] on textarea at bounding box center [125, 677] width 243 height 45
click at [352, 45] on button "Execution" at bounding box center [342, 47] width 51 height 24
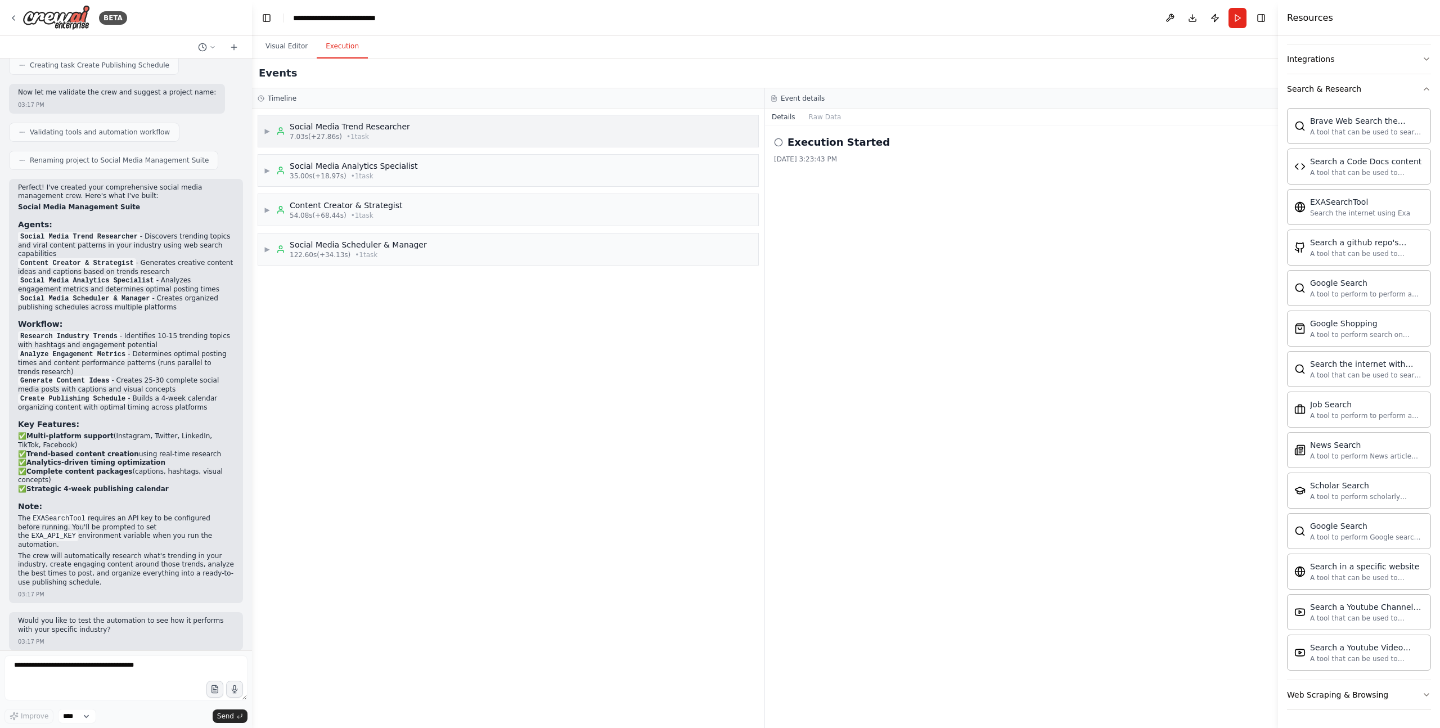
click at [362, 130] on div "Social Media Trend Researcher" at bounding box center [350, 126] width 120 height 11
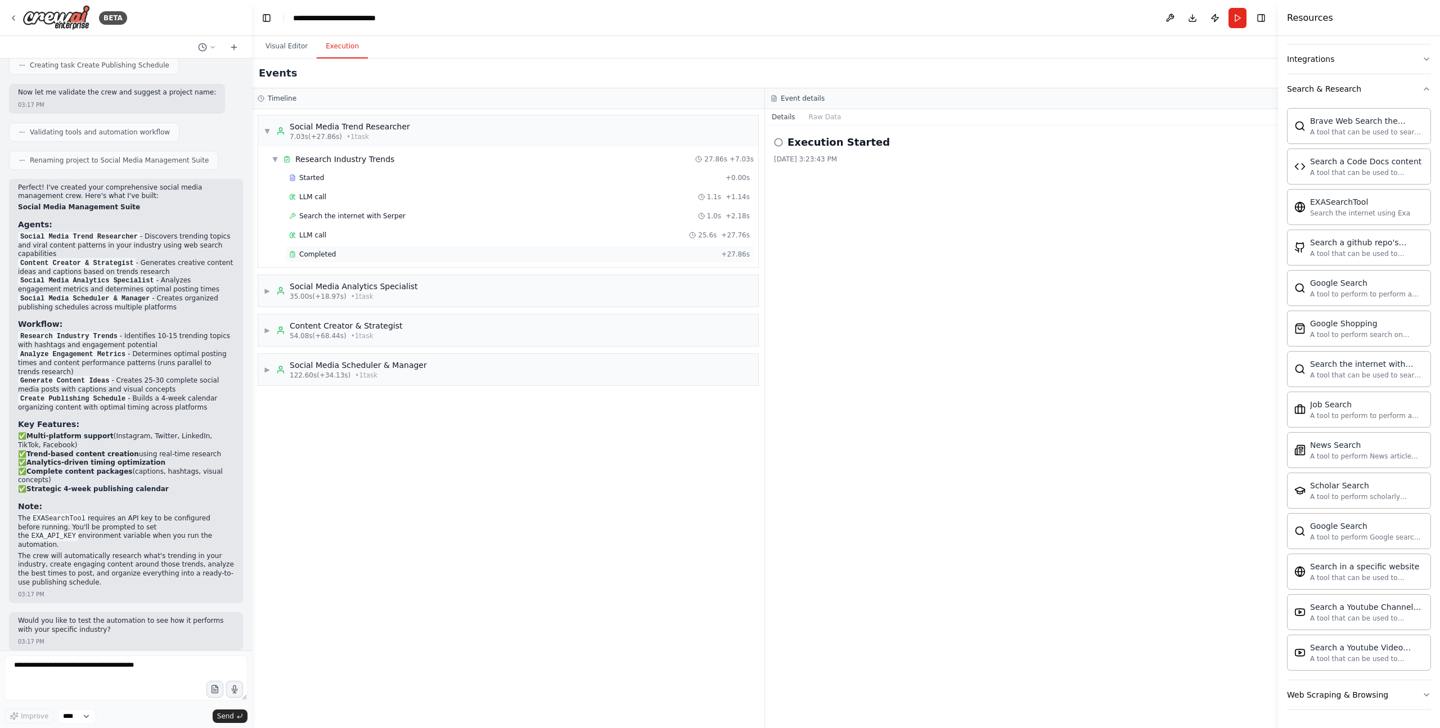
click at [348, 255] on div "Completed" at bounding box center [502, 254] width 427 height 9
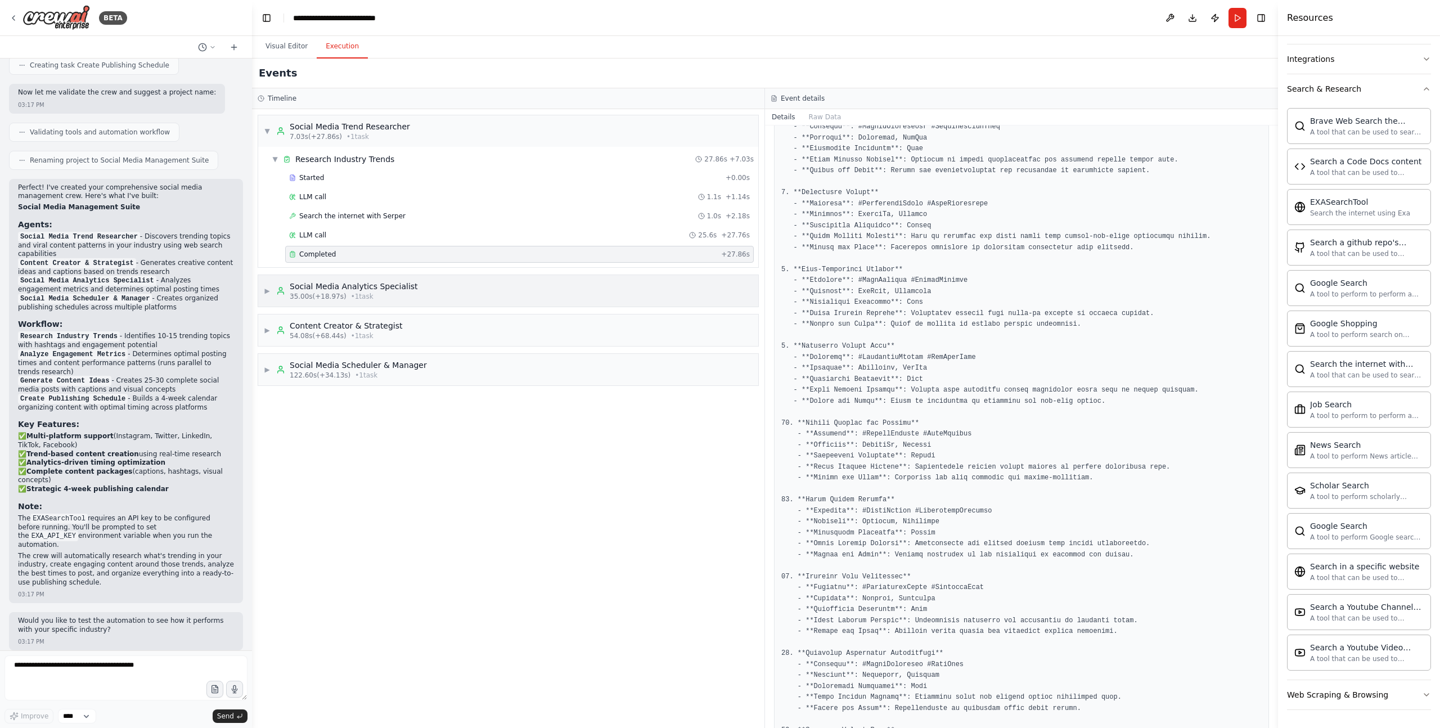
scroll to position [621, 0]
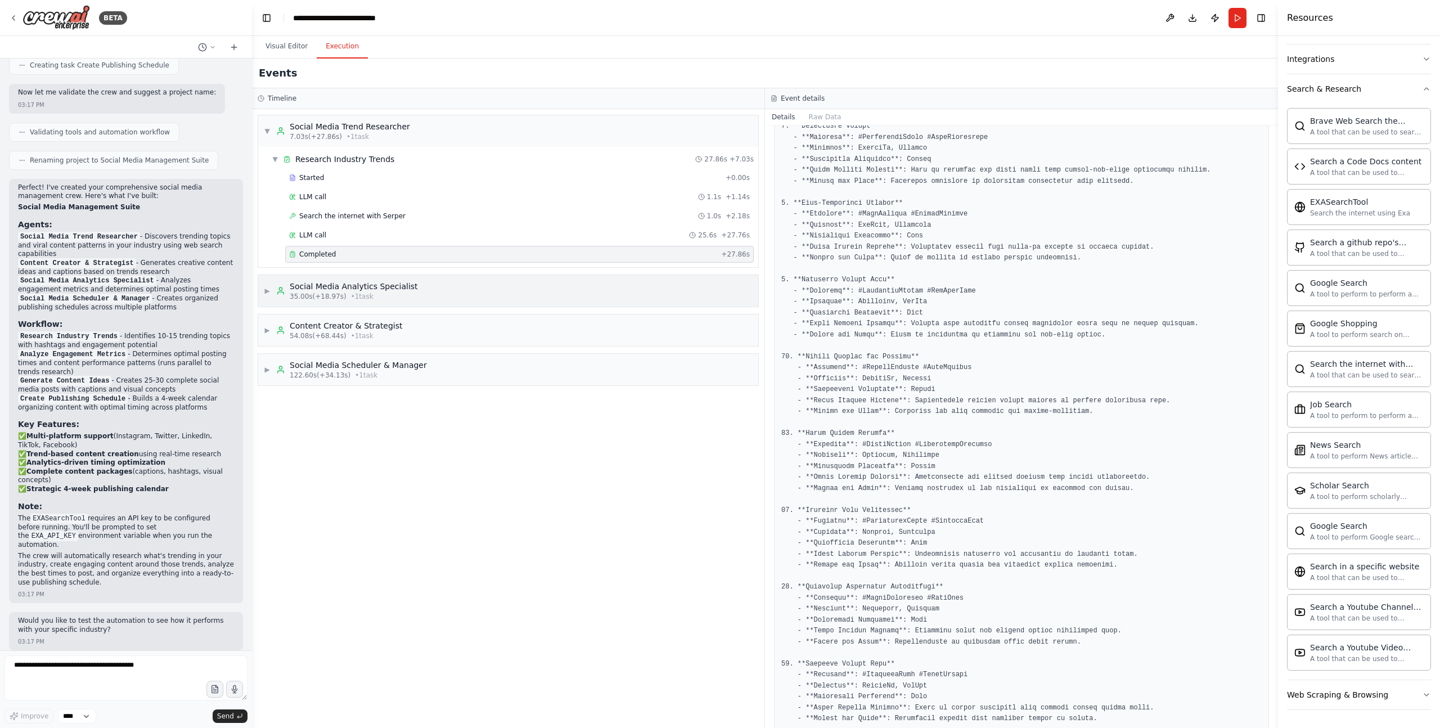
click at [495, 286] on div "▶ Social Media Analytics Specialist 35.00s (+18.97s) • 1 task" at bounding box center [508, 290] width 500 height 31
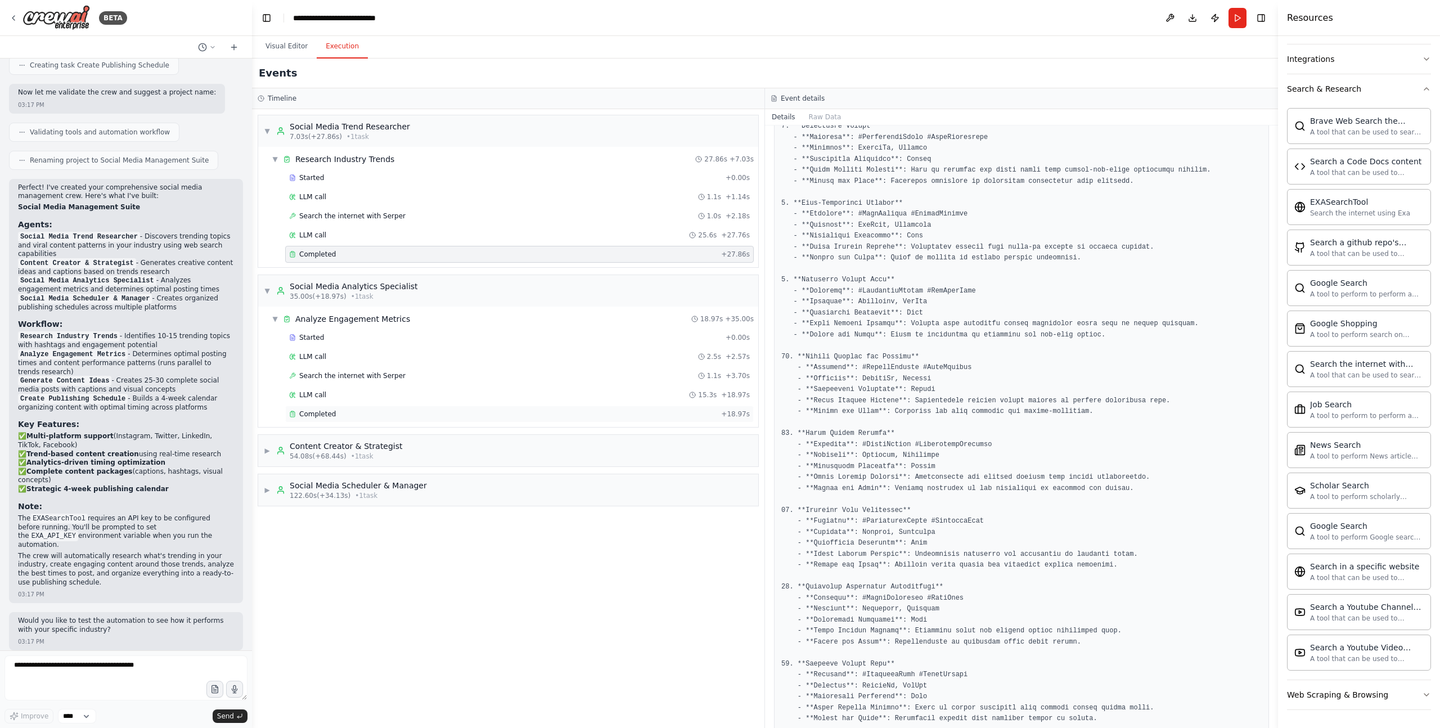
click at [497, 419] on div "Completed + 18.97s" at bounding box center [519, 414] width 469 height 17
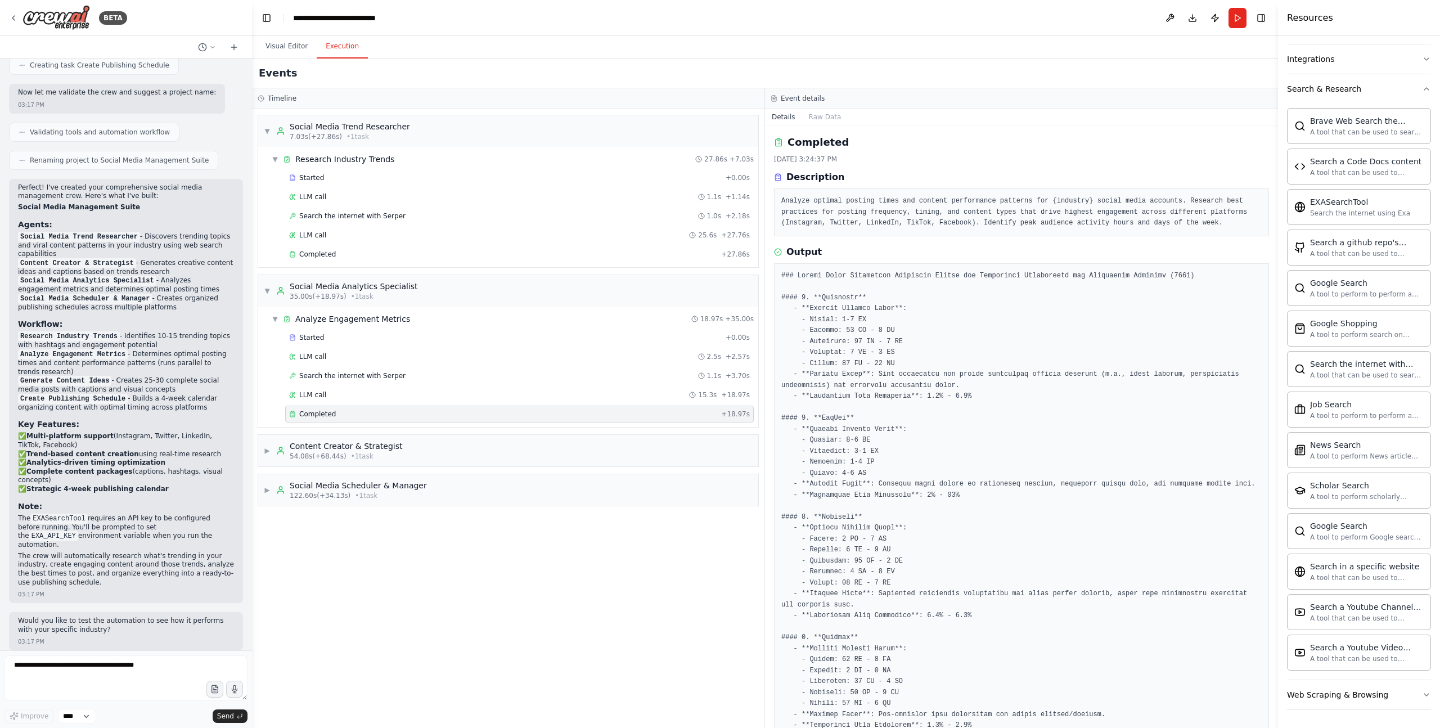
scroll to position [78, 0]
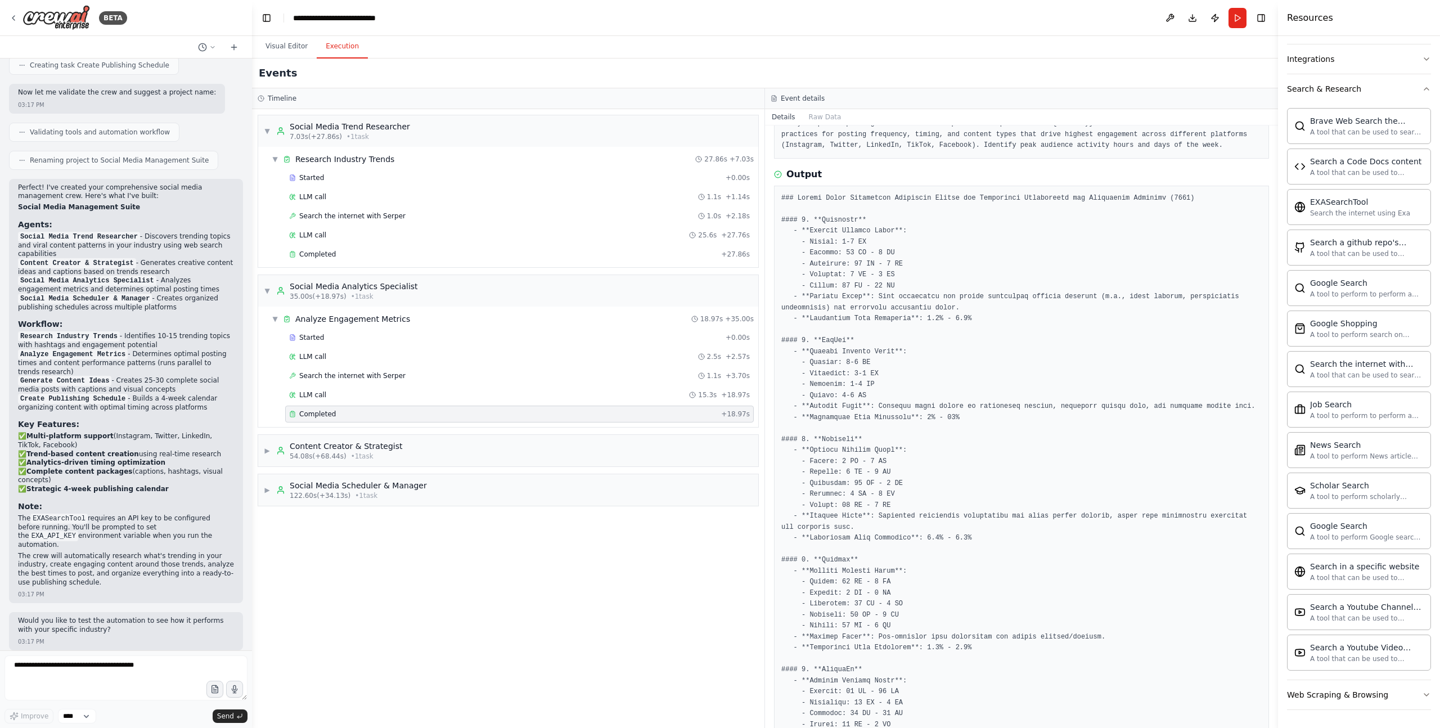
click at [822, 238] on pre at bounding box center [1021, 527] width 480 height 669
drag, startPoint x: 822, startPoint y: 238, endPoint x: 930, endPoint y: 294, distance: 121.0
click at [914, 289] on pre at bounding box center [1021, 527] width 480 height 669
click at [891, 295] on pre at bounding box center [1021, 527] width 480 height 669
drag, startPoint x: 891, startPoint y: 295, endPoint x: 1036, endPoint y: 317, distance: 146.8
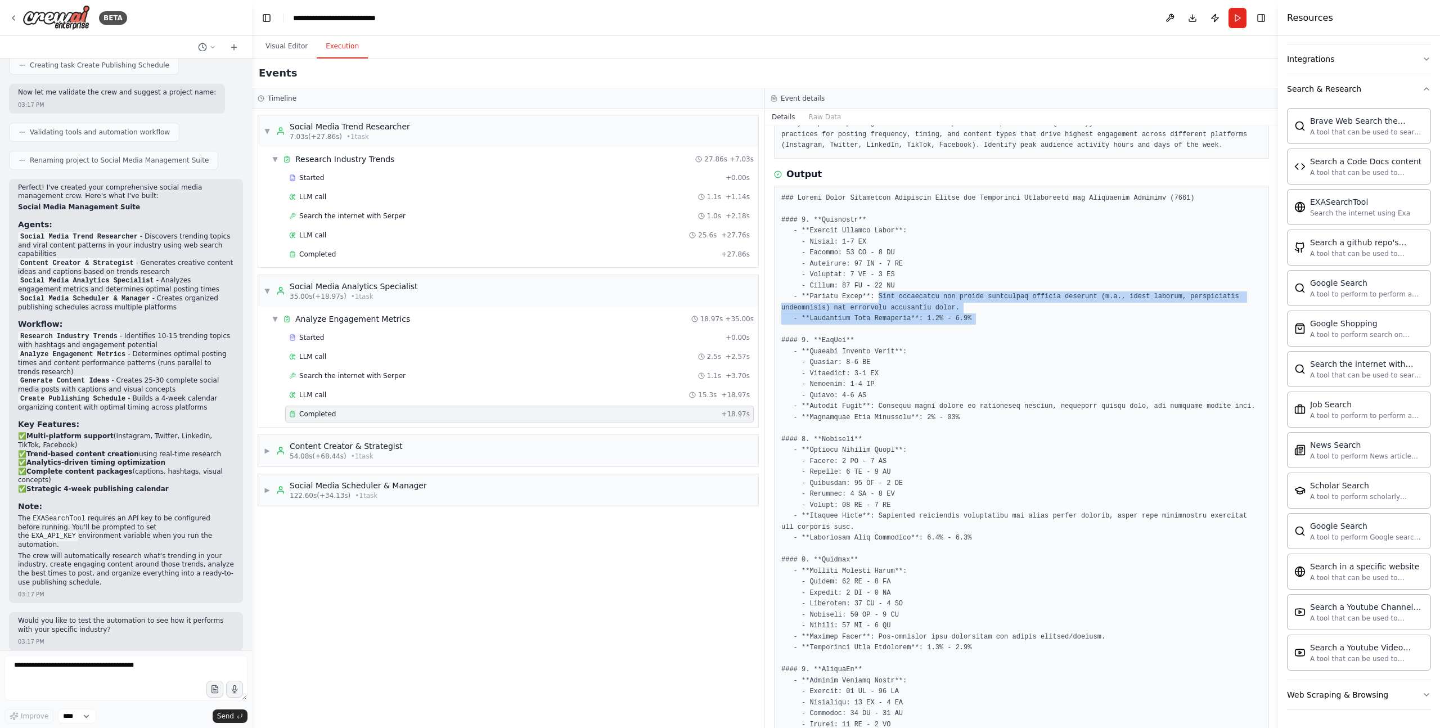
click at [1036, 317] on pre at bounding box center [1021, 527] width 480 height 669
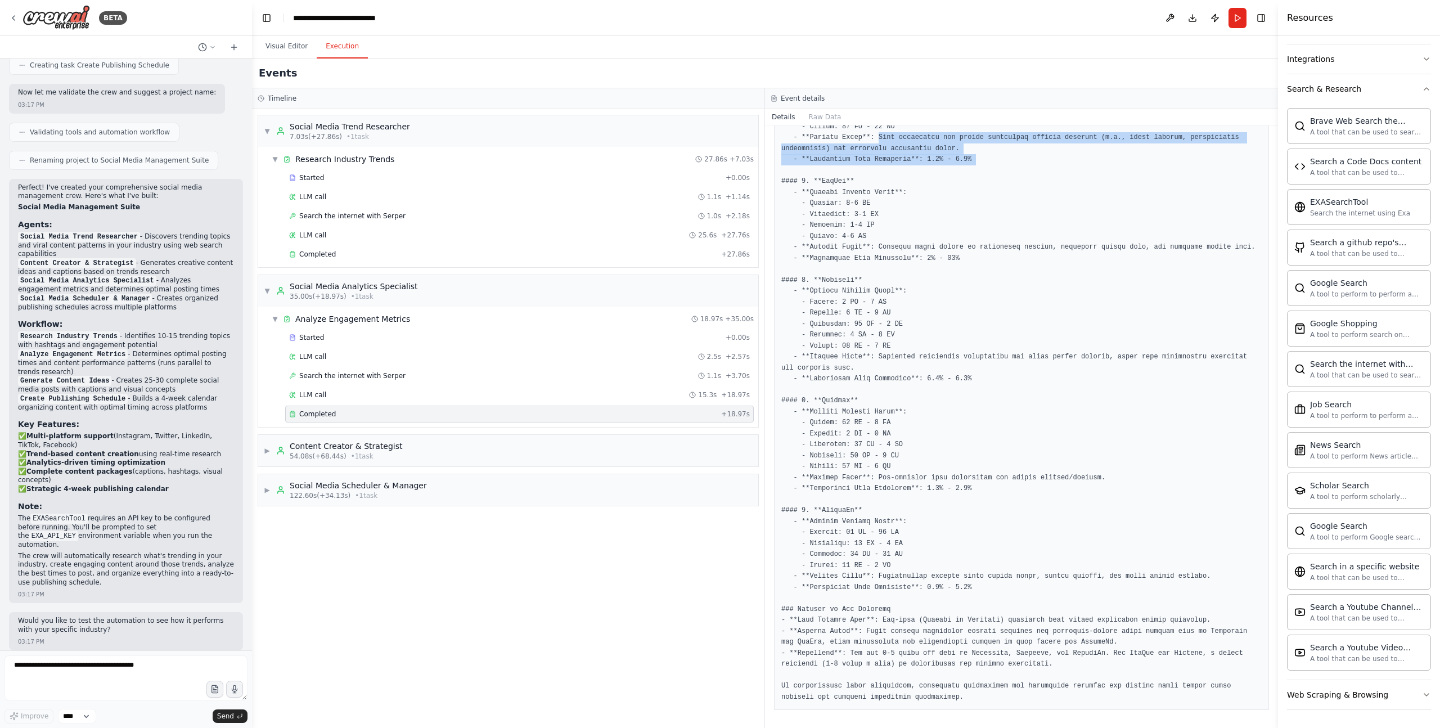
scroll to position [247, 0]
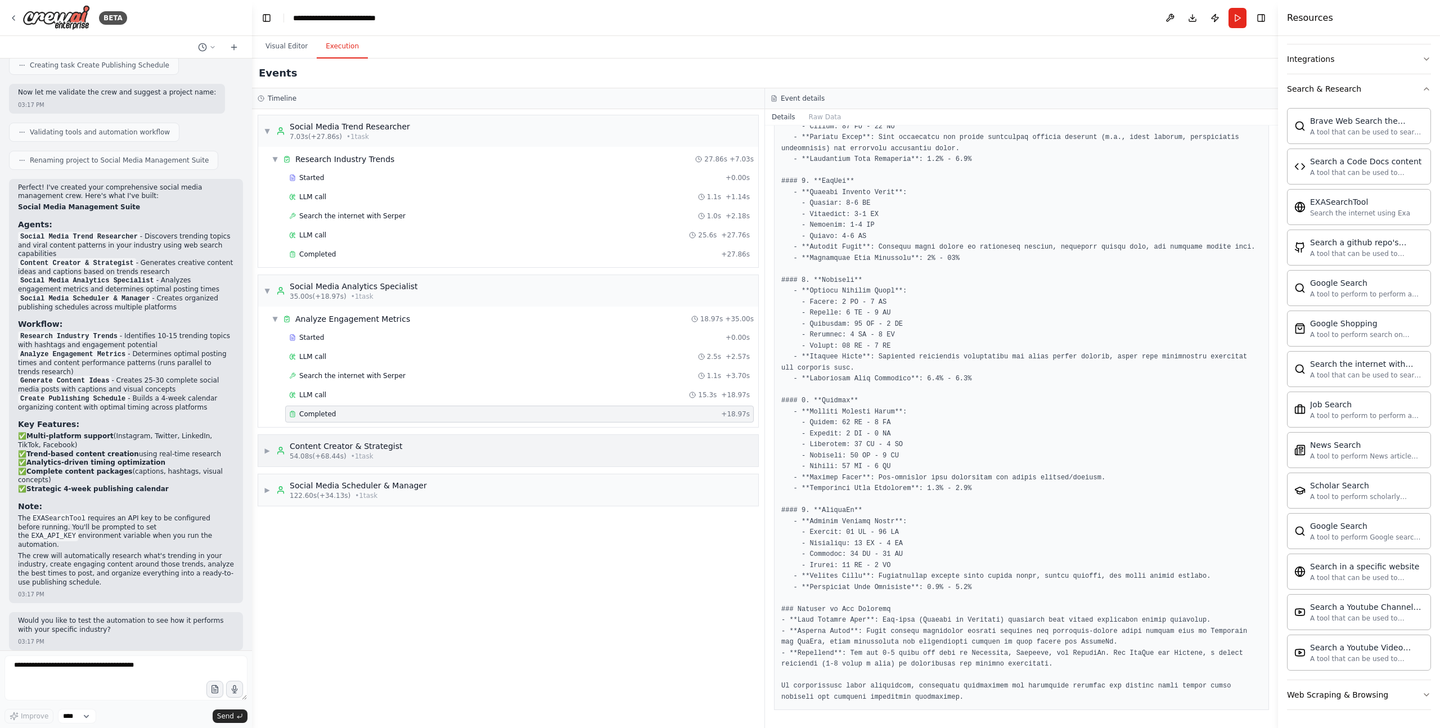
click at [452, 457] on div "▶ Content Creator & Strategist 54.08s (+68.44s) • 1 task" at bounding box center [508, 450] width 500 height 31
click at [418, 578] on div "Completed" at bounding box center [502, 573] width 427 height 9
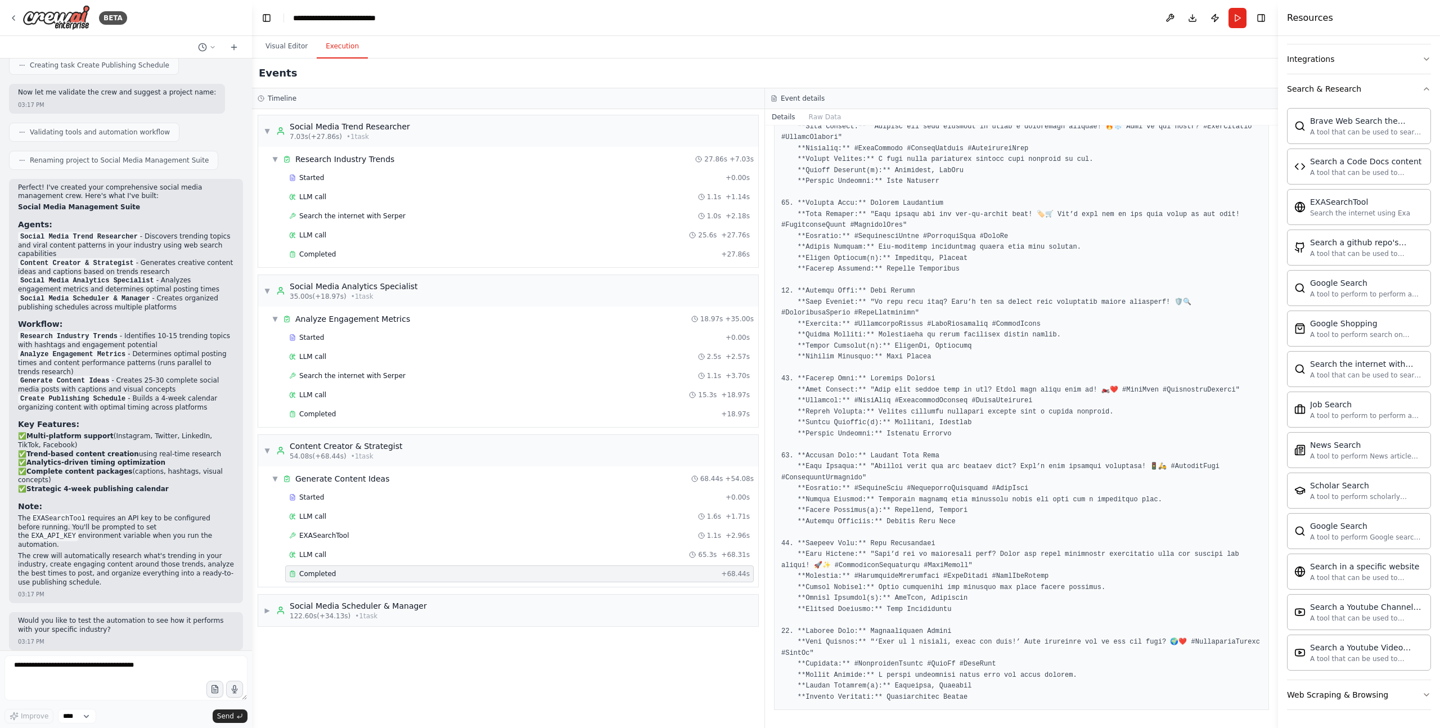
scroll to position [2211, 0]
click at [478, 616] on div "▶ Social Media Scheduler & Manager 122.60s (+34.13s) • 1 task" at bounding box center [508, 610] width 500 height 31
click at [456, 702] on div "Completed + 34.13s" at bounding box center [519, 695] width 469 height 17
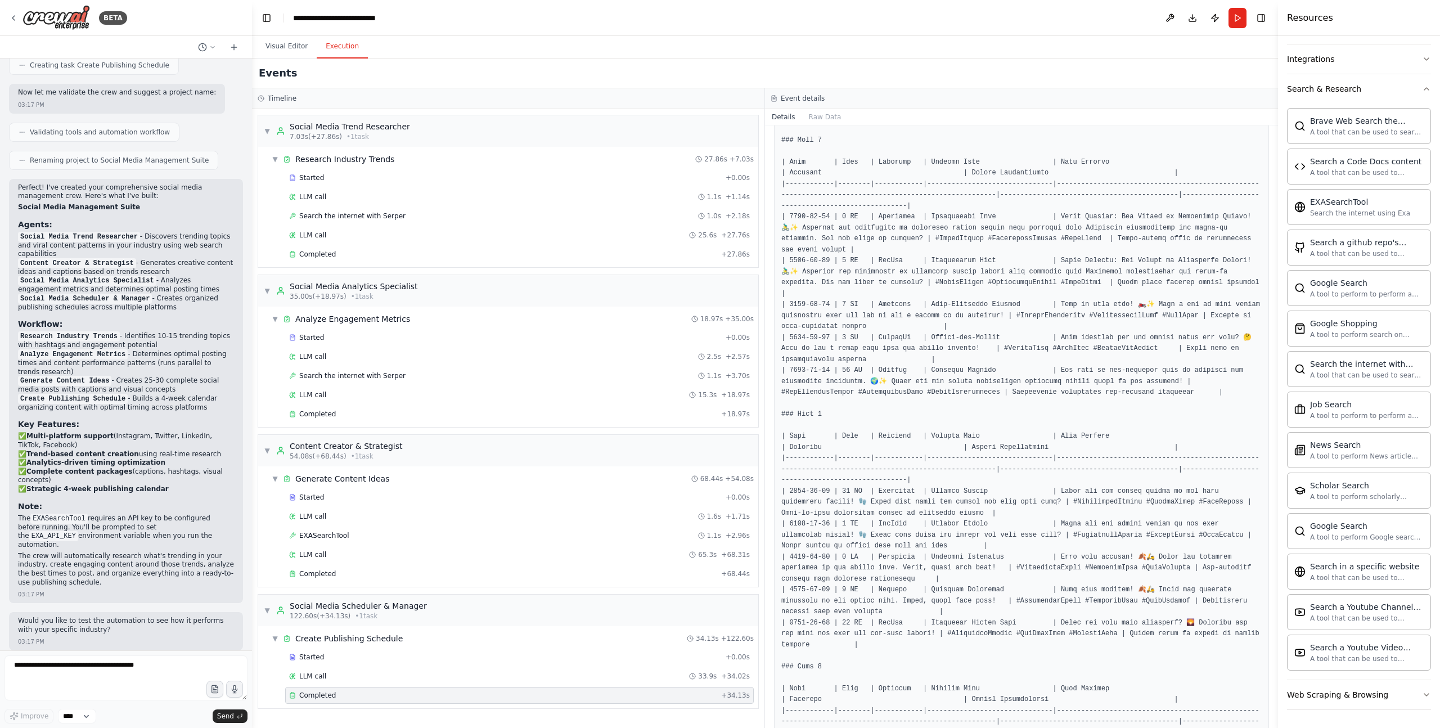
scroll to position [0, 0]
